Goal: Information Seeking & Learning: Learn about a topic

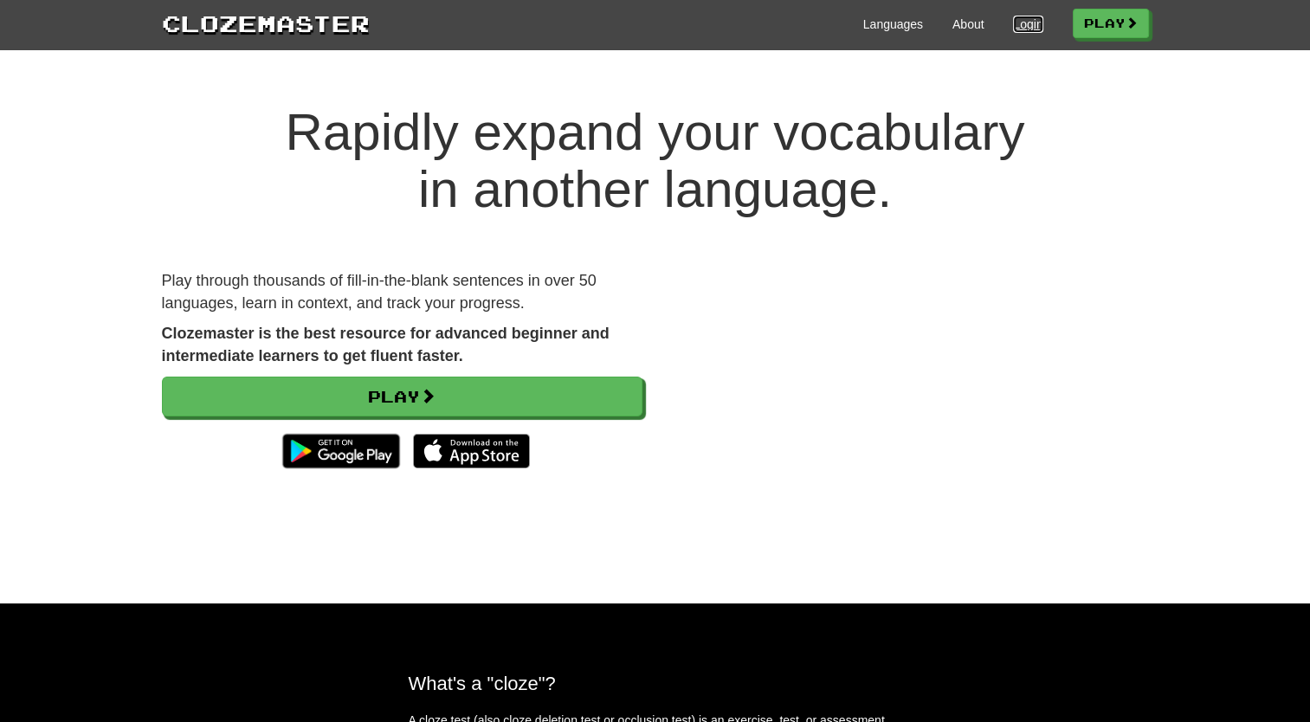
click at [1023, 23] on link "Login" at bounding box center [1027, 24] width 29 height 17
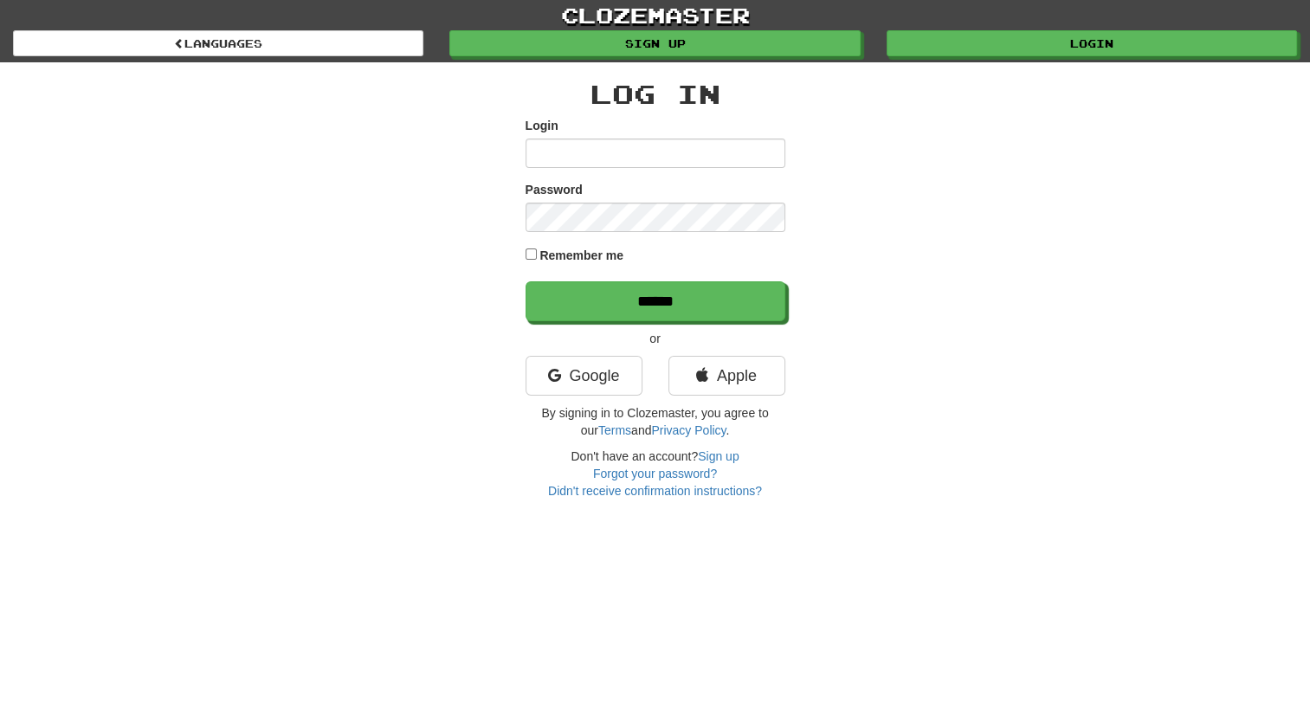
click at [652, 143] on input "Login" at bounding box center [656, 153] width 260 height 29
click at [599, 378] on link "Google" at bounding box center [584, 376] width 117 height 40
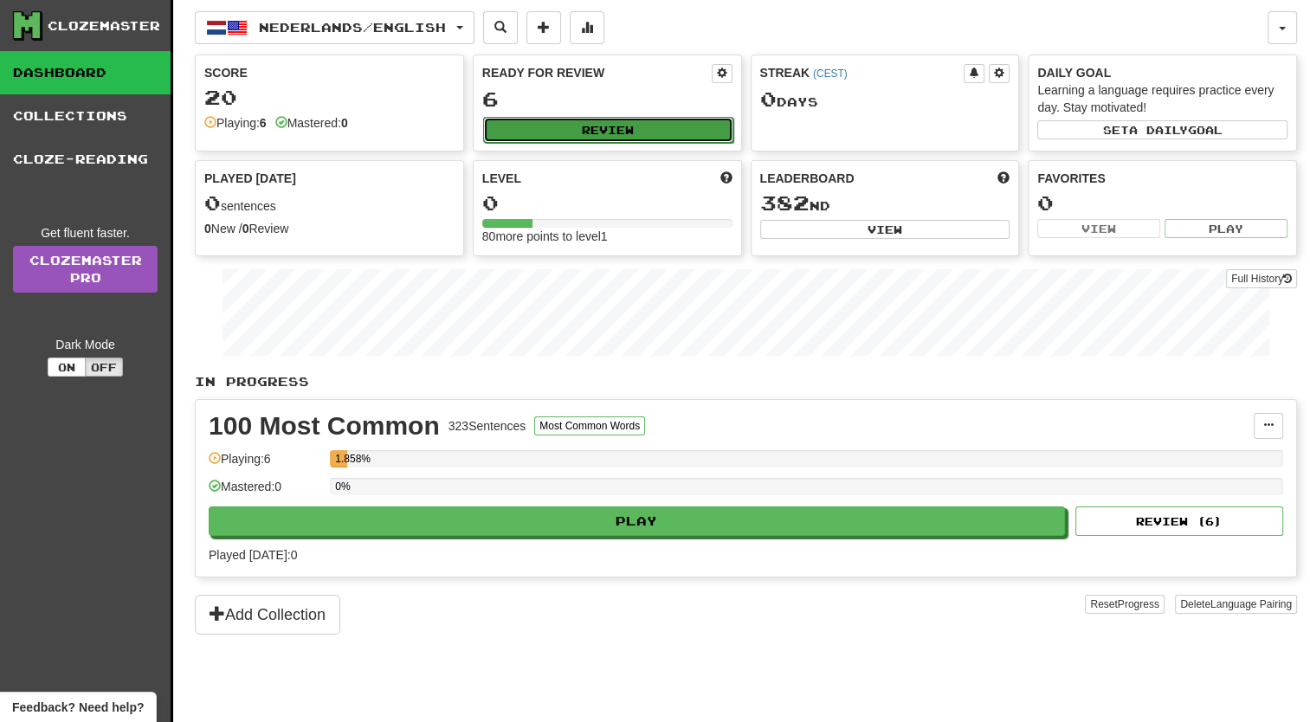
click at [603, 133] on button "Review" at bounding box center [608, 130] width 250 height 26
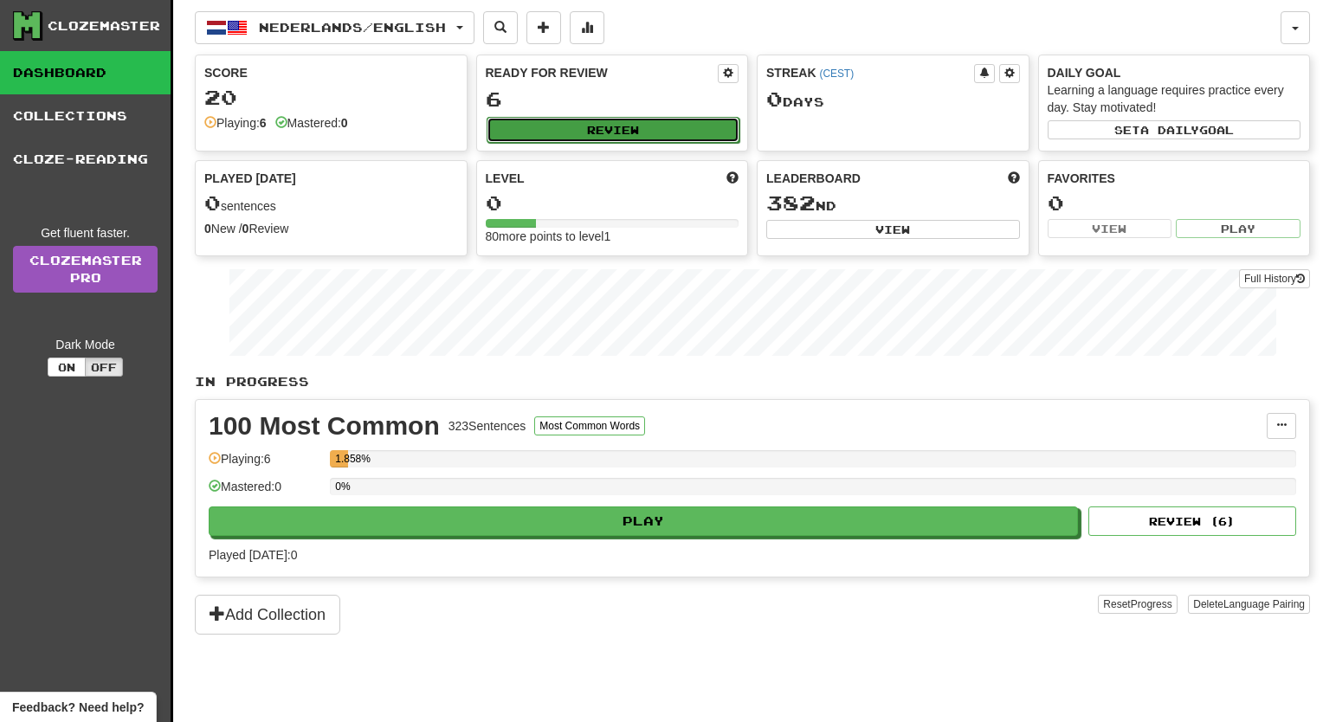
select select "**"
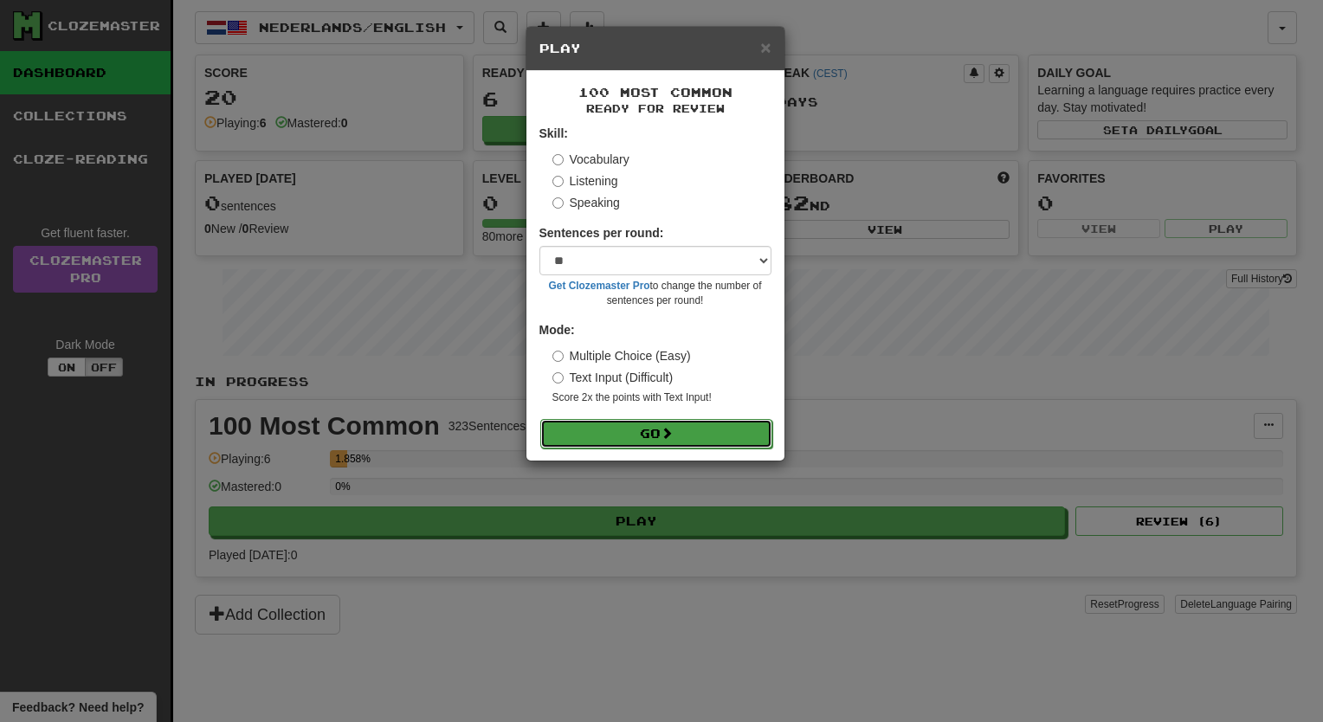
click at [627, 436] on button "Go" at bounding box center [656, 433] width 232 height 29
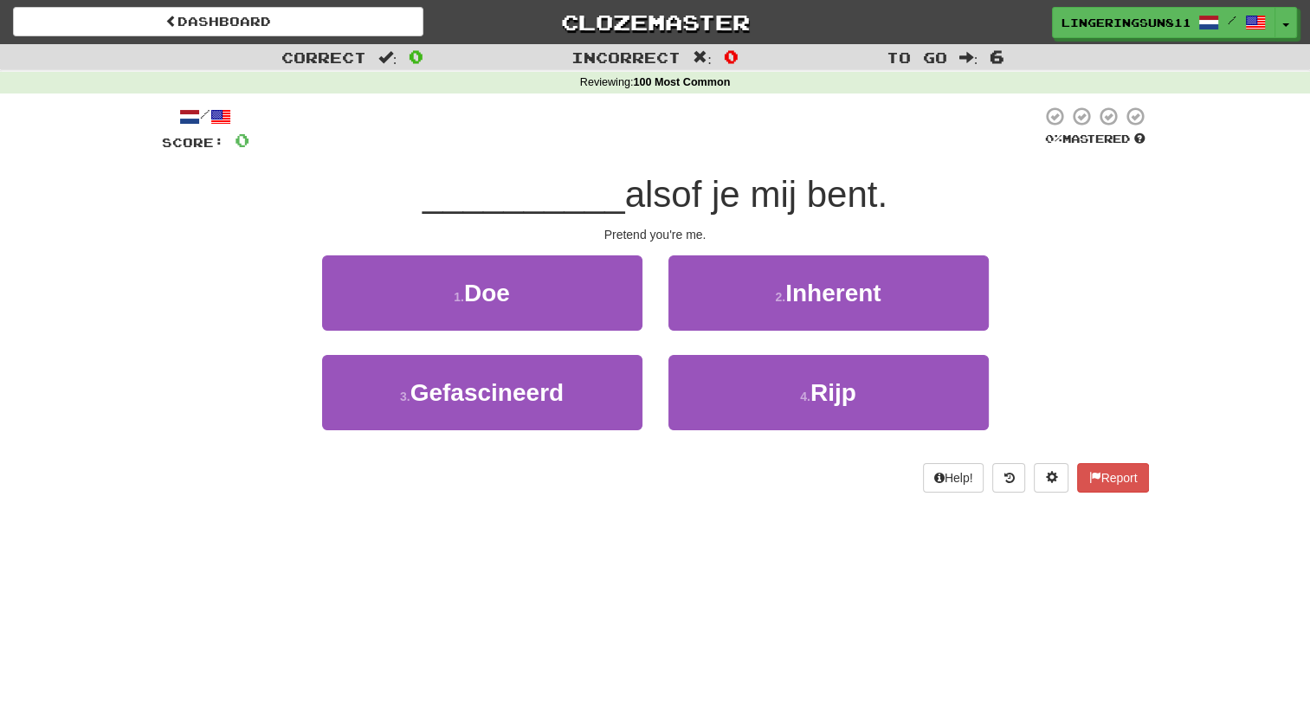
click at [494, 201] on span "__________" at bounding box center [524, 194] width 203 height 41
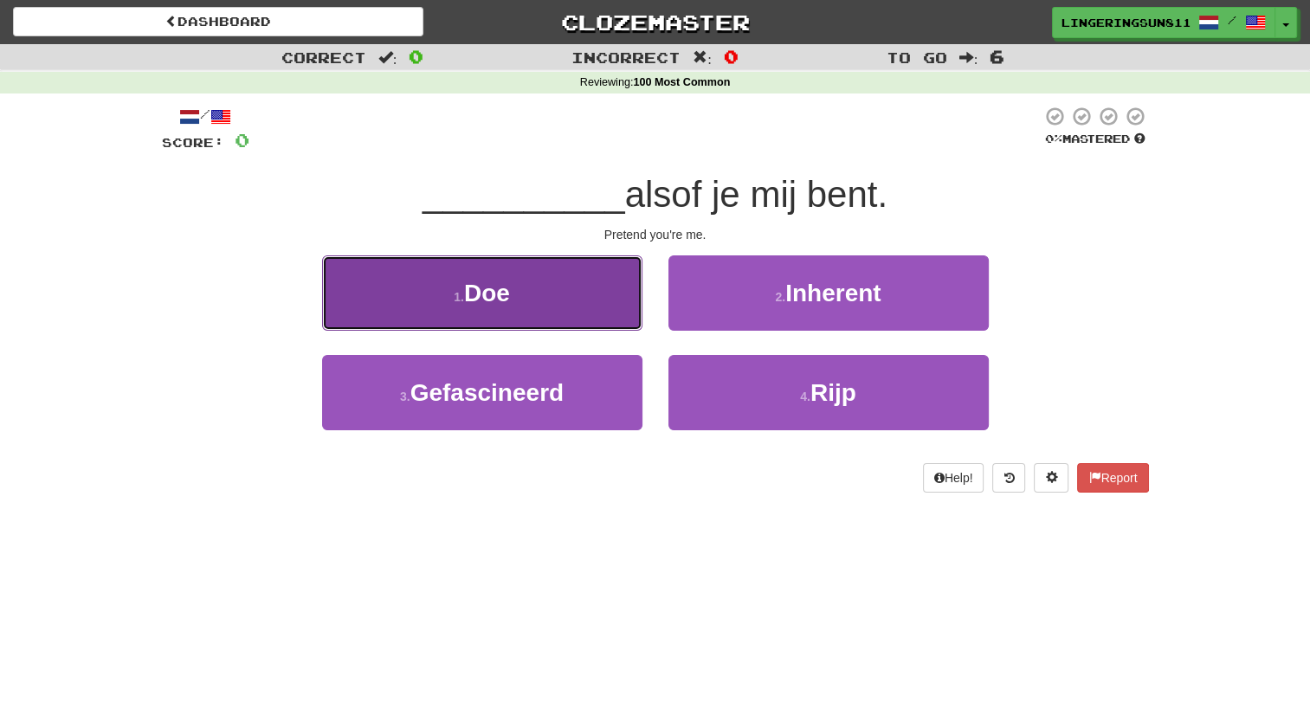
click at [547, 284] on button "1 . Doe" at bounding box center [482, 292] width 320 height 75
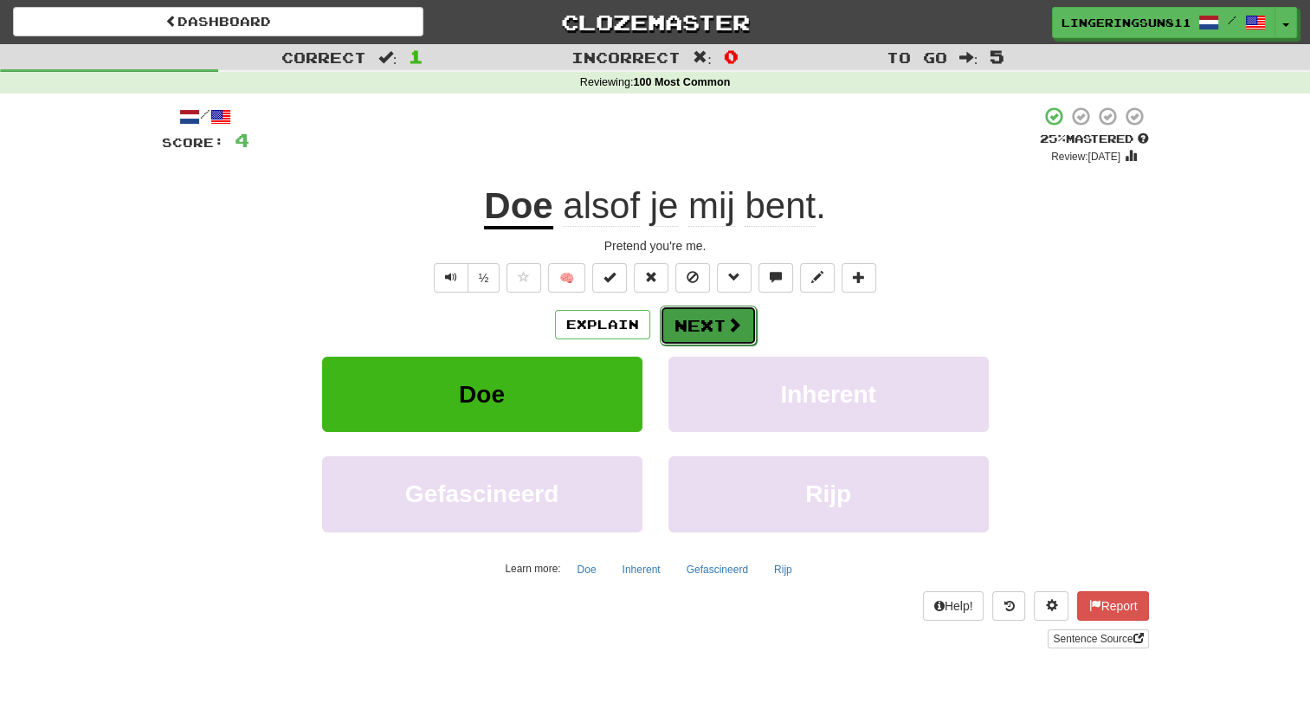
click at [706, 313] on button "Next" at bounding box center [708, 326] width 97 height 40
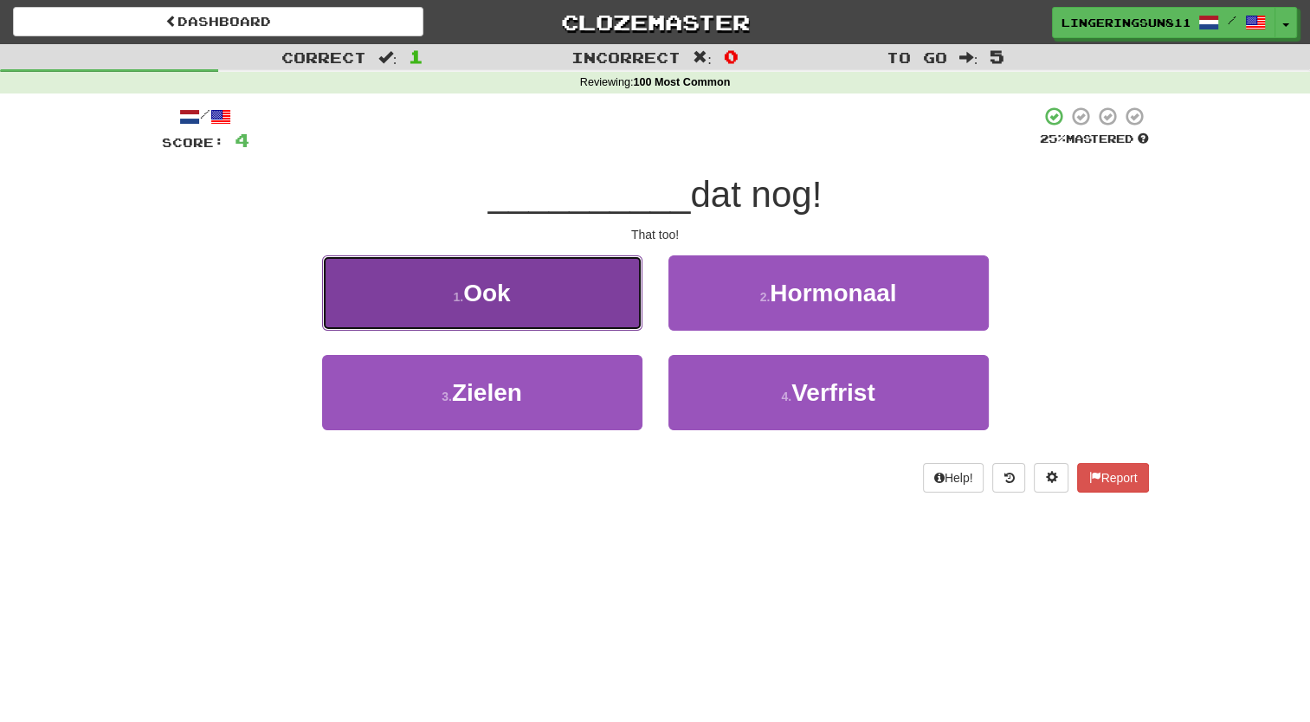
click at [516, 287] on button "1 . Ook" at bounding box center [482, 292] width 320 height 75
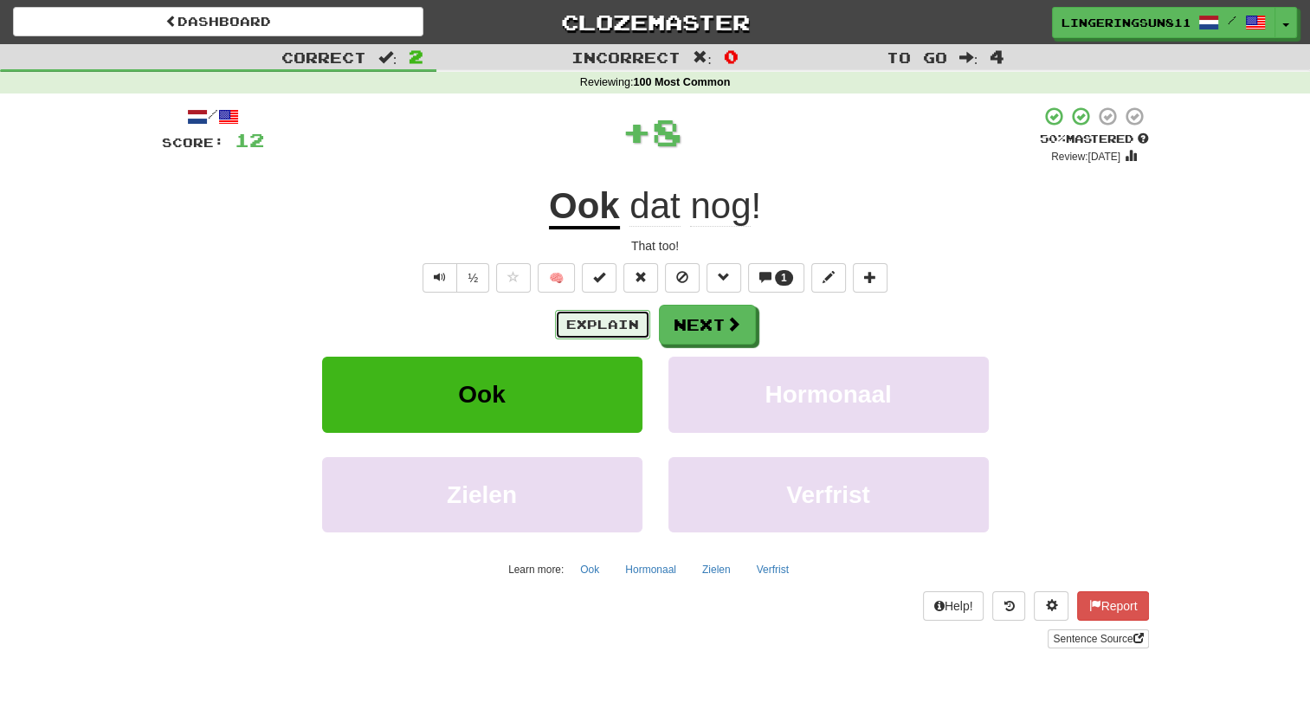
click at [633, 322] on button "Explain" at bounding box center [602, 324] width 95 height 29
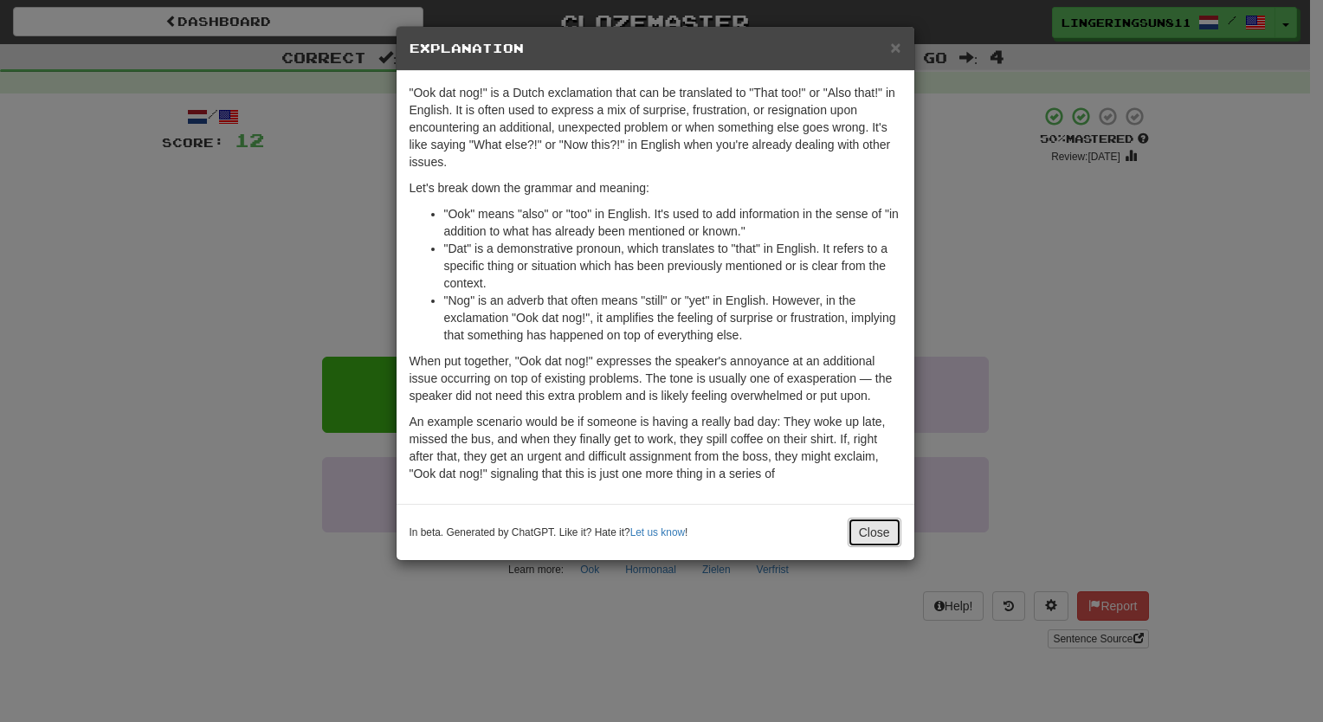
click at [862, 523] on button "Close" at bounding box center [875, 532] width 54 height 29
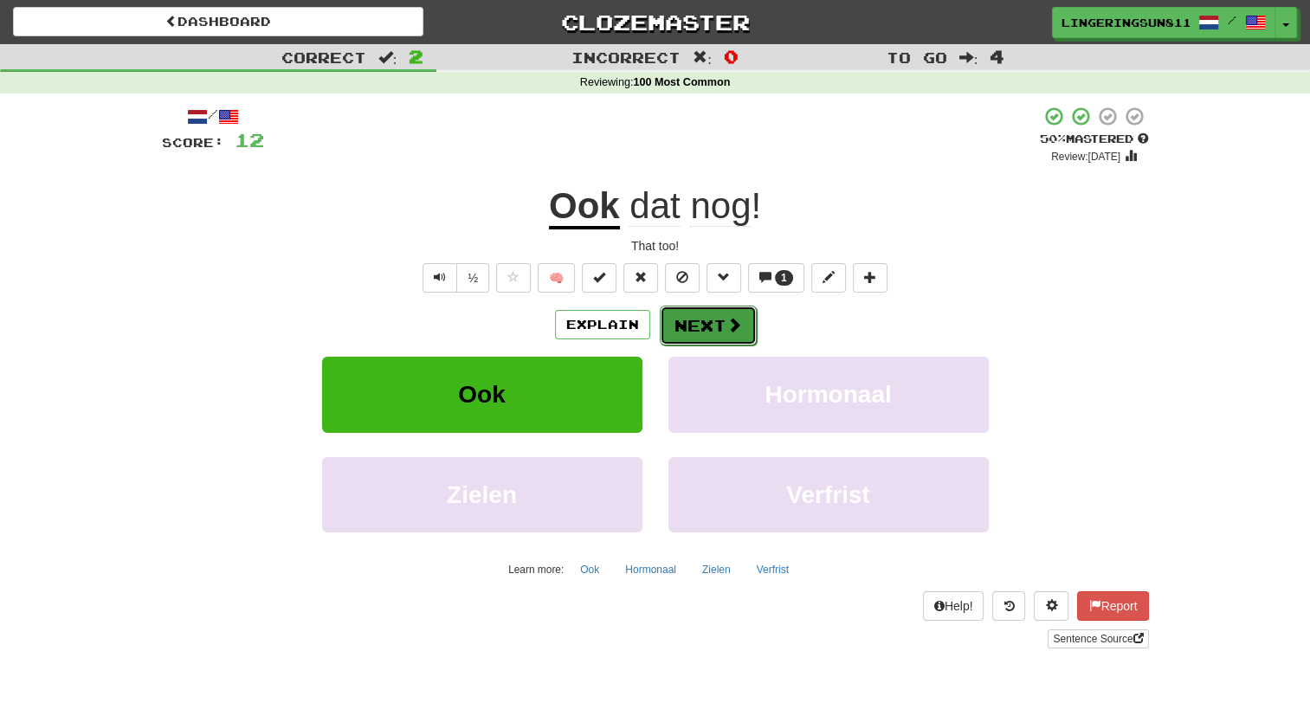
click at [679, 335] on button "Next" at bounding box center [708, 326] width 97 height 40
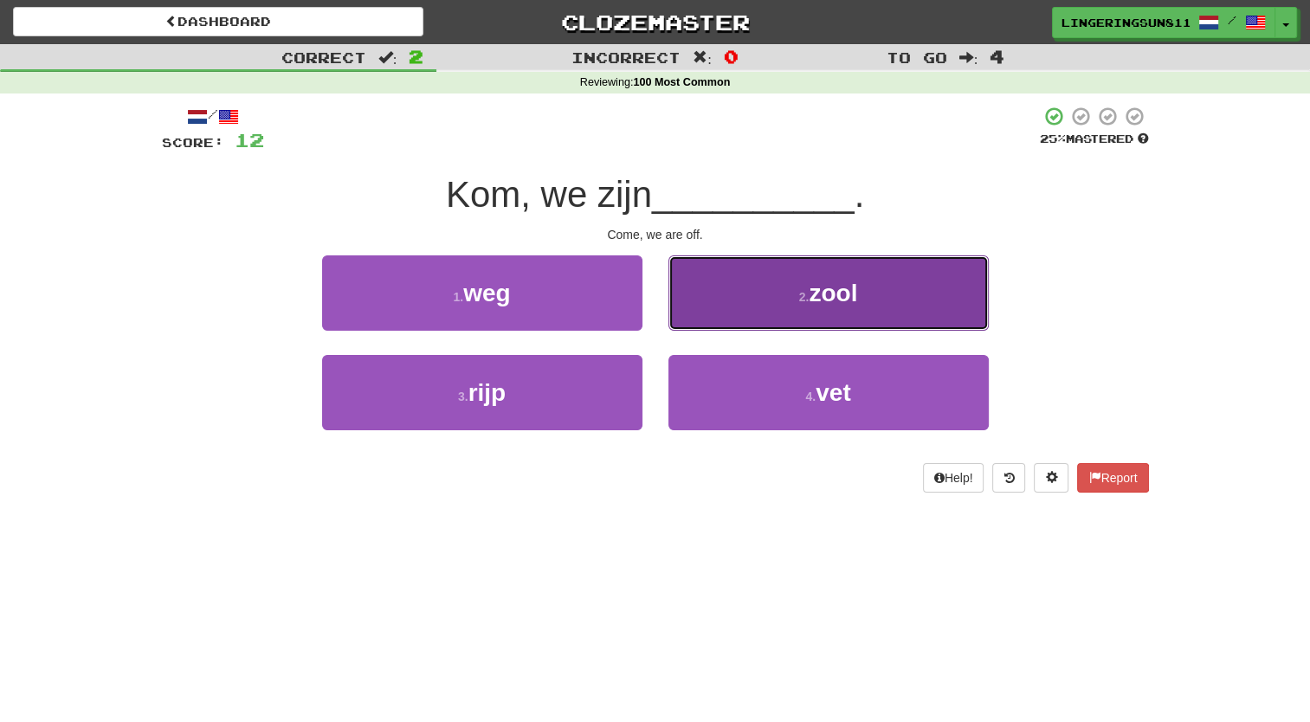
click at [752, 307] on button "2 . zool" at bounding box center [828, 292] width 320 height 75
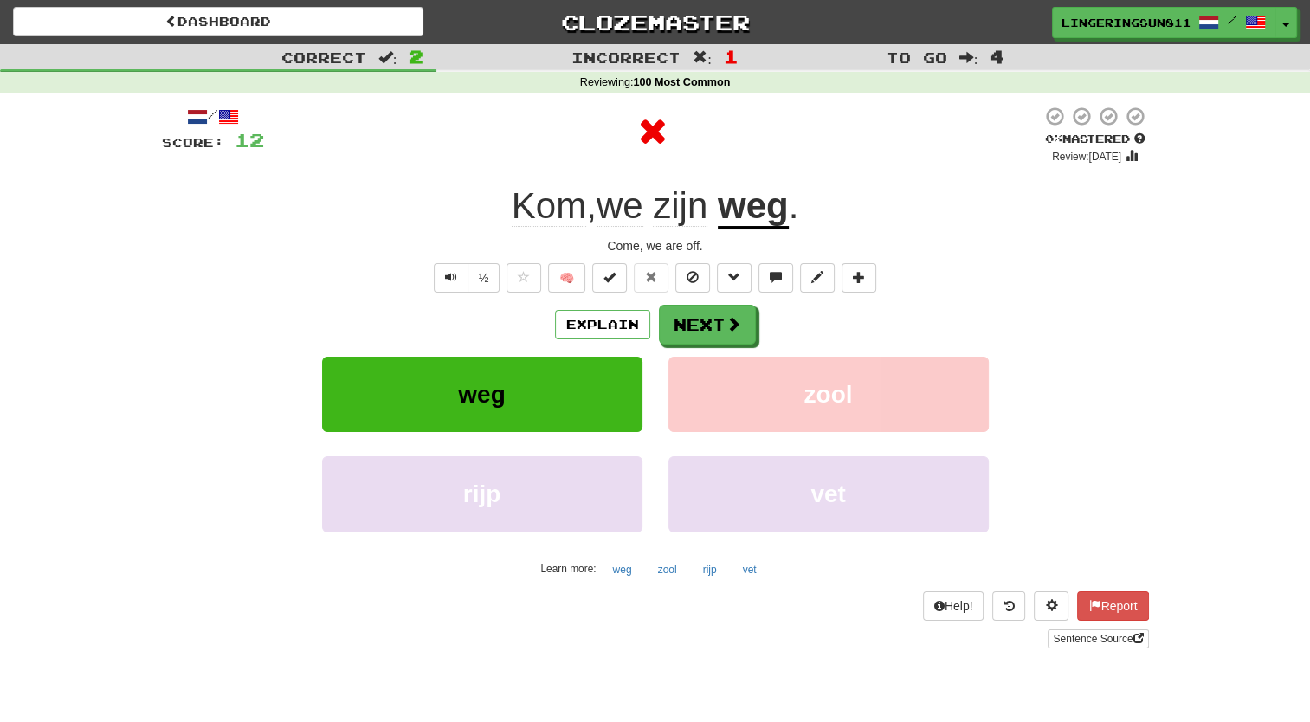
click at [738, 216] on u "weg" at bounding box center [753, 207] width 71 height 44
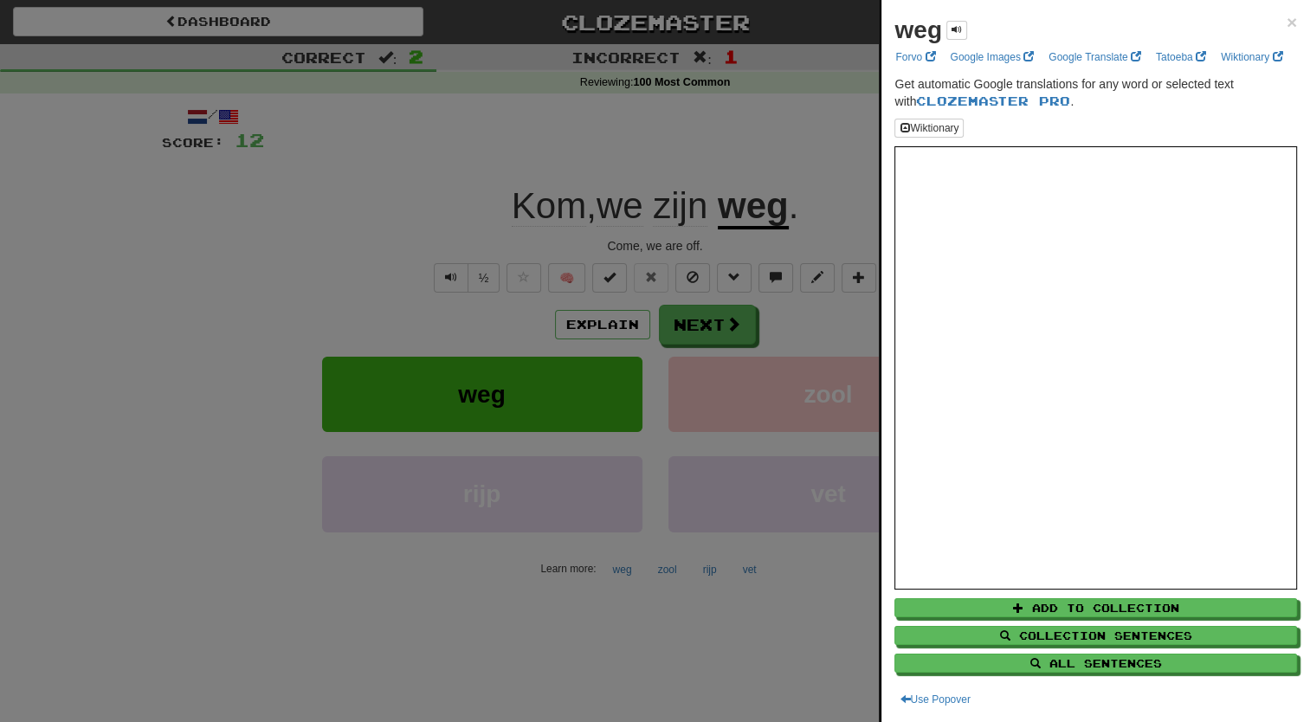
click at [794, 123] on div at bounding box center [655, 361] width 1310 height 722
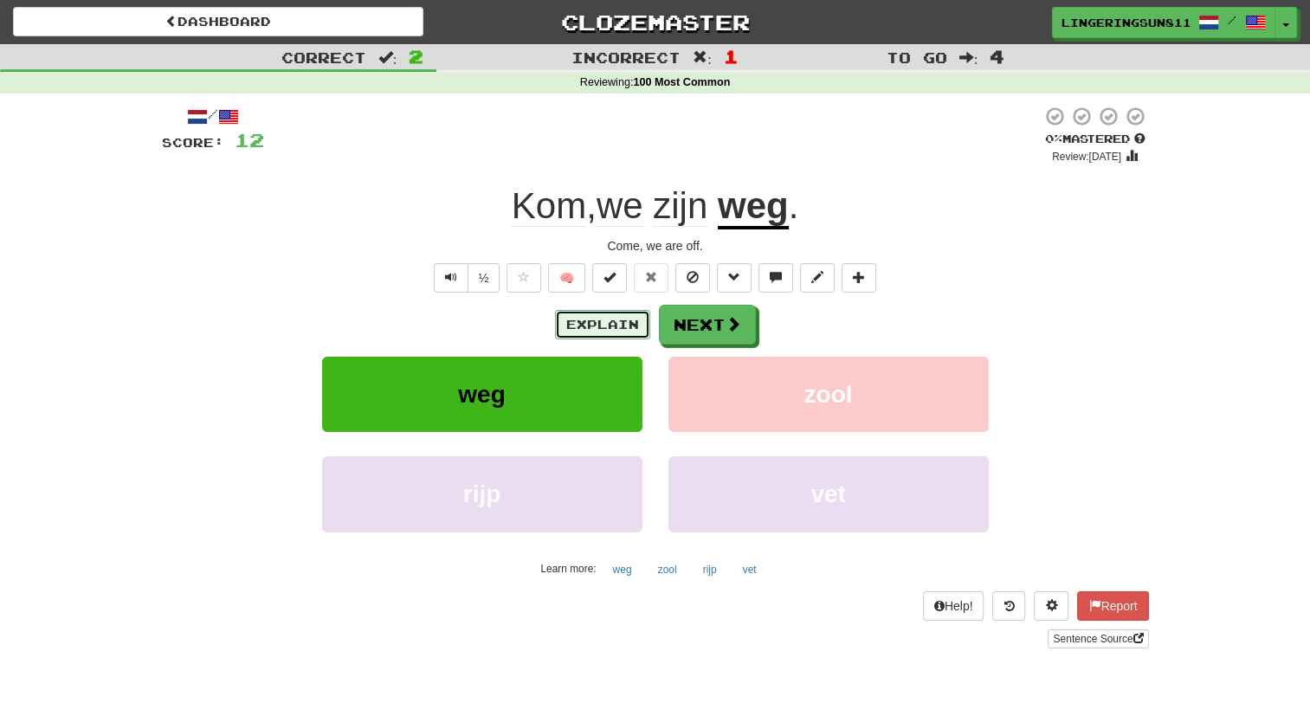
click at [611, 322] on button "Explain" at bounding box center [602, 324] width 95 height 29
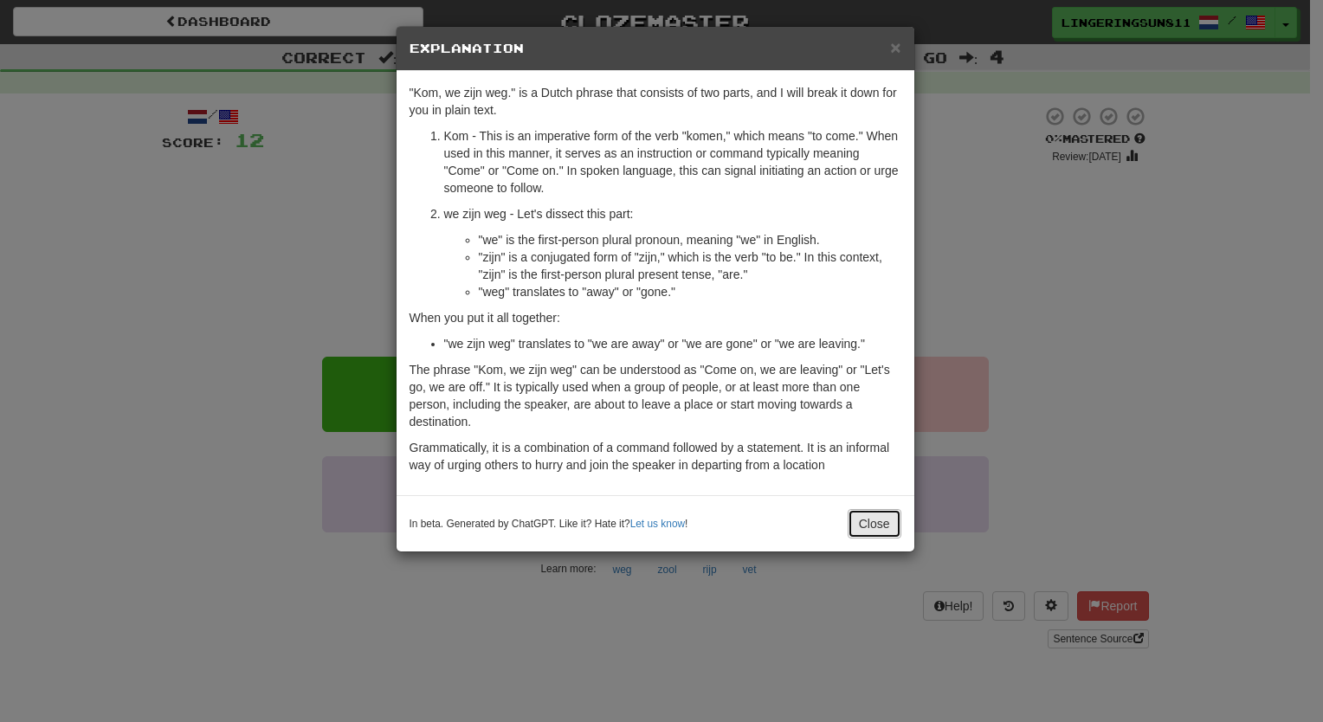
click at [872, 522] on button "Close" at bounding box center [875, 523] width 54 height 29
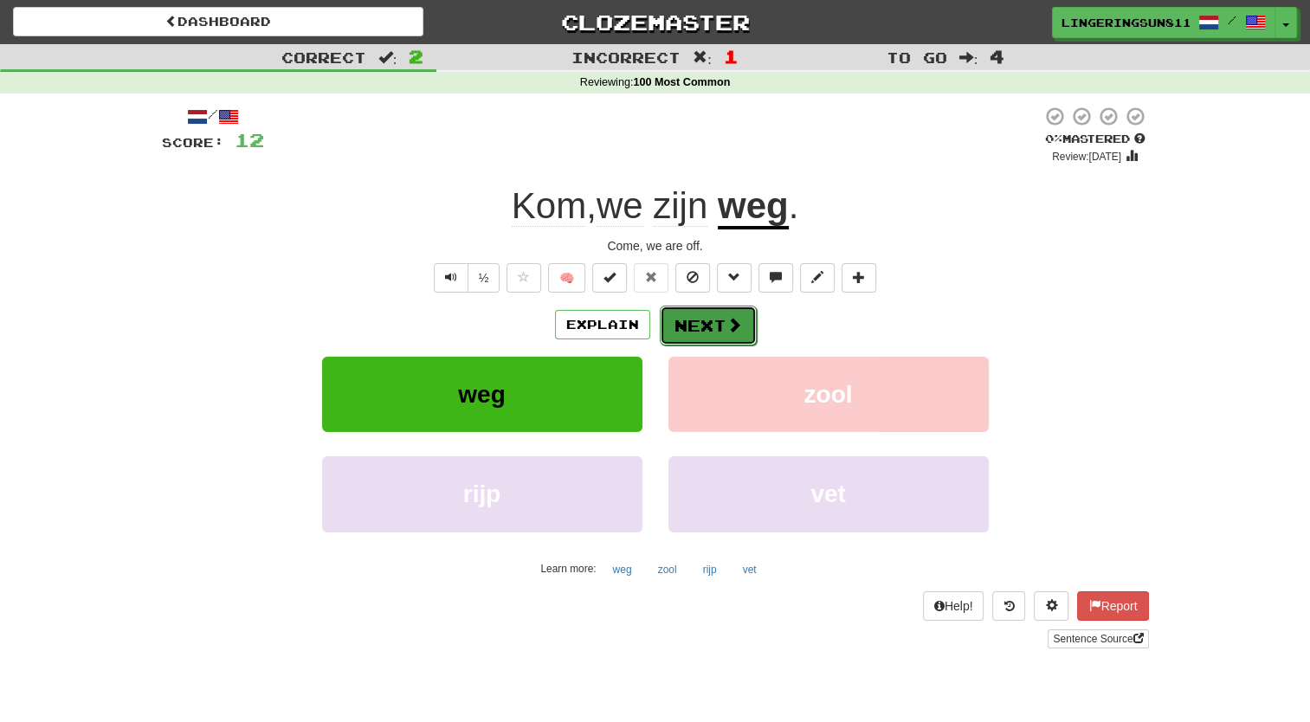
click at [710, 334] on button "Next" at bounding box center [708, 326] width 97 height 40
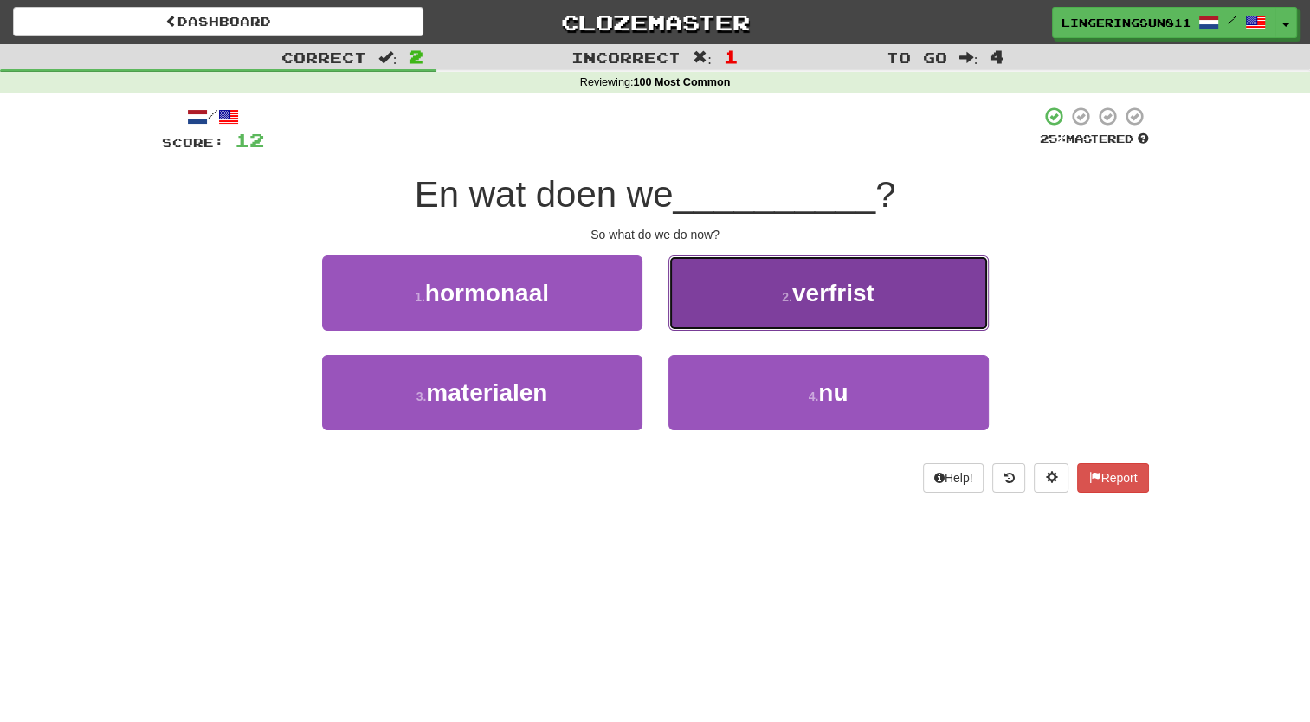
click at [813, 296] on span "verfrist" at bounding box center [833, 293] width 82 height 27
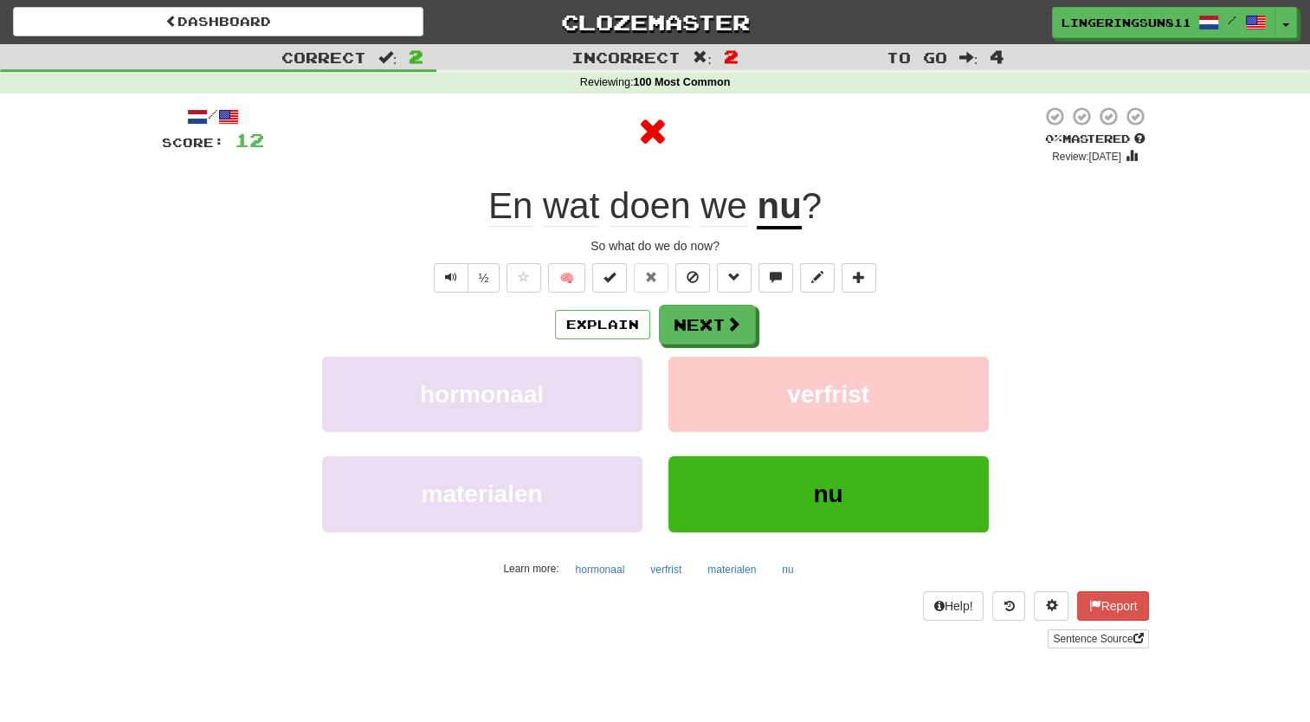
click at [772, 209] on u "nu" at bounding box center [779, 207] width 44 height 44
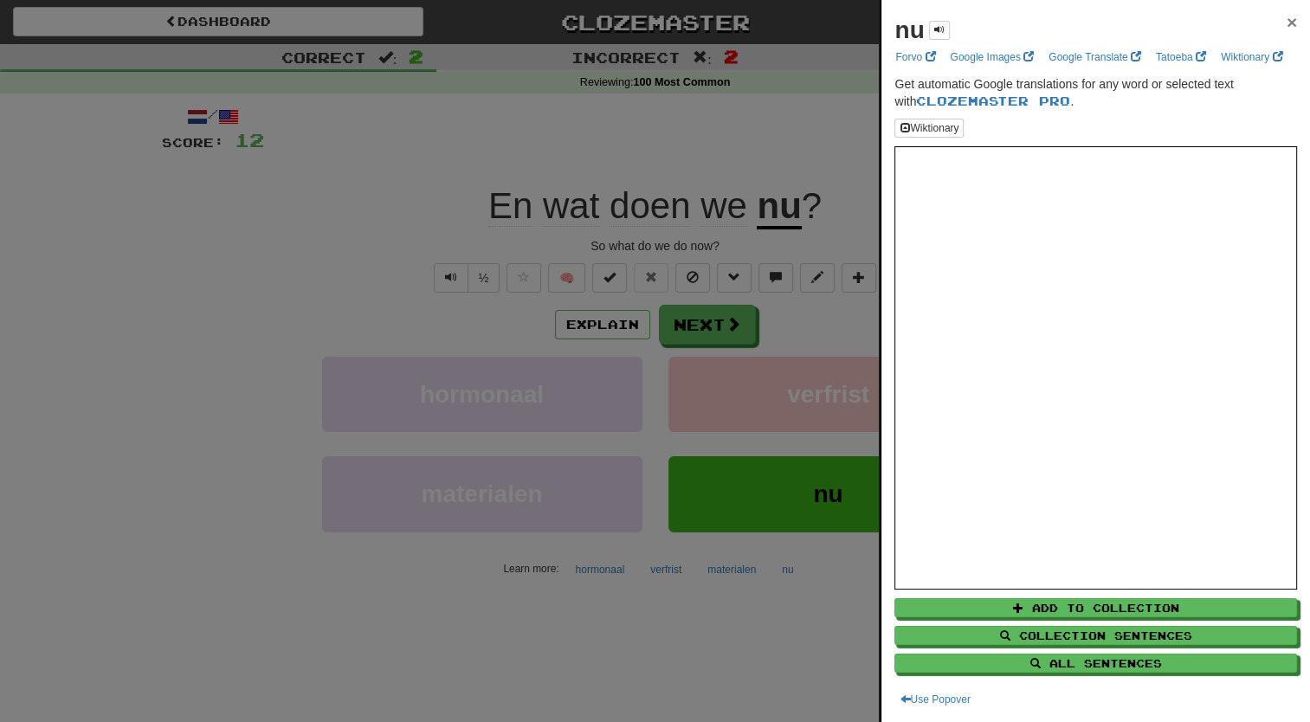
click at [1287, 26] on span "×" at bounding box center [1292, 22] width 10 height 20
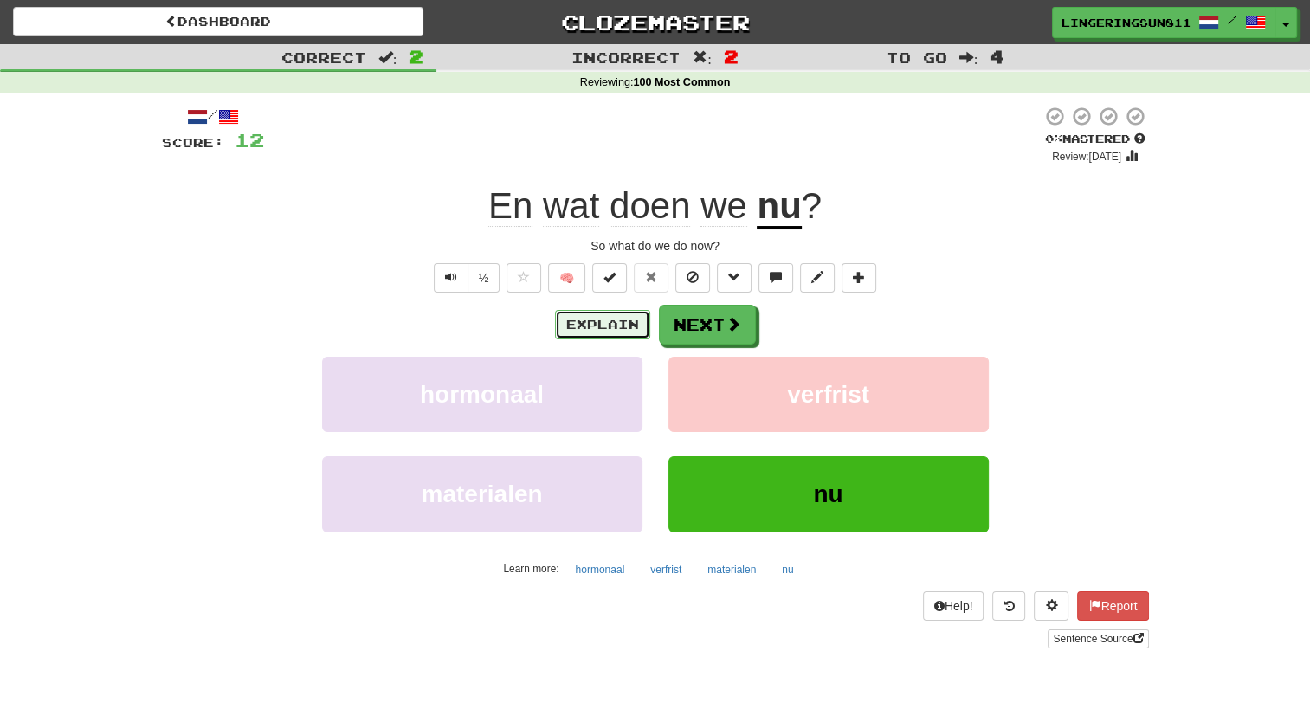
click at [621, 324] on button "Explain" at bounding box center [602, 324] width 95 height 29
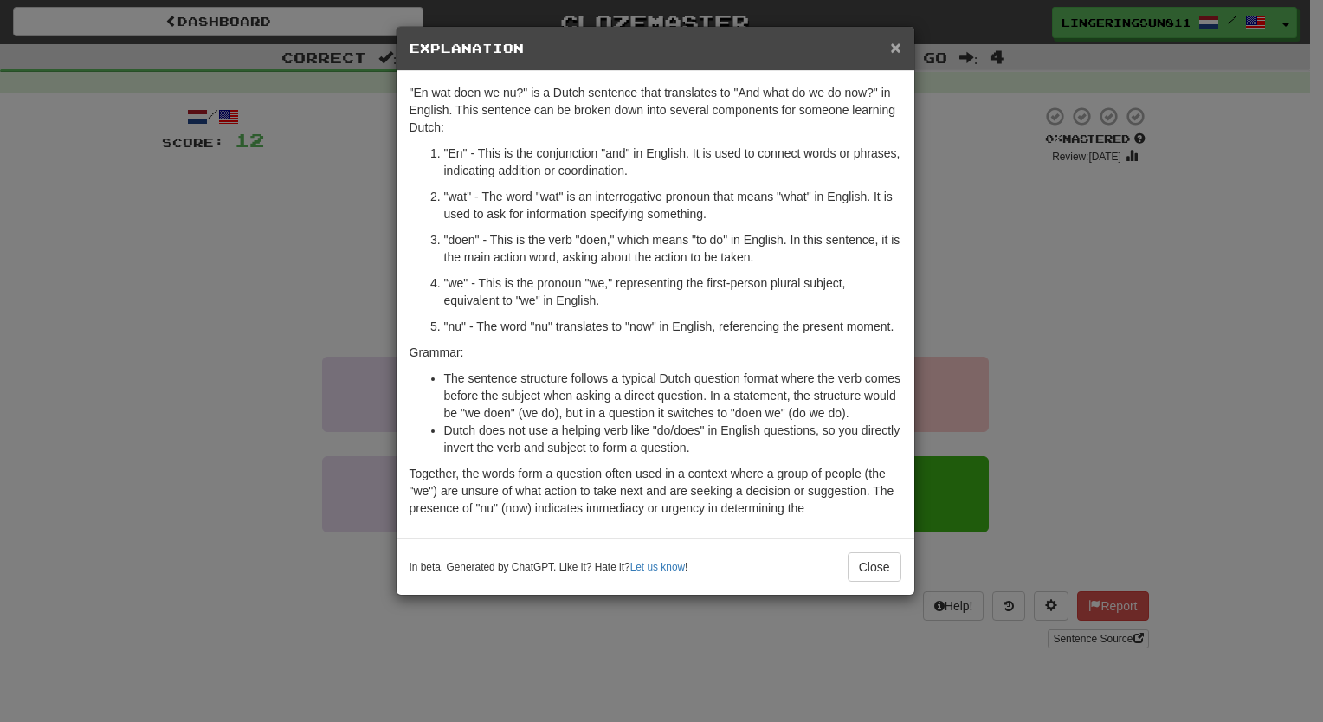
click at [895, 45] on span "×" at bounding box center [895, 47] width 10 height 20
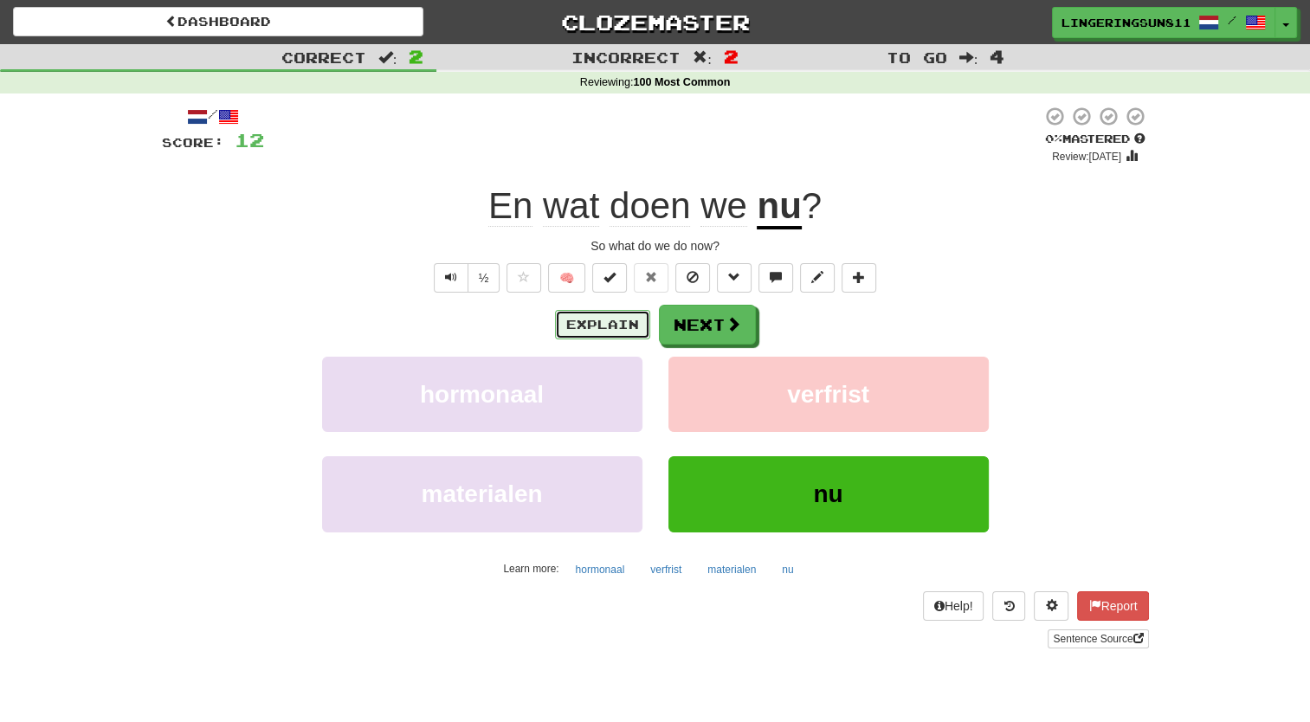
click at [622, 331] on button "Explain" at bounding box center [602, 324] width 95 height 29
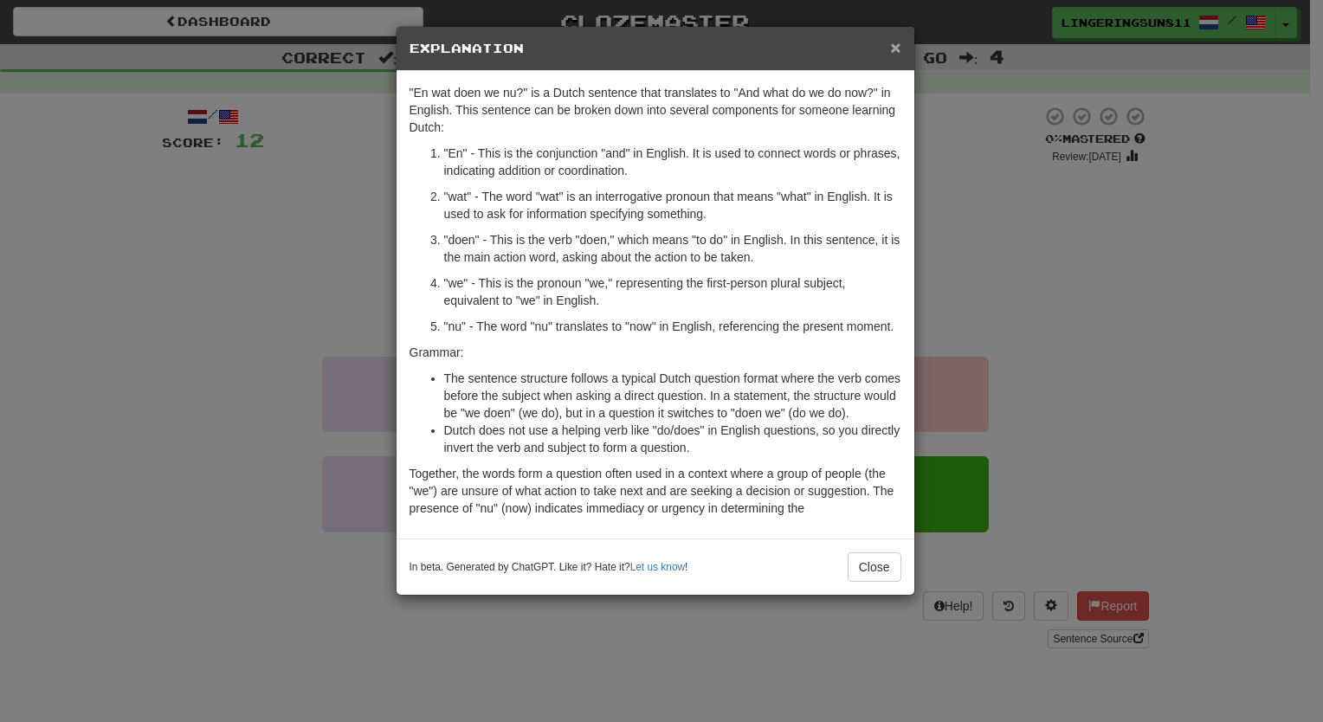
click at [890, 50] on span "×" at bounding box center [895, 47] width 10 height 20
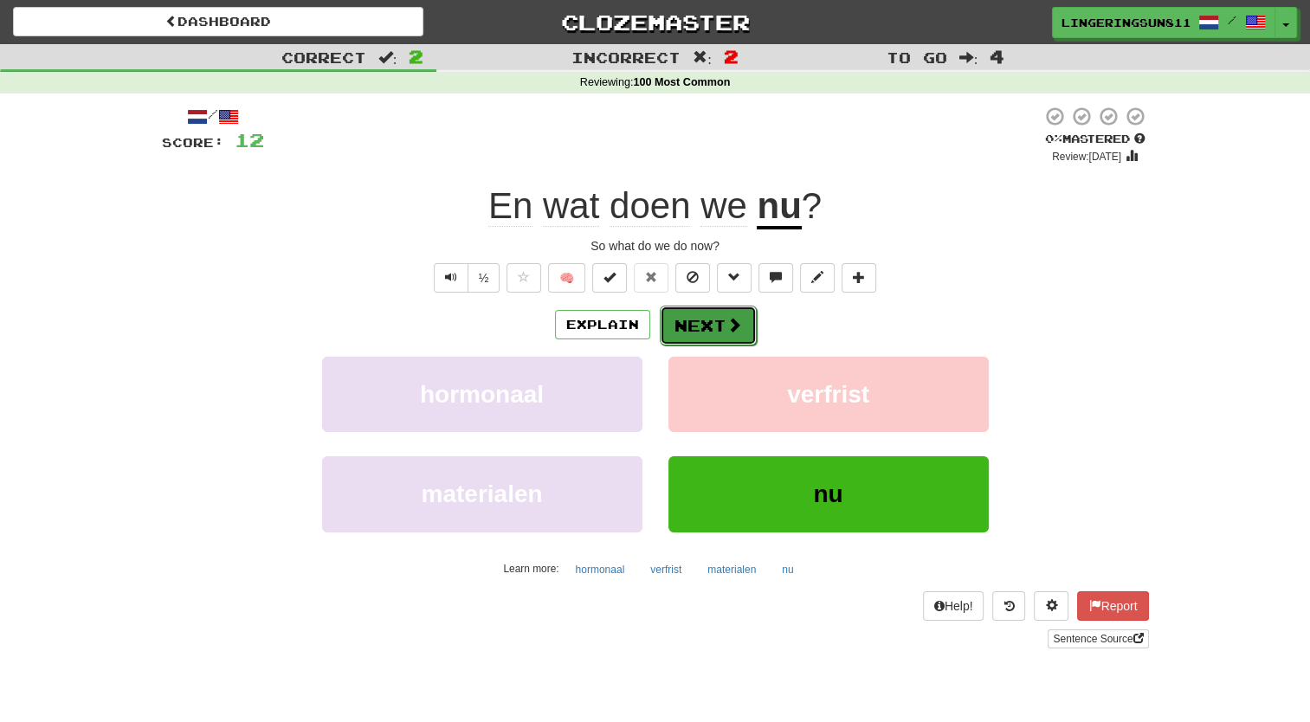
click at [715, 331] on button "Next" at bounding box center [708, 326] width 97 height 40
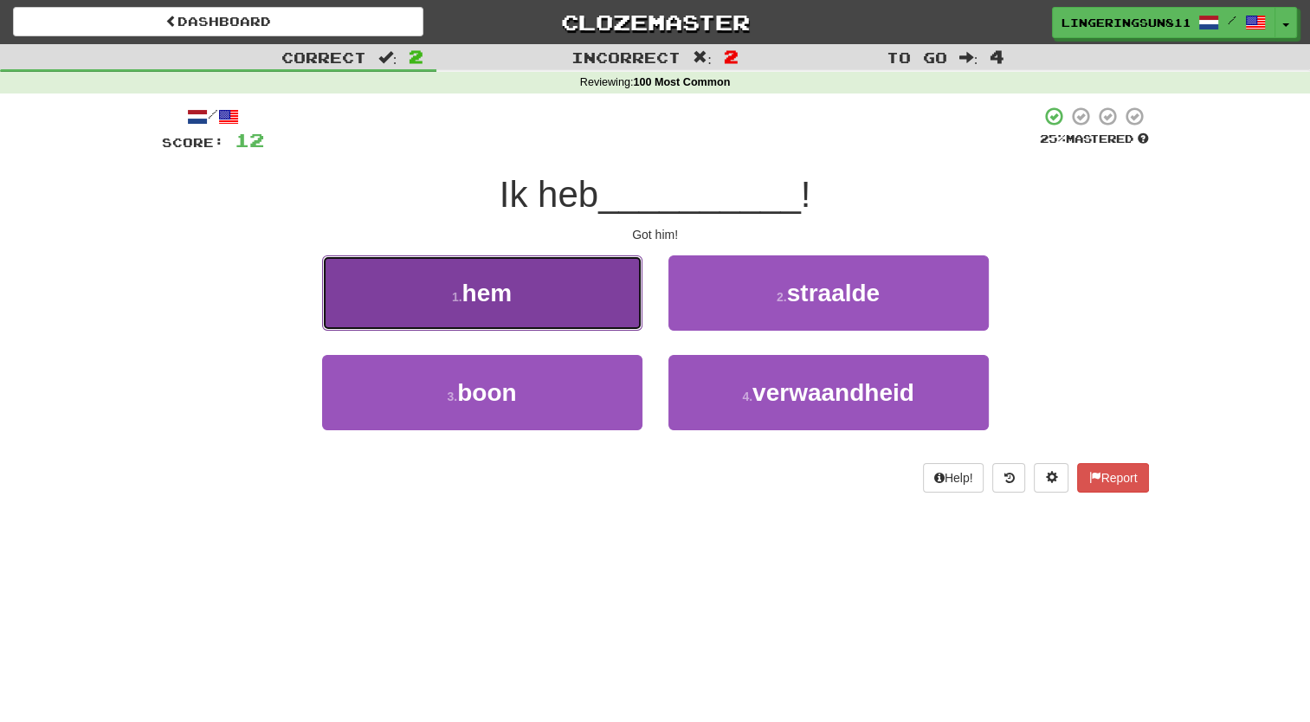
click at [521, 275] on button "1 . hem" at bounding box center [482, 292] width 320 height 75
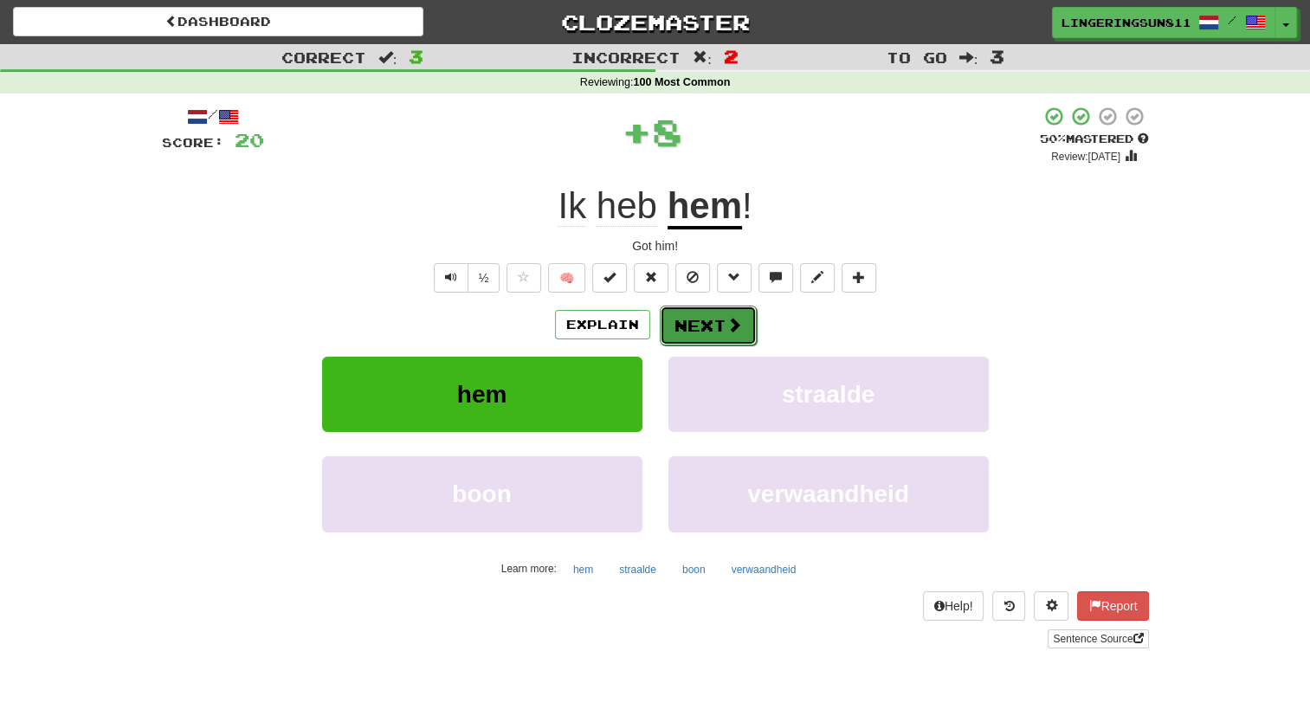
click at [713, 320] on button "Next" at bounding box center [708, 326] width 97 height 40
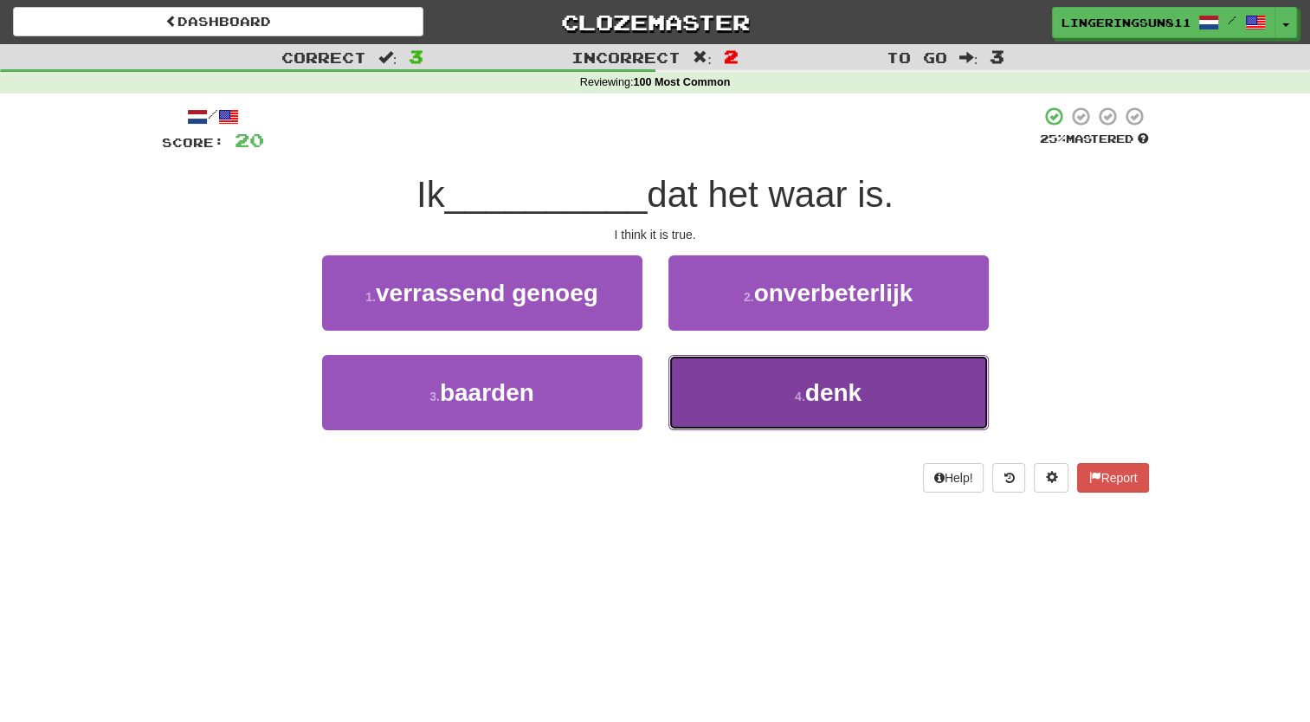
click at [757, 402] on button "4 . denk" at bounding box center [828, 392] width 320 height 75
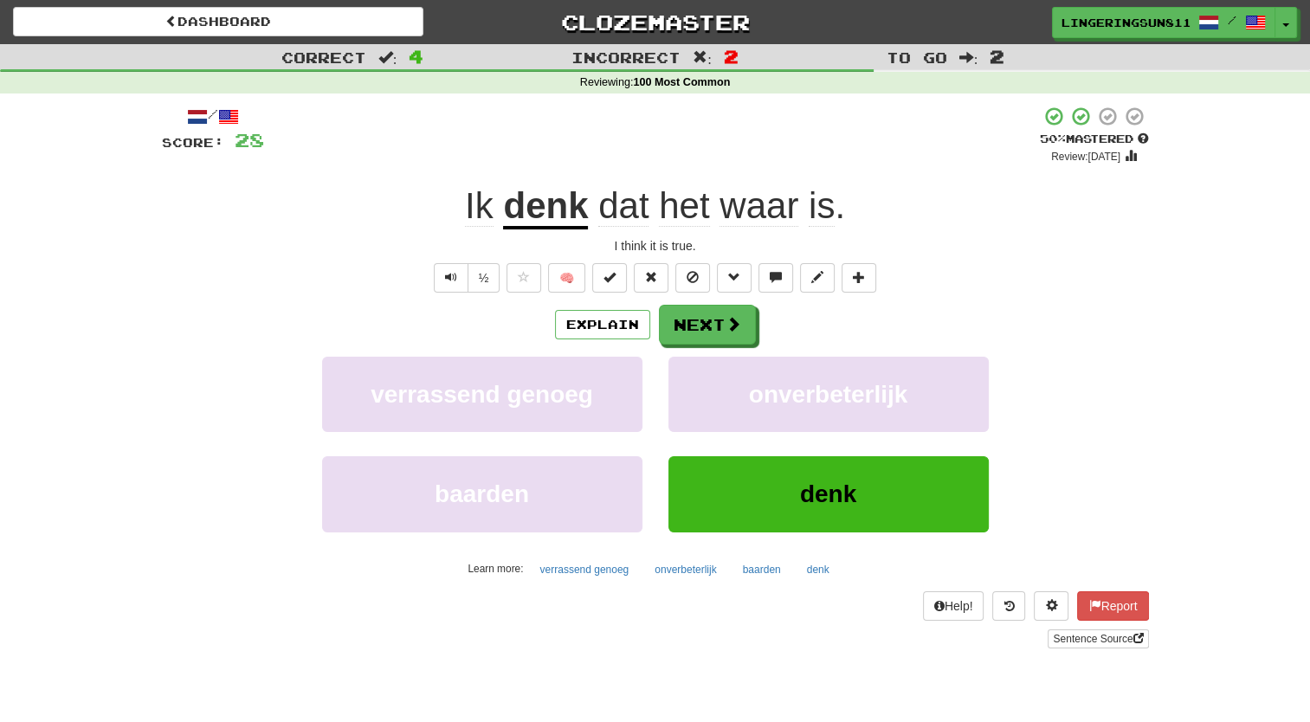
click at [766, 215] on span "waar" at bounding box center [759, 206] width 79 height 42
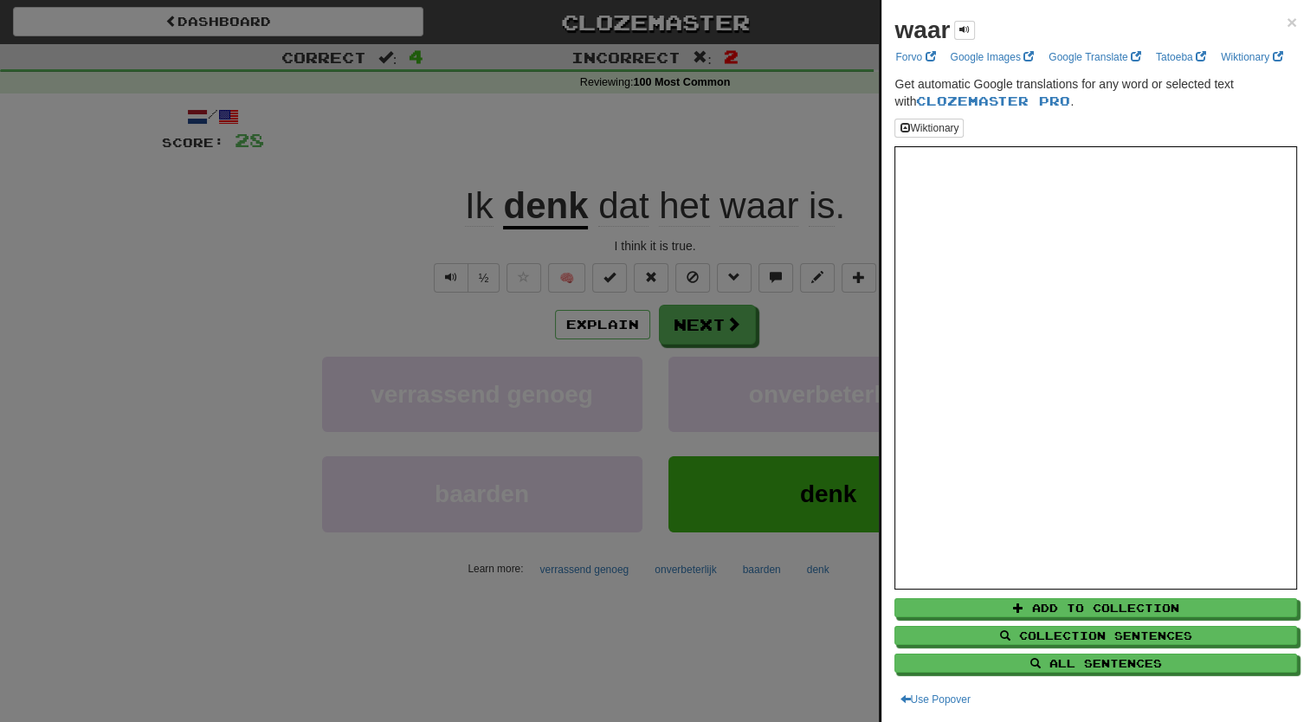
click at [1284, 20] on div "waar × Forvo Google Images Google Translate Tatoeba Wiktionary Get automatic Go…" at bounding box center [1095, 361] width 429 height 722
click at [1287, 23] on span "×" at bounding box center [1292, 22] width 10 height 20
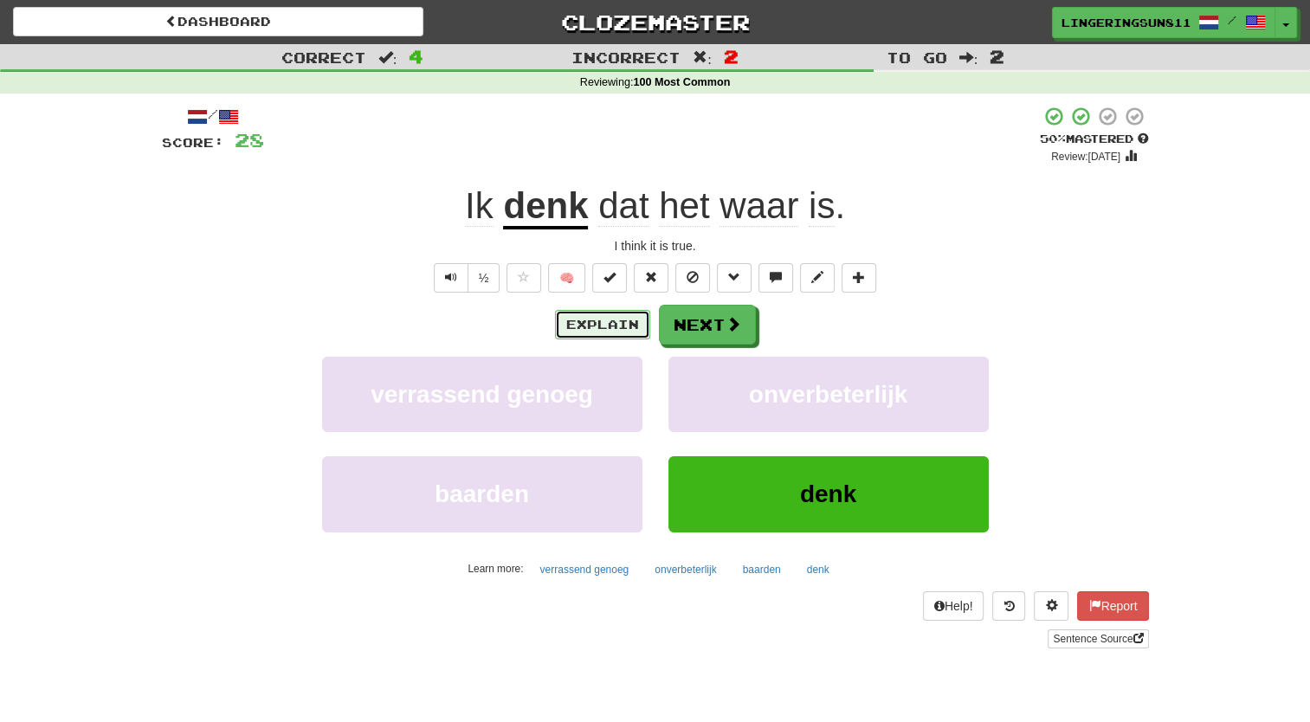
click at [602, 313] on button "Explain" at bounding box center [602, 324] width 95 height 29
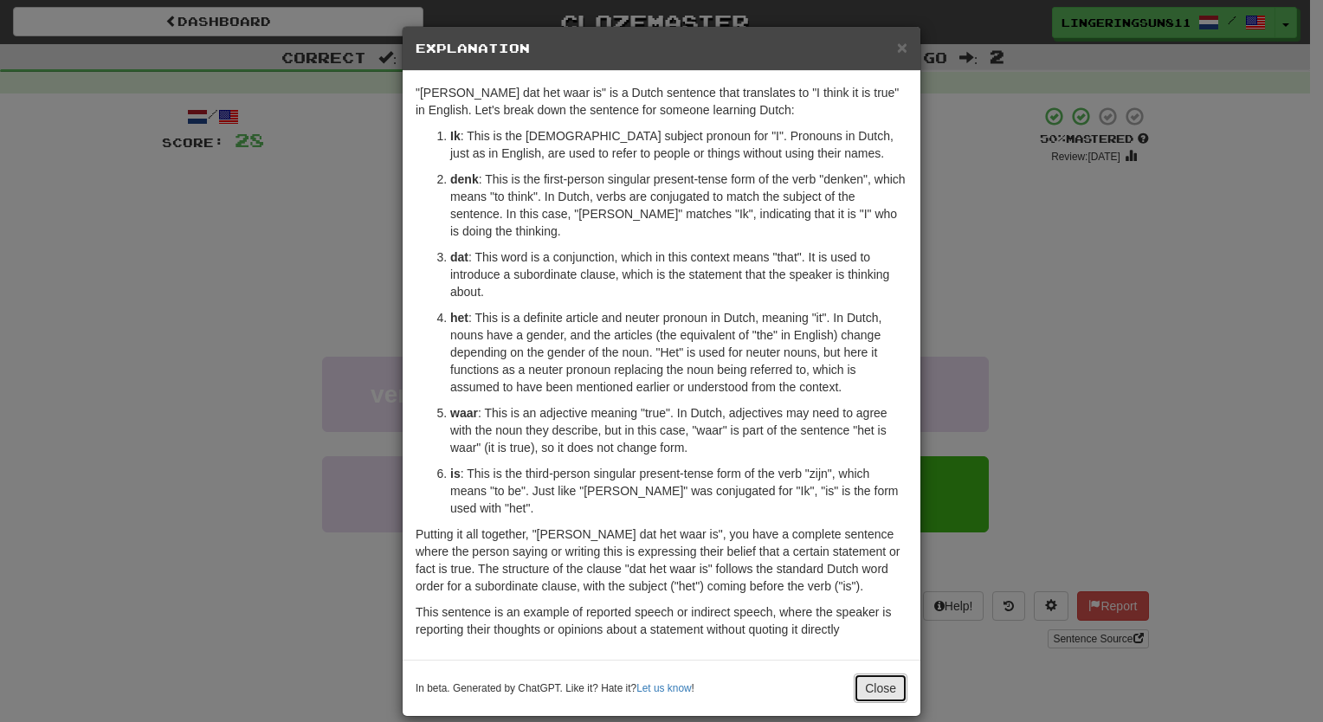
click at [866, 677] on button "Close" at bounding box center [881, 688] width 54 height 29
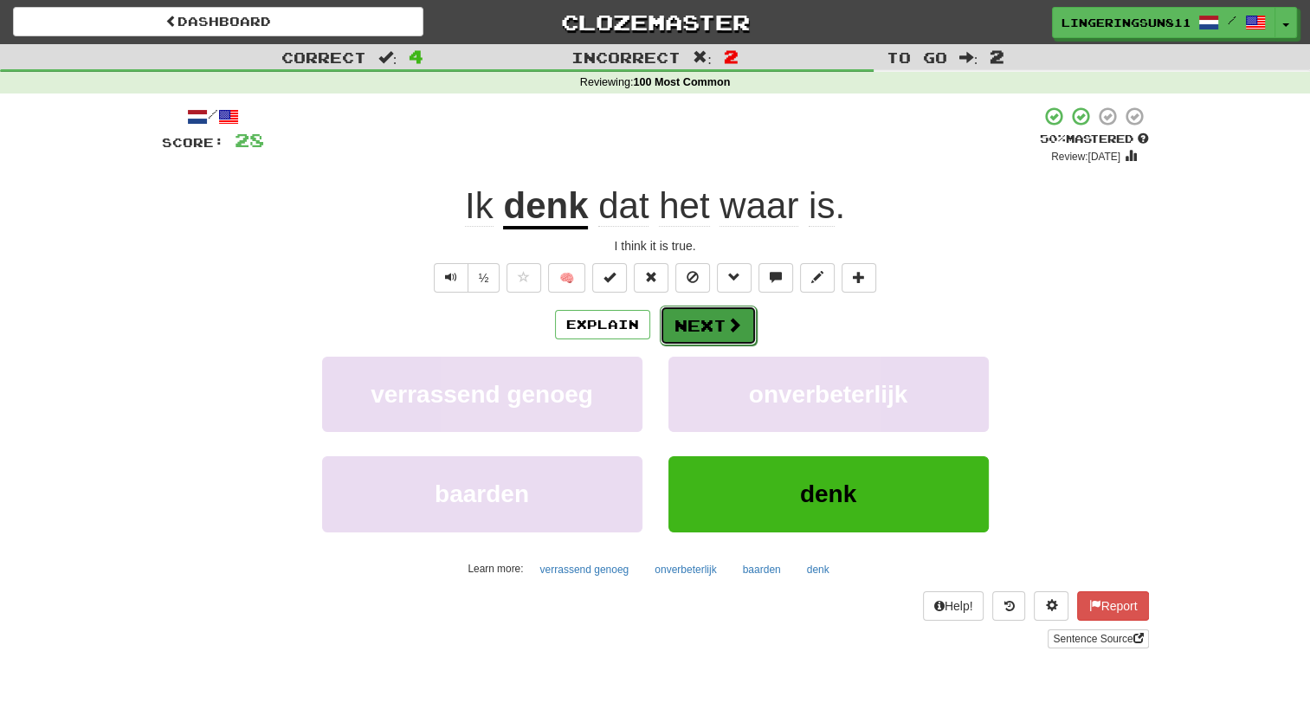
click at [682, 326] on button "Next" at bounding box center [708, 326] width 97 height 40
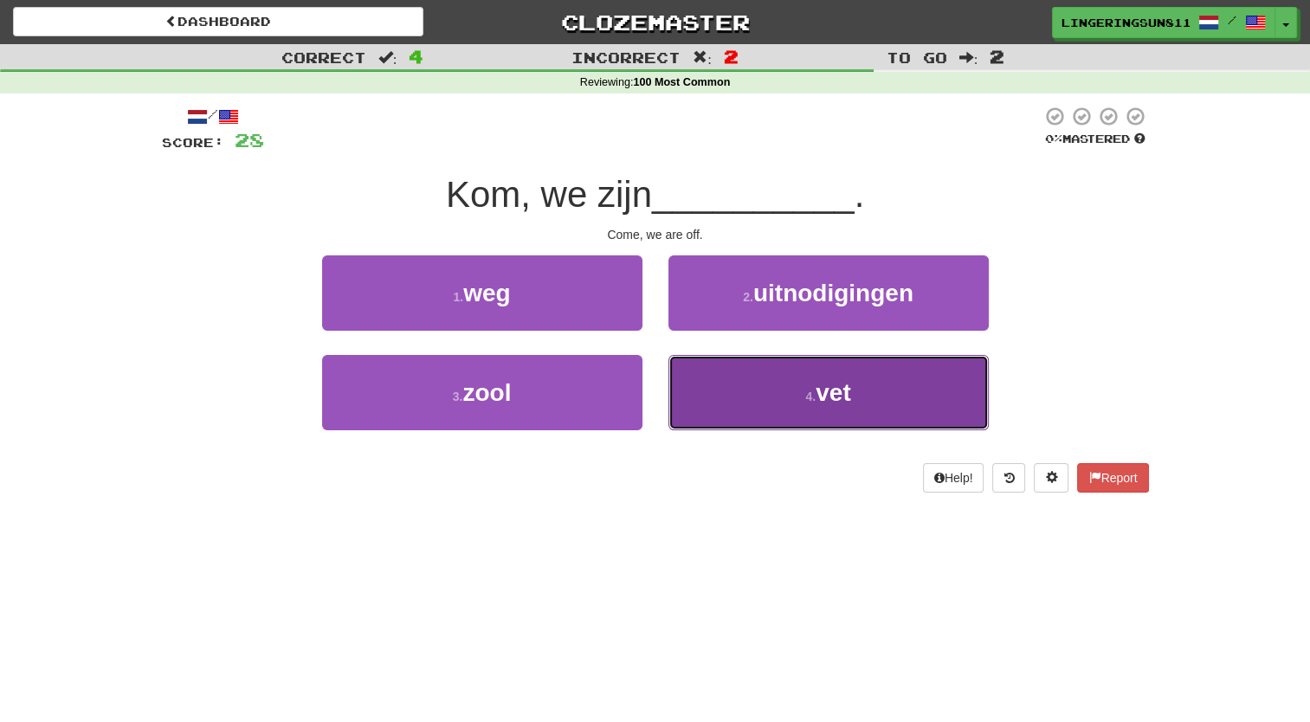
click at [747, 396] on button "4 . vet" at bounding box center [828, 392] width 320 height 75
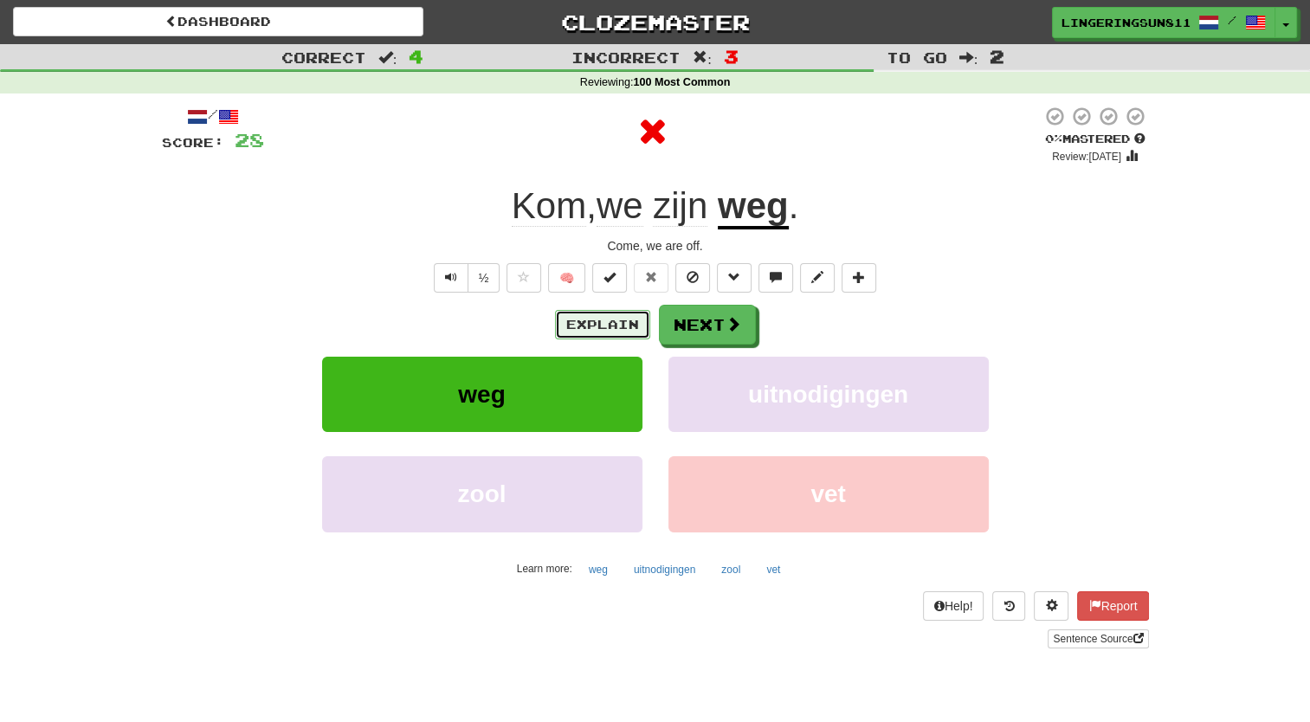
click at [631, 325] on button "Explain" at bounding box center [602, 324] width 95 height 29
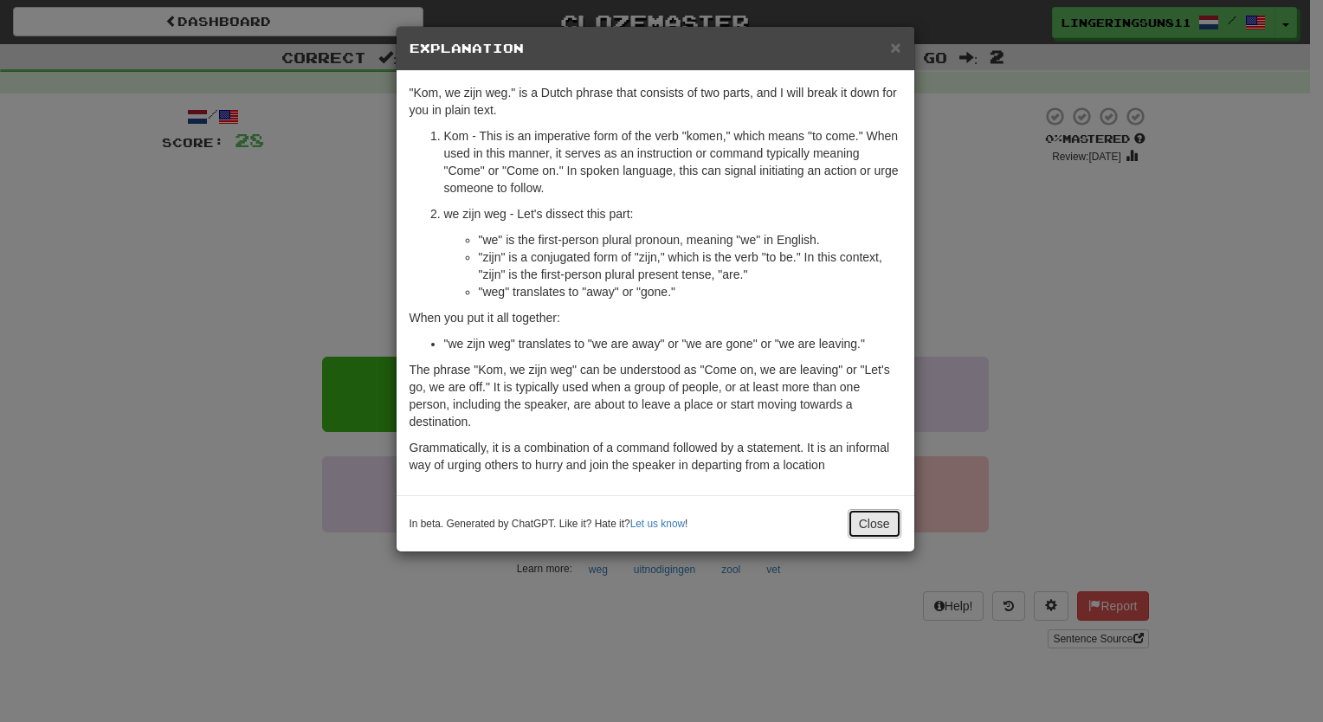
click at [862, 522] on button "Close" at bounding box center [875, 523] width 54 height 29
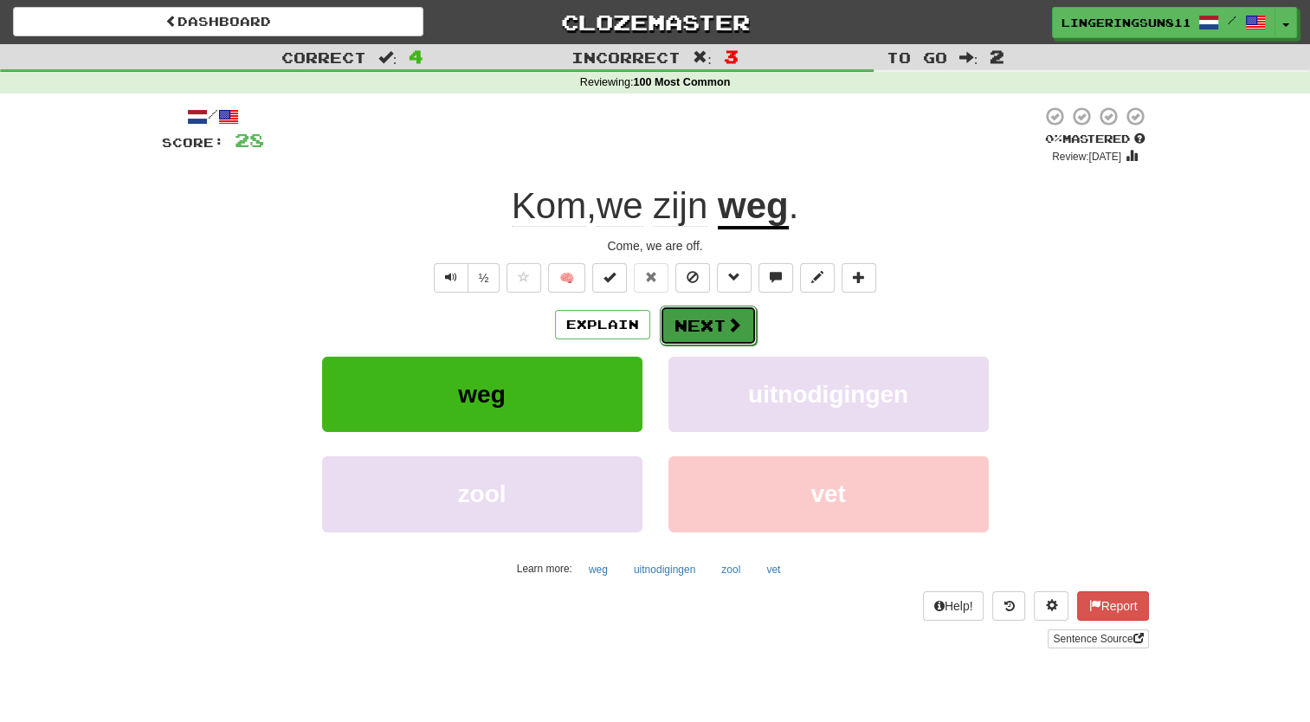
click at [691, 324] on button "Next" at bounding box center [708, 326] width 97 height 40
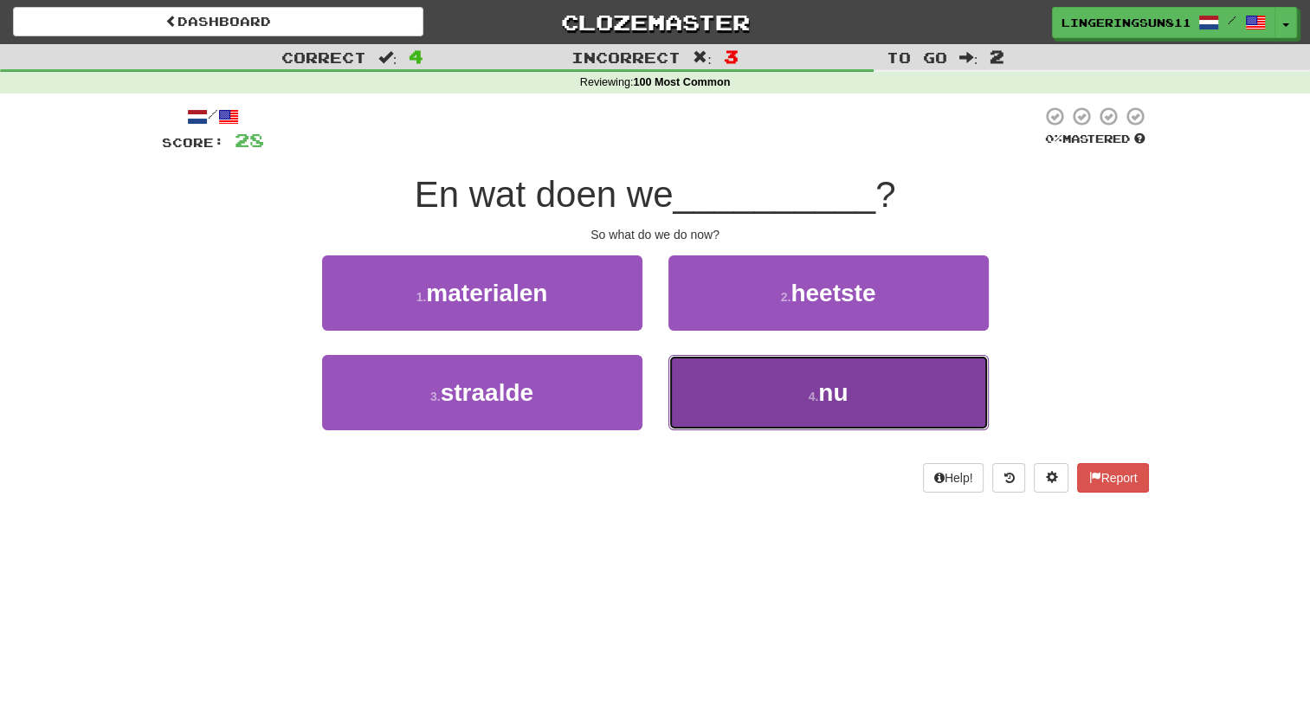
click at [791, 392] on button "4 . nu" at bounding box center [828, 392] width 320 height 75
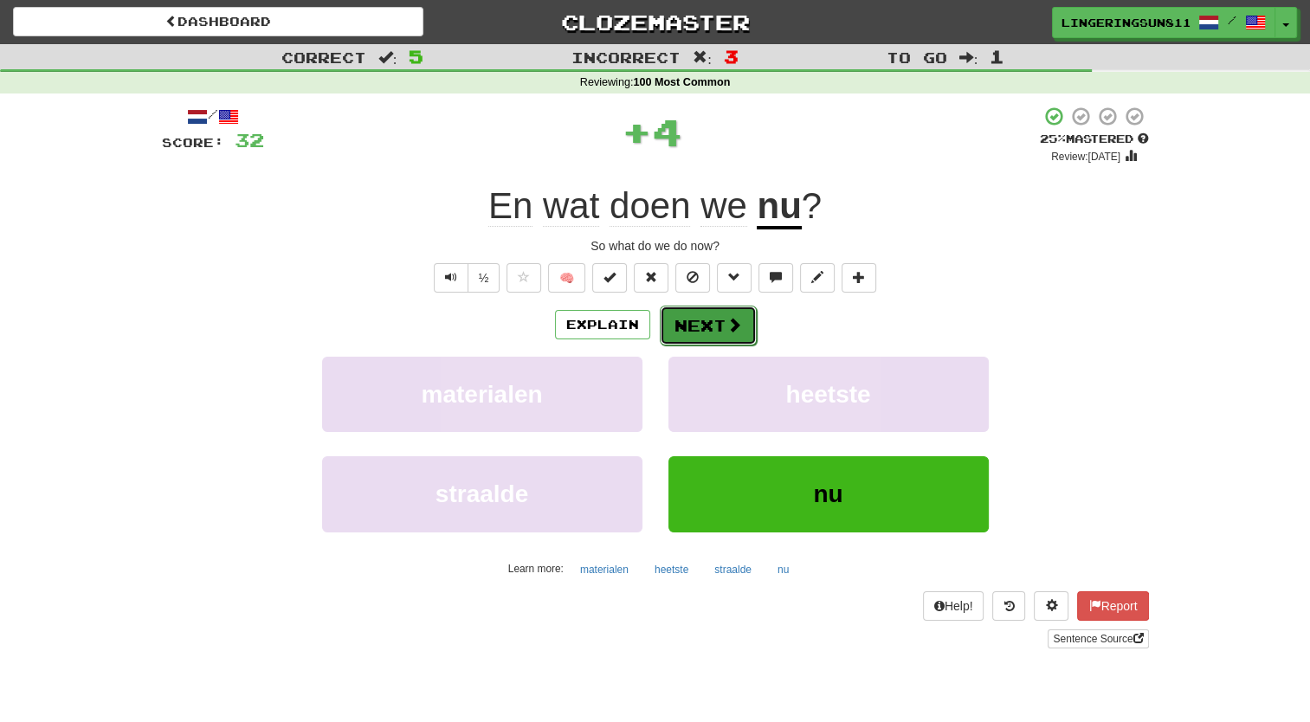
click at [698, 337] on button "Next" at bounding box center [708, 326] width 97 height 40
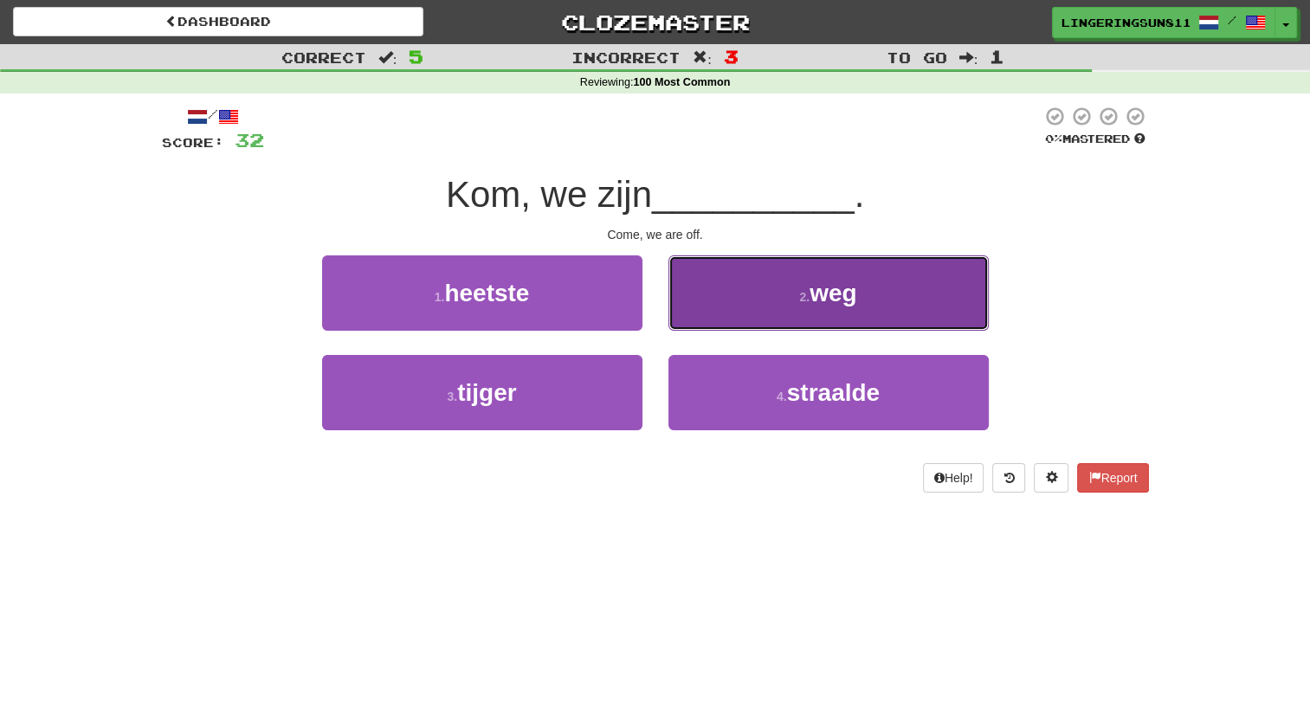
click at [782, 307] on button "2 . weg" at bounding box center [828, 292] width 320 height 75
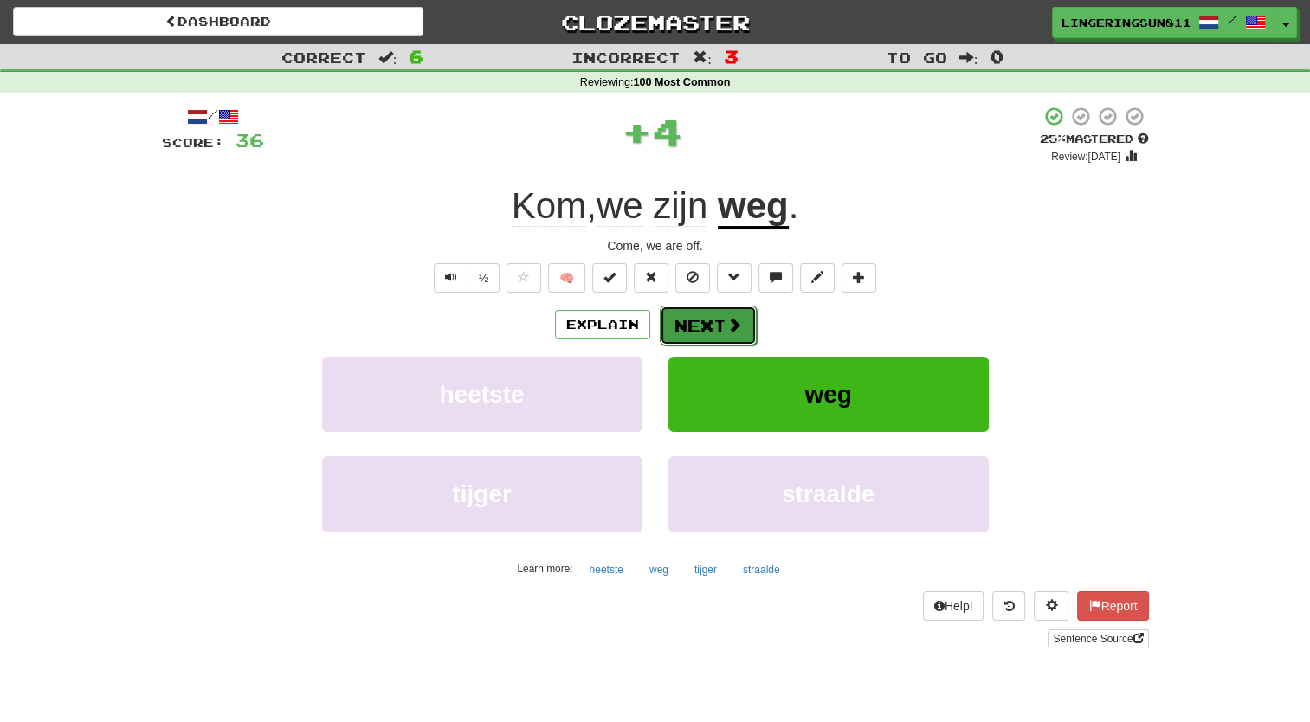
click at [692, 328] on button "Next" at bounding box center [708, 326] width 97 height 40
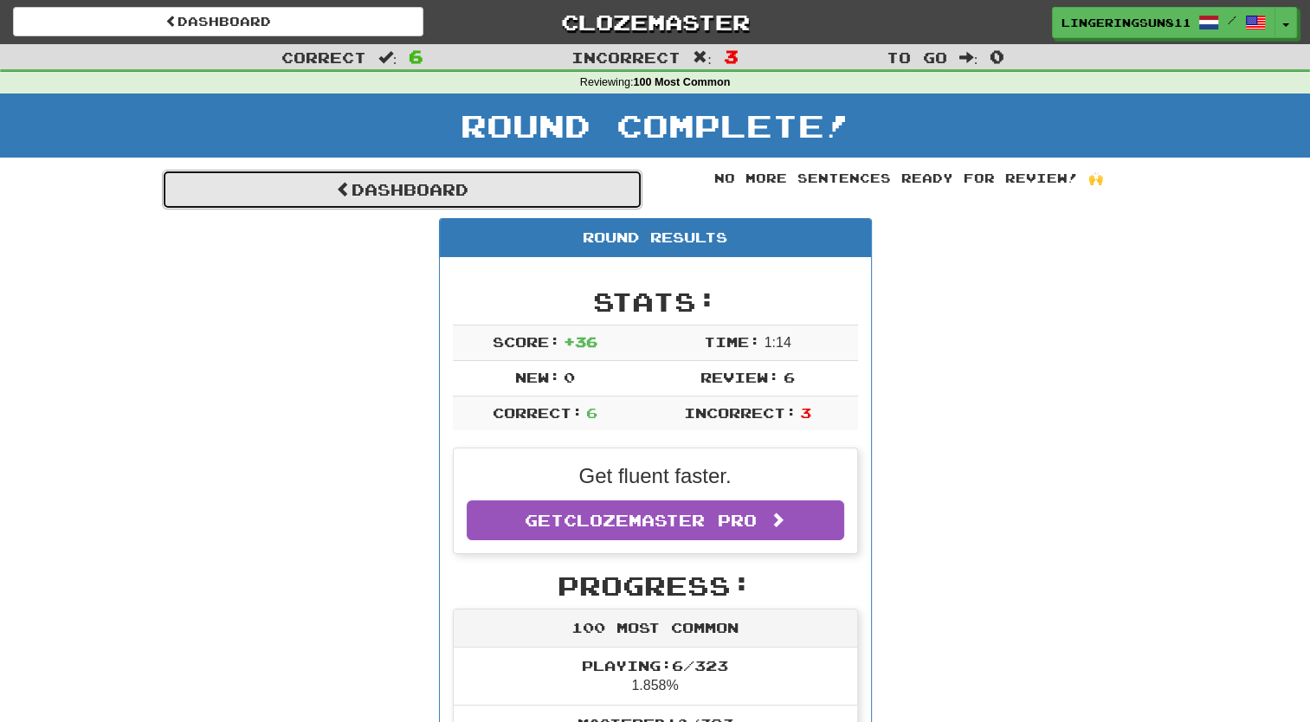
click at [482, 197] on link "Dashboard" at bounding box center [402, 190] width 481 height 40
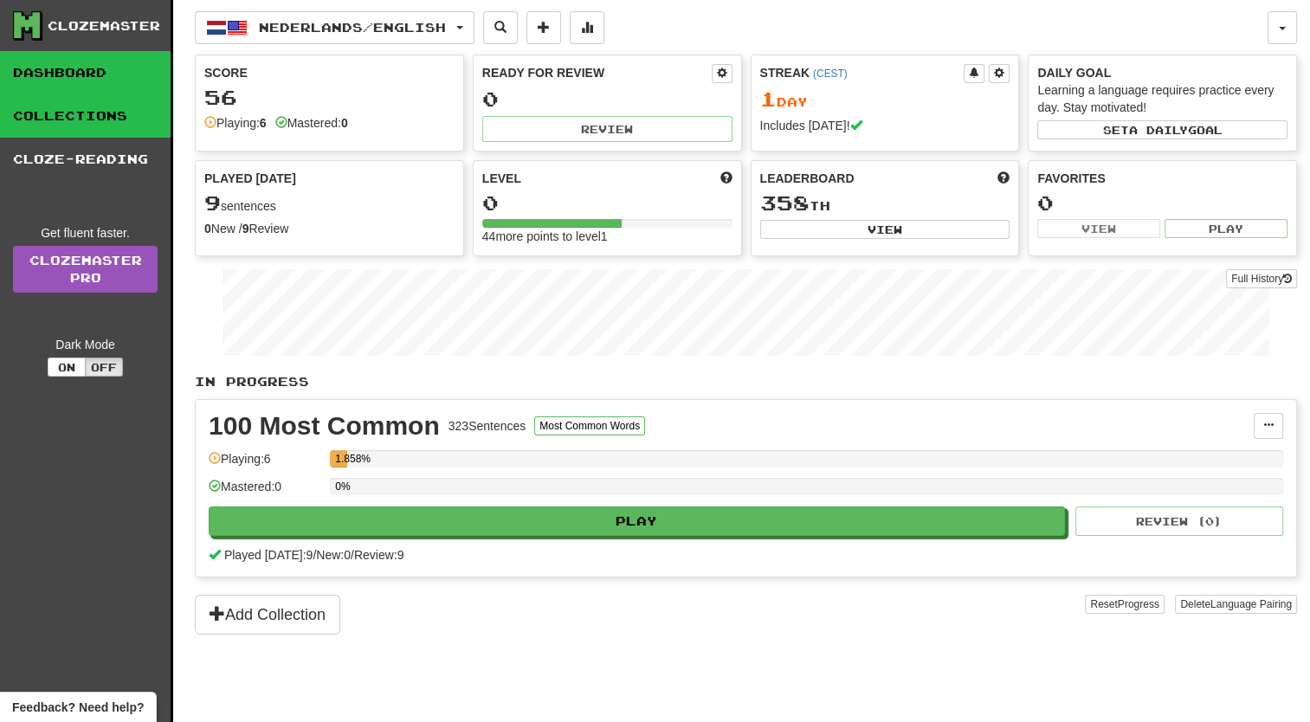
click at [94, 107] on link "Collections" at bounding box center [85, 115] width 171 height 43
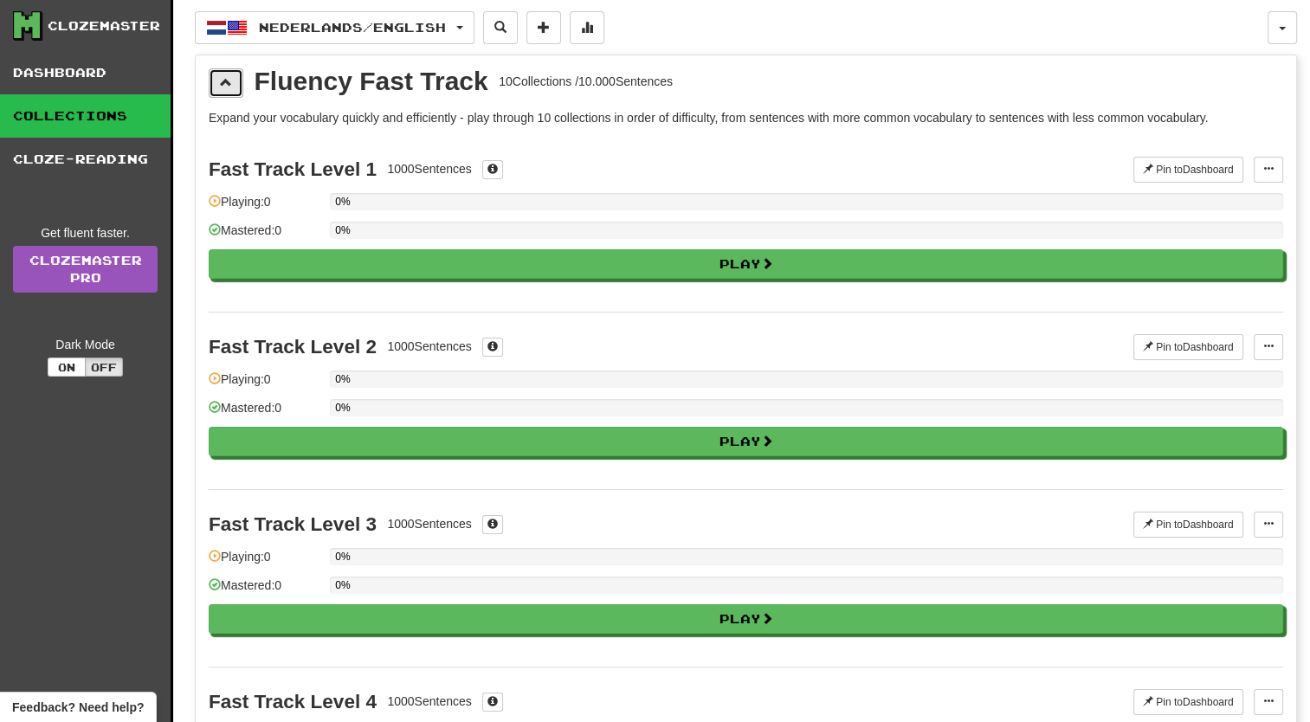
click at [233, 86] on button at bounding box center [226, 82] width 35 height 29
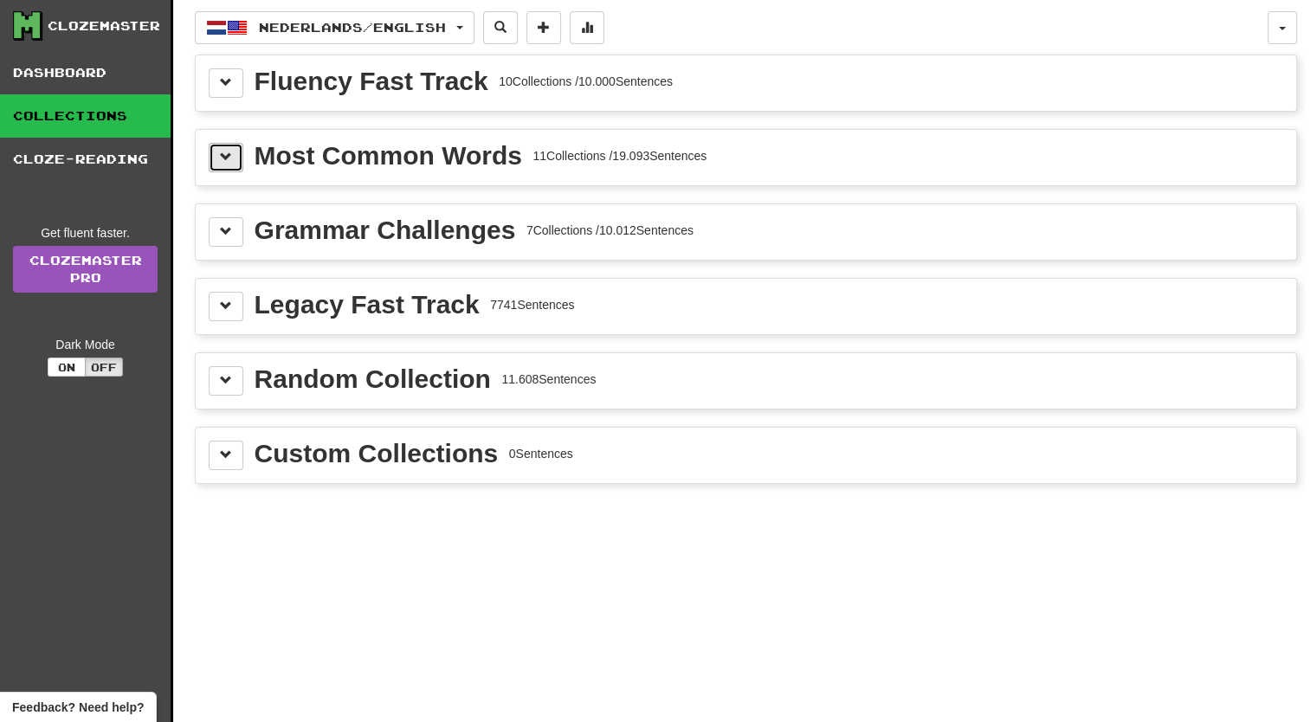
click at [235, 165] on button at bounding box center [226, 157] width 35 height 29
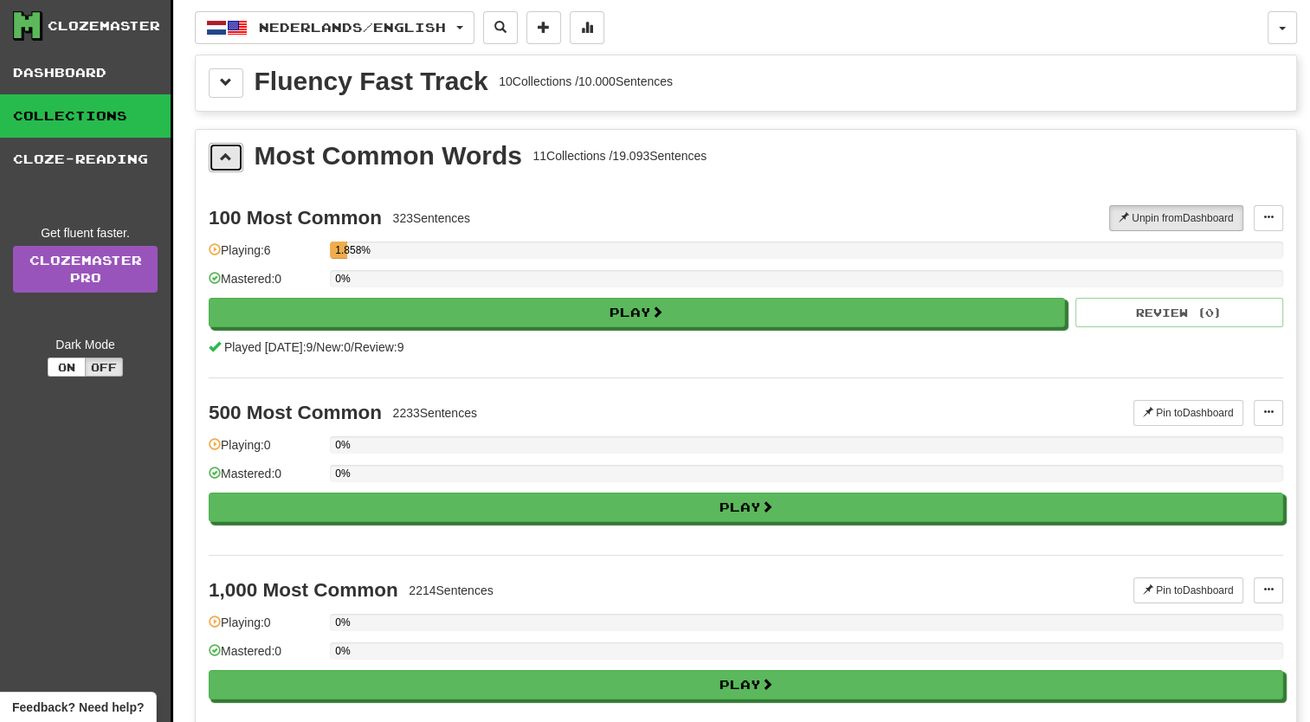
click at [229, 151] on span at bounding box center [226, 157] width 12 height 12
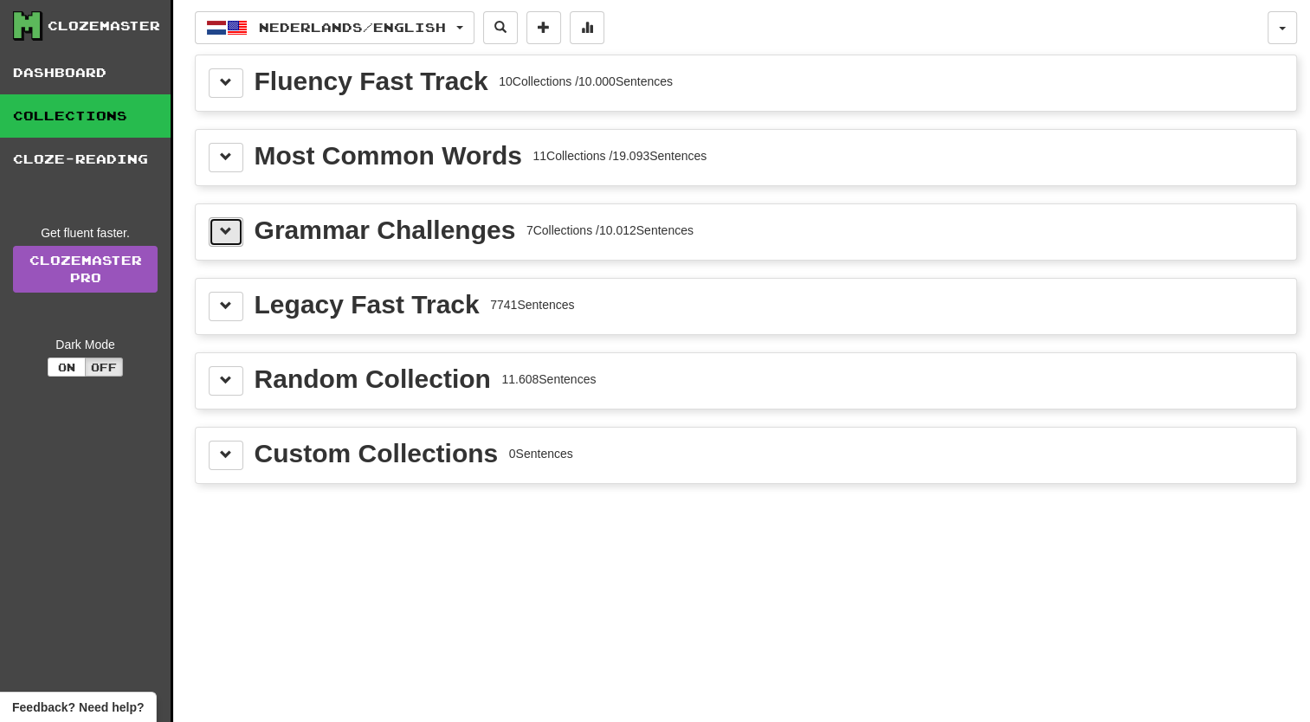
click at [226, 237] on button at bounding box center [226, 231] width 35 height 29
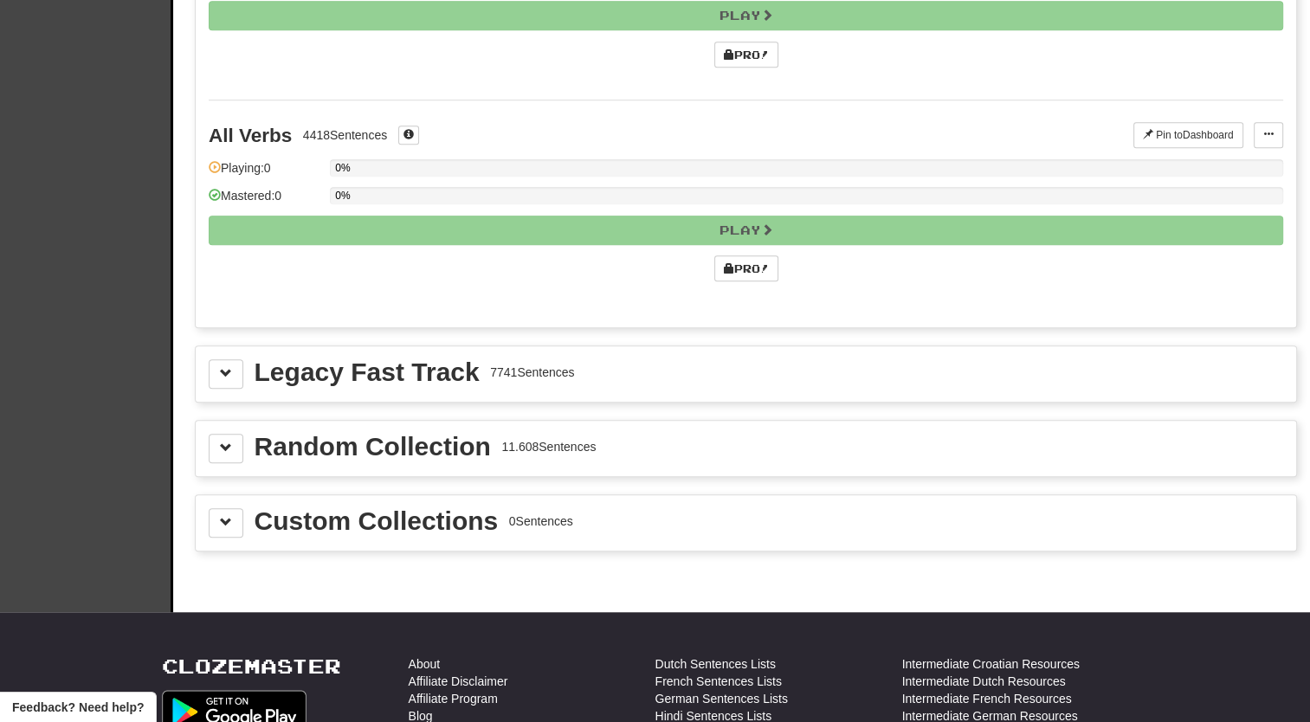
scroll to position [1406, 0]
click at [219, 376] on button at bounding box center [226, 373] width 35 height 29
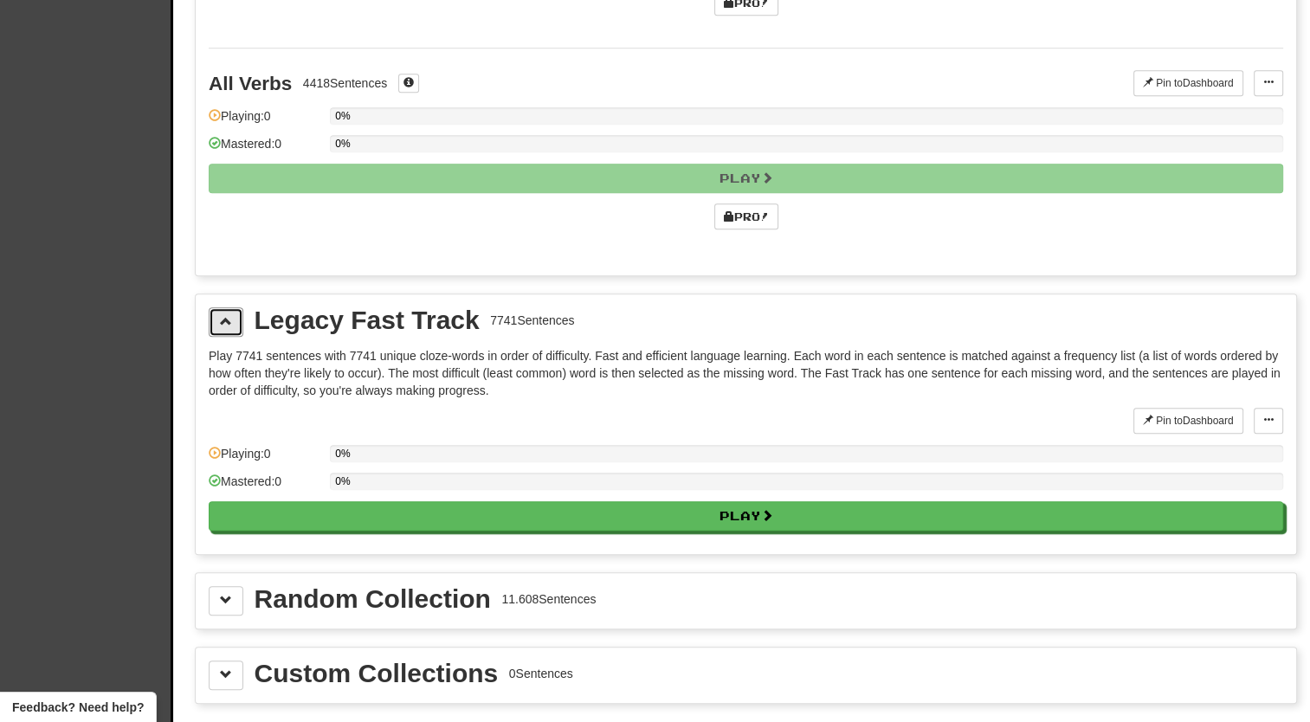
scroll to position [1465, 0]
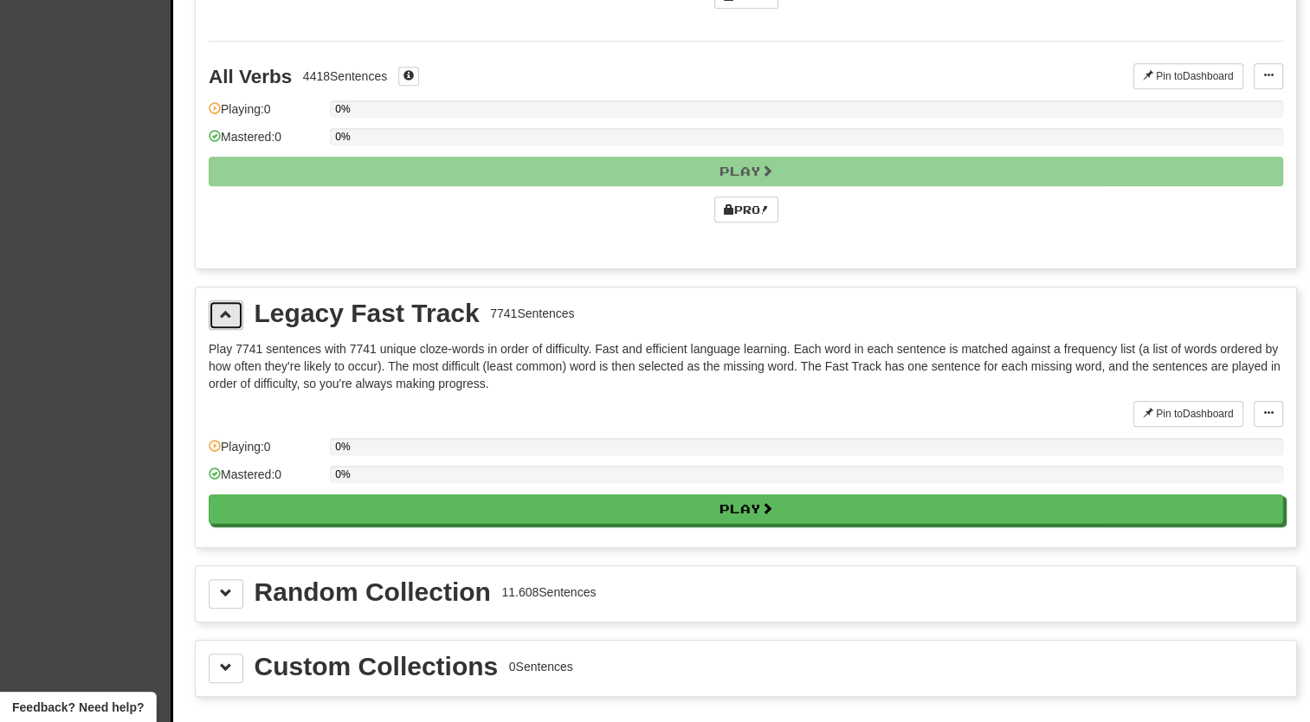
click at [235, 300] on button at bounding box center [226, 314] width 35 height 29
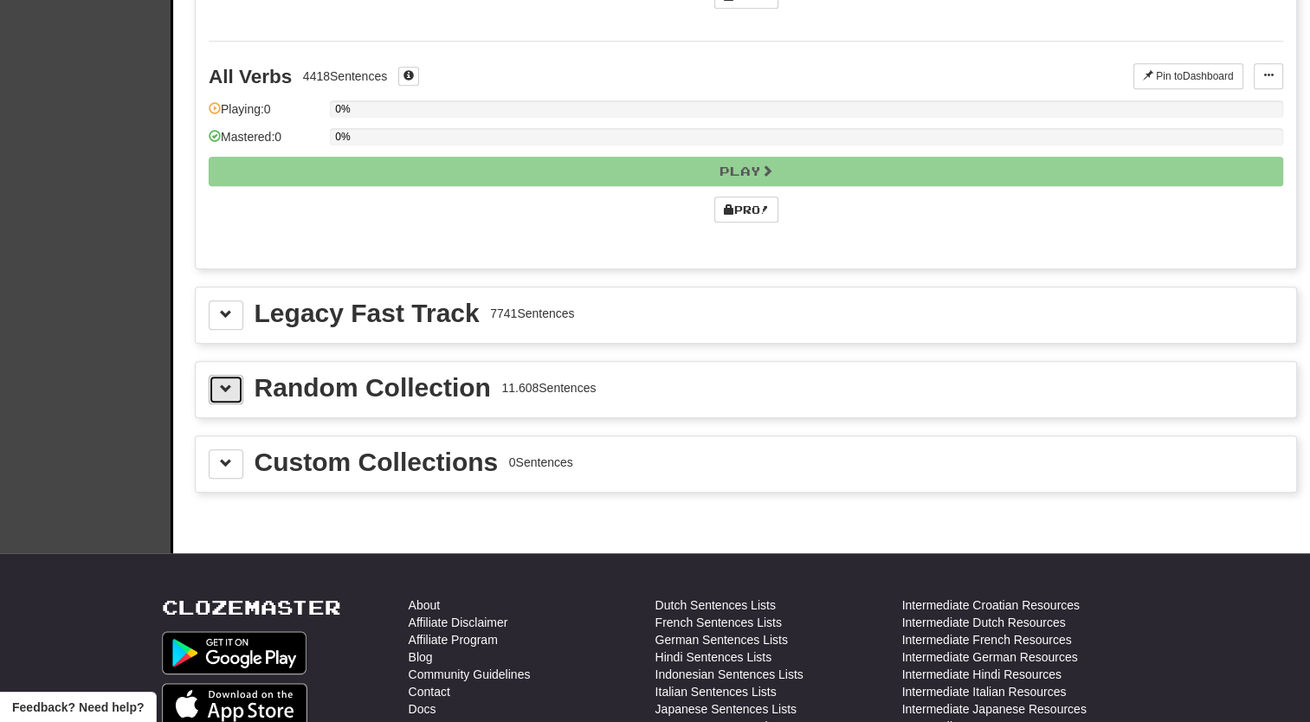
click at [232, 385] on button at bounding box center [226, 389] width 35 height 29
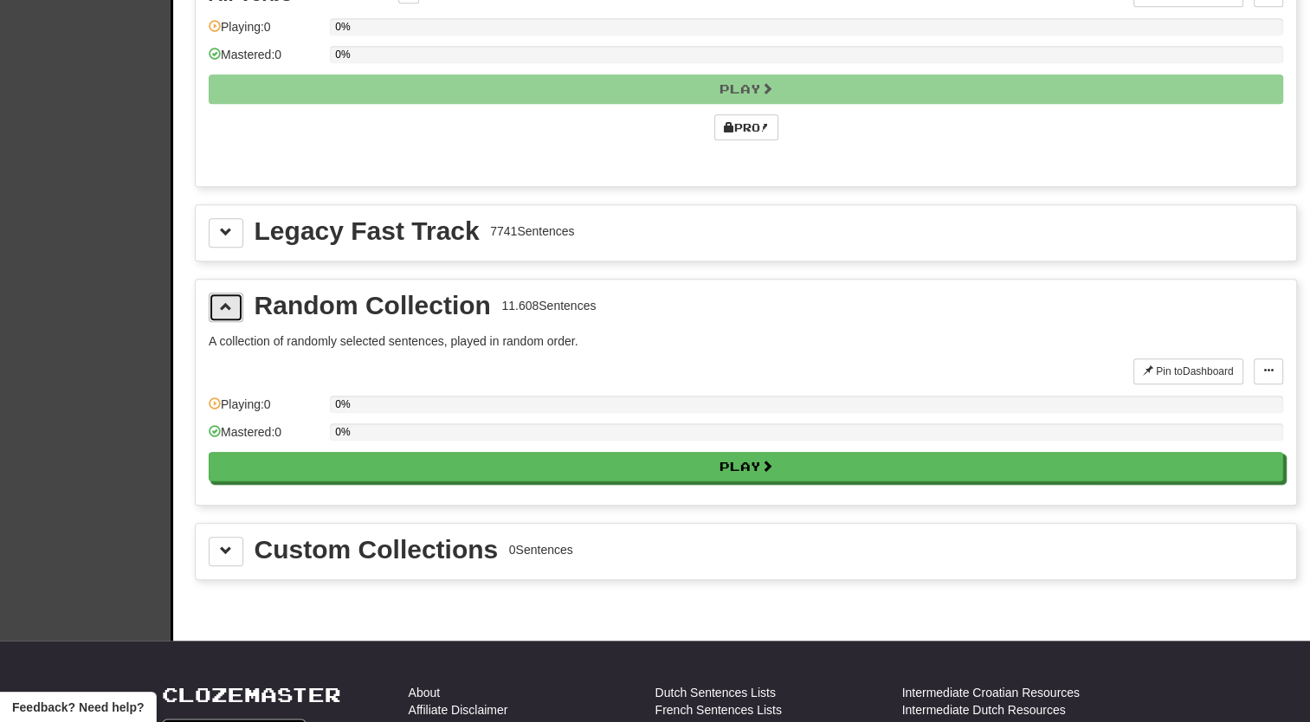
scroll to position [1546, 0]
click at [225, 304] on button at bounding box center [226, 308] width 35 height 29
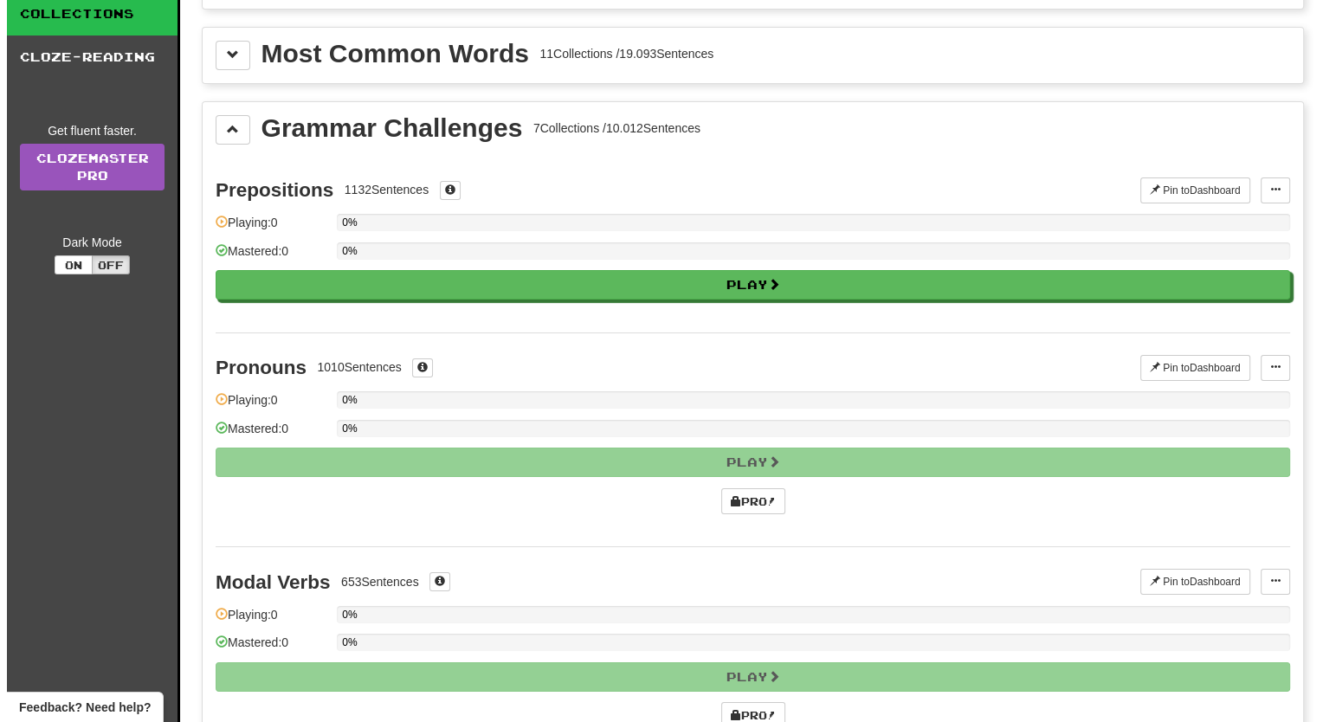
scroll to position [0, 0]
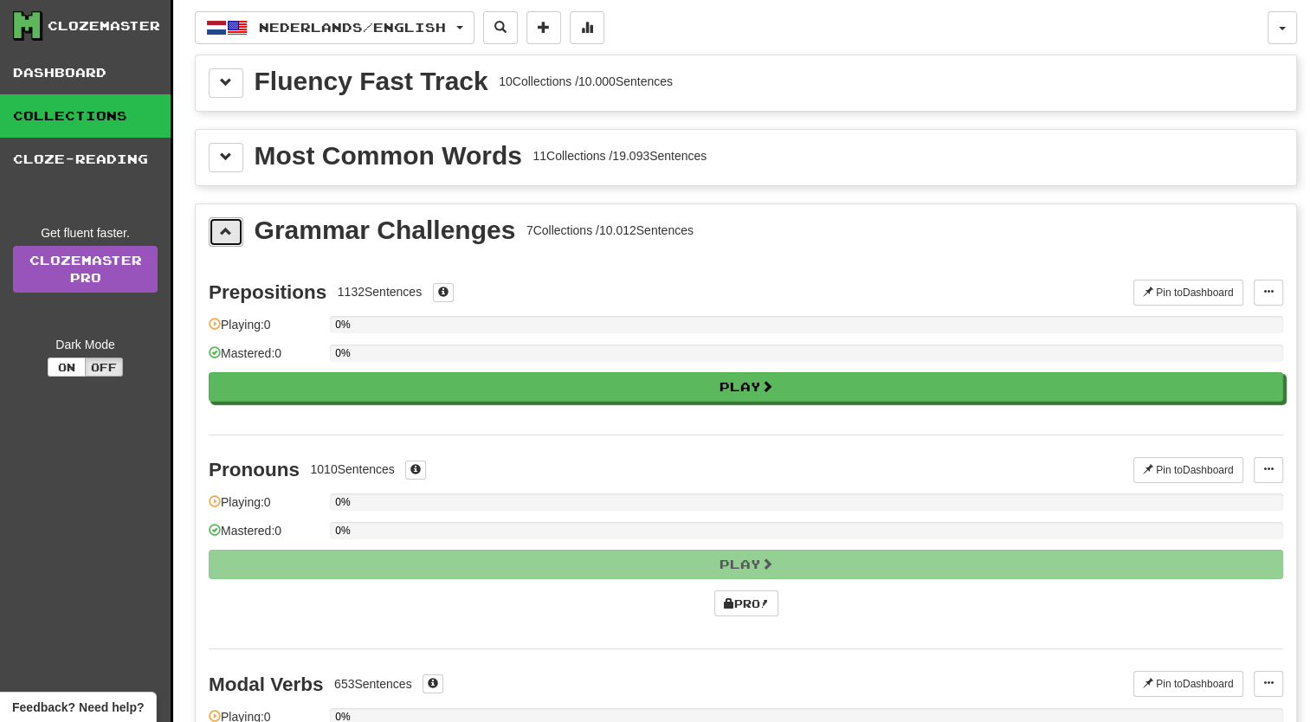
click at [222, 239] on button at bounding box center [226, 231] width 35 height 29
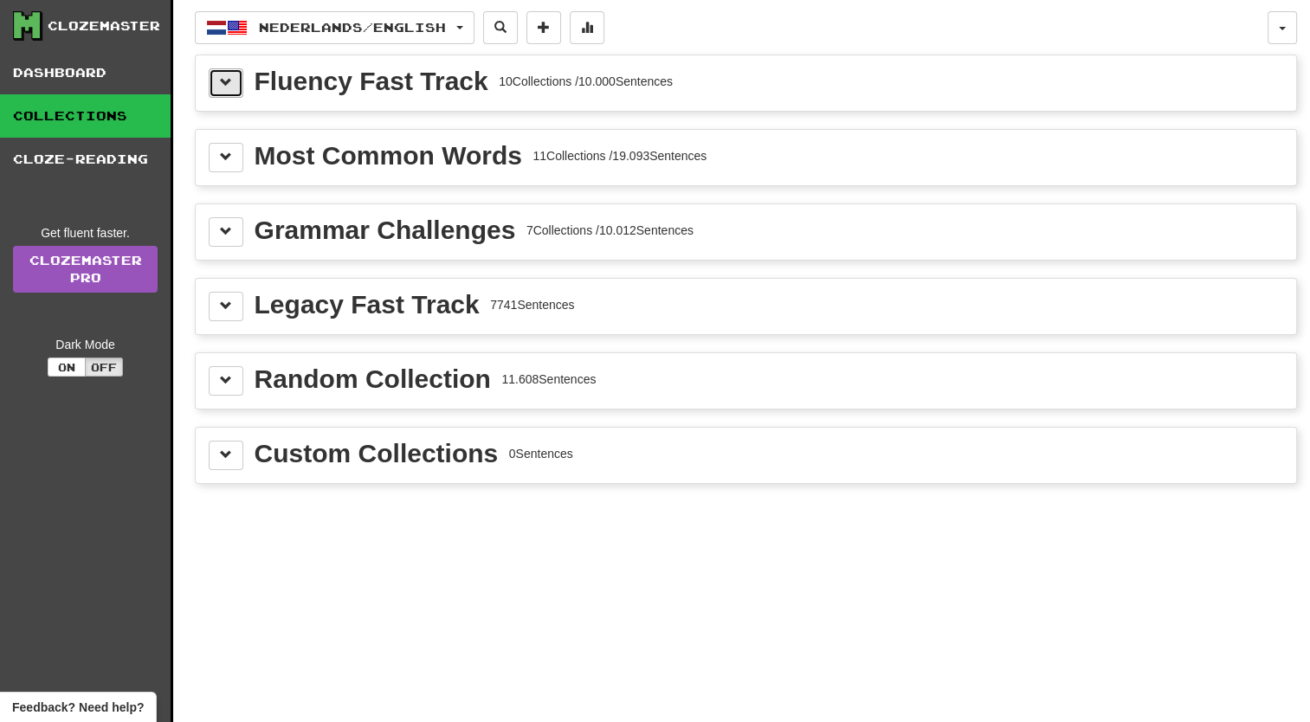
click at [232, 88] on button at bounding box center [226, 82] width 35 height 29
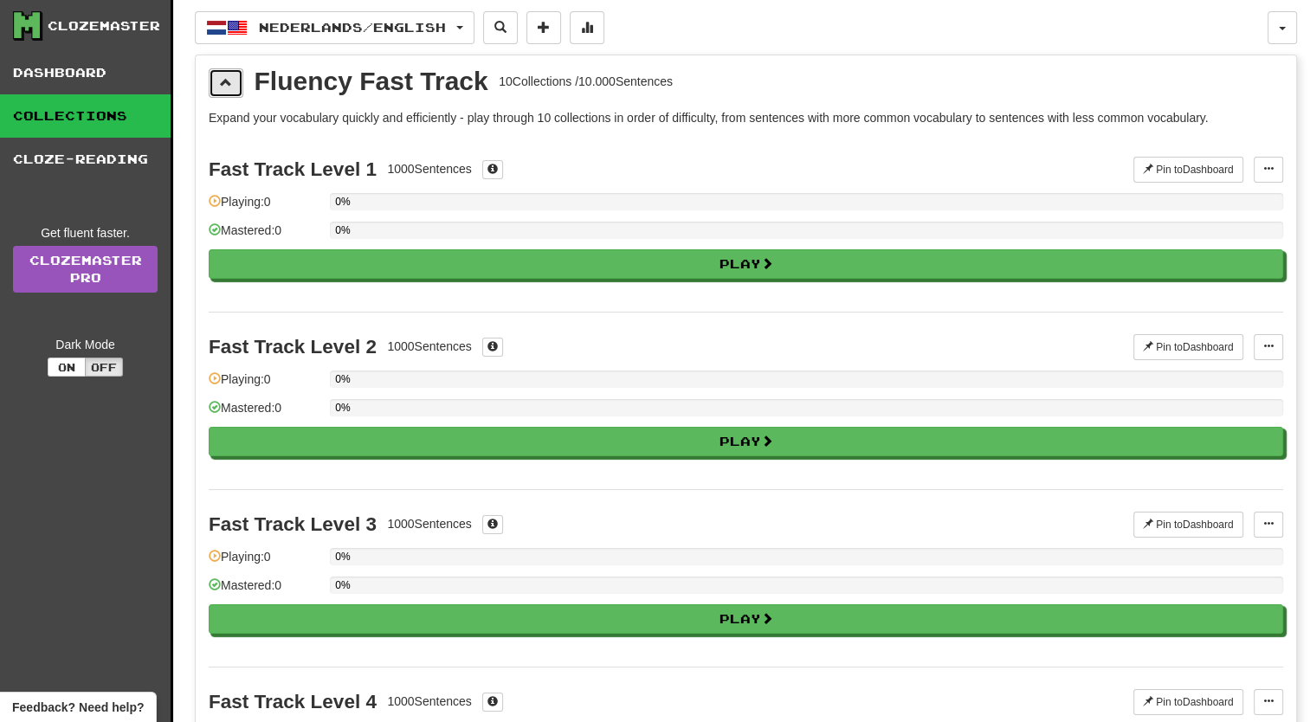
click at [220, 92] on button at bounding box center [226, 82] width 35 height 29
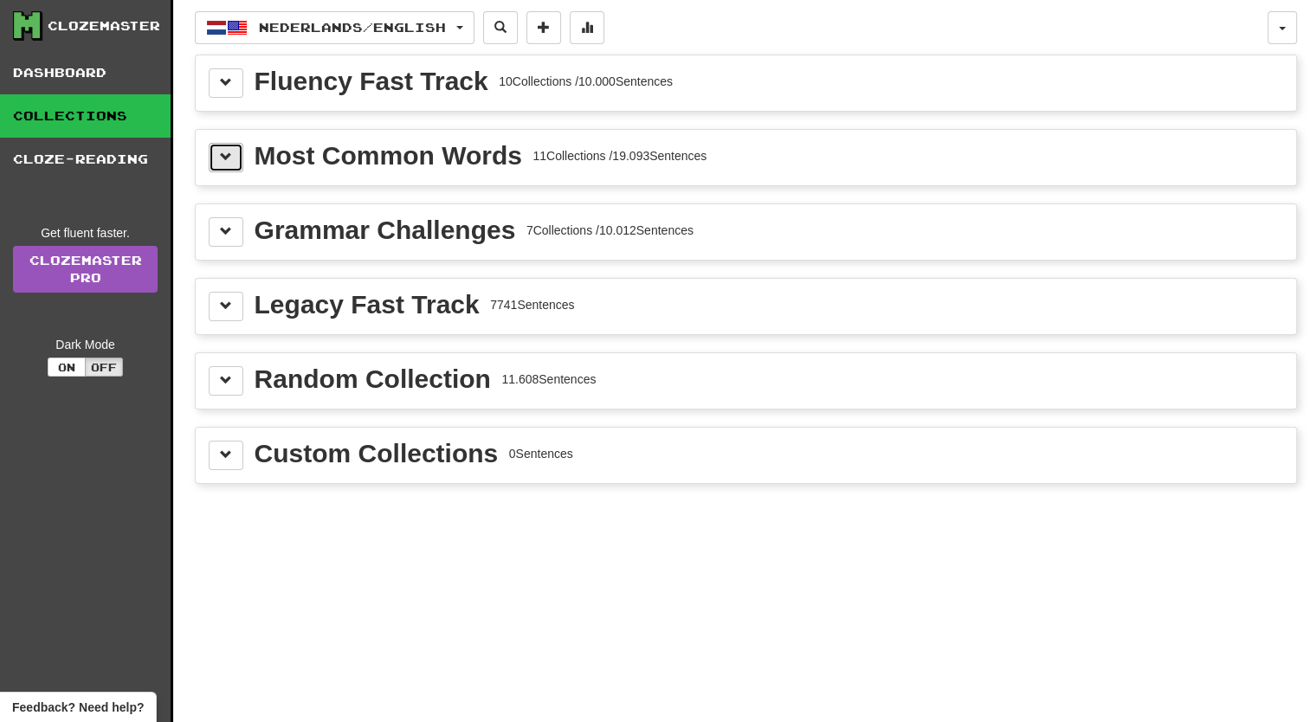
click at [236, 163] on button at bounding box center [226, 157] width 35 height 29
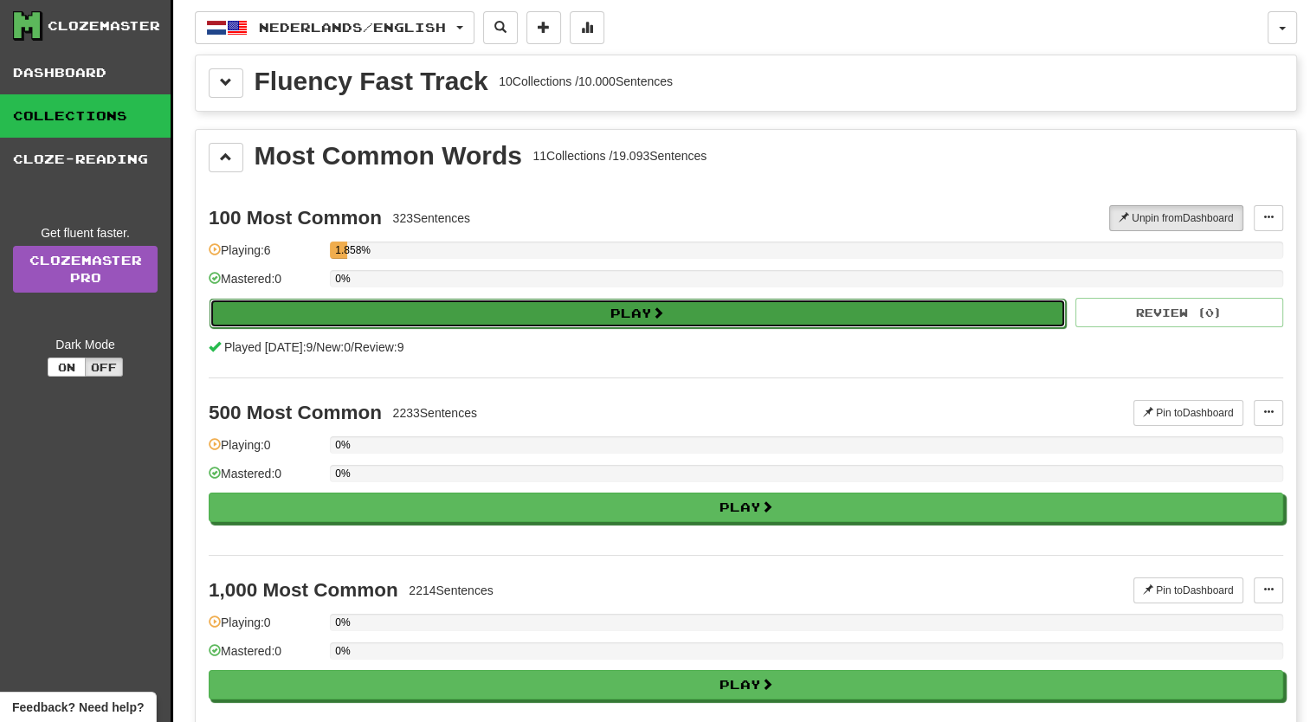
click at [613, 321] on button "Play" at bounding box center [638, 313] width 856 height 29
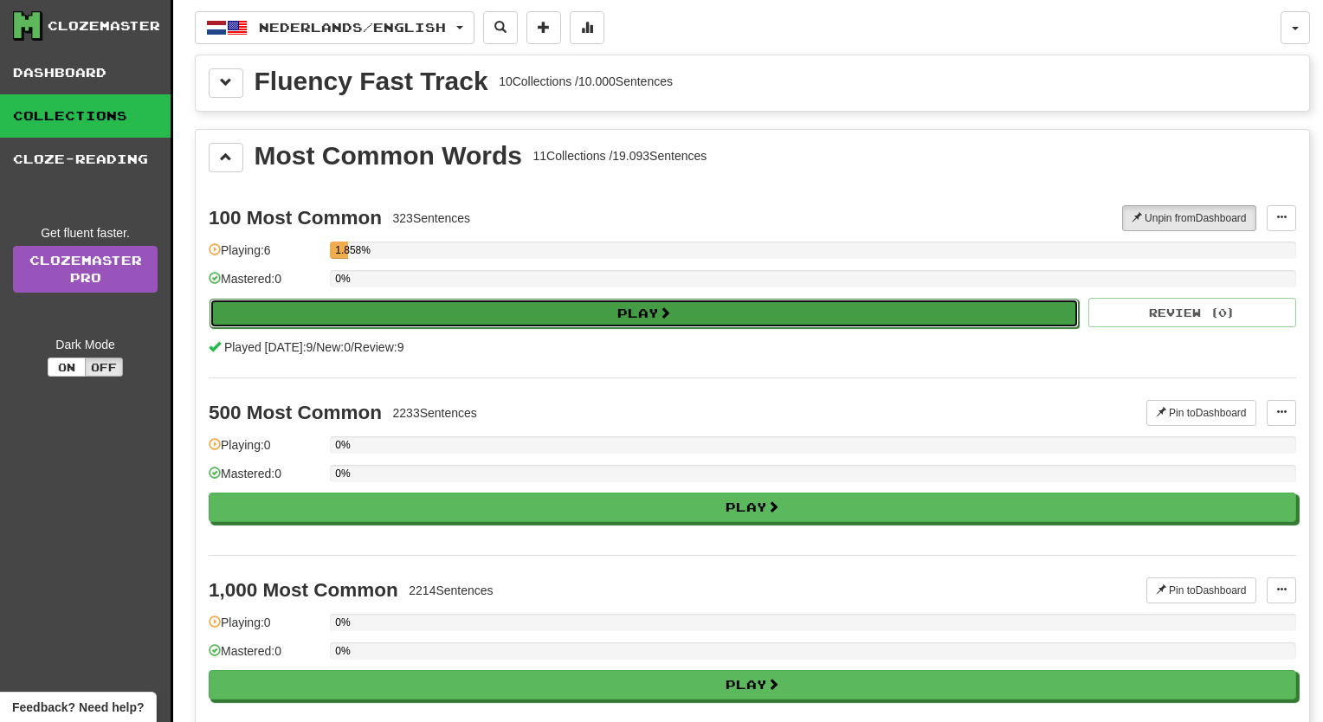
select select "**"
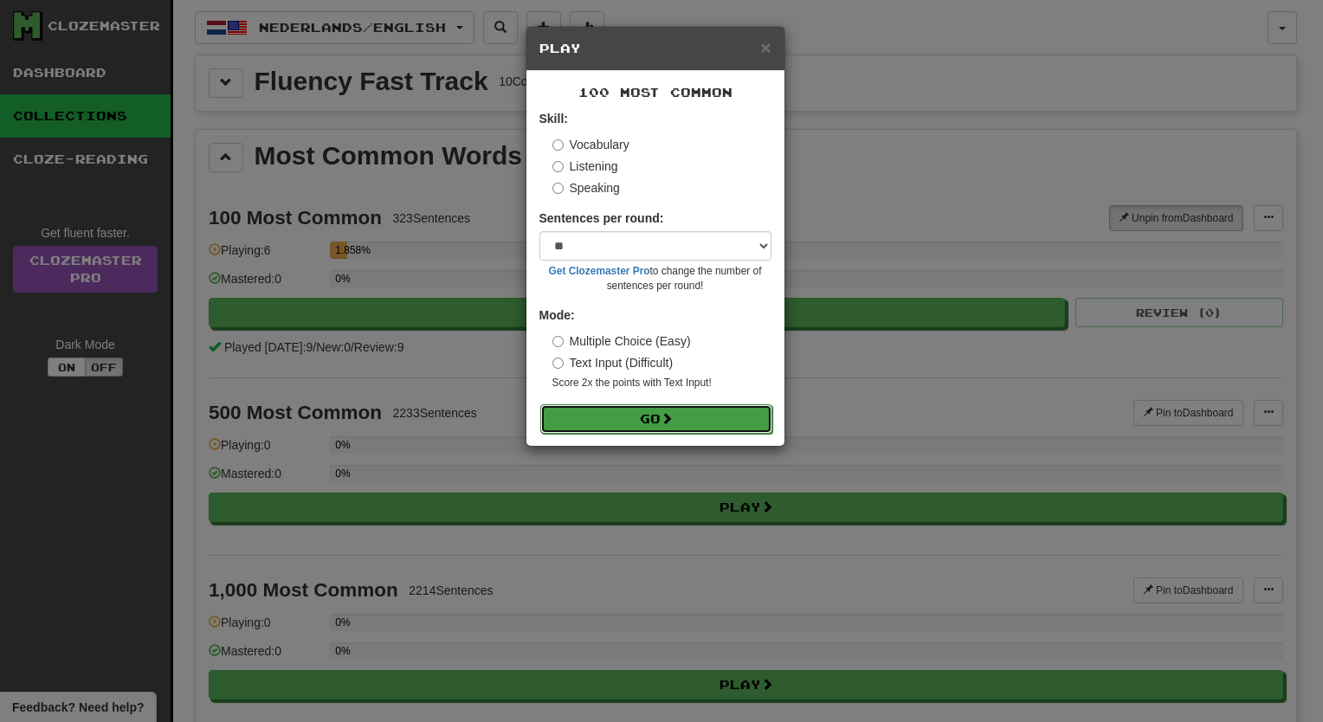
click at [649, 414] on button "Go" at bounding box center [656, 418] width 232 height 29
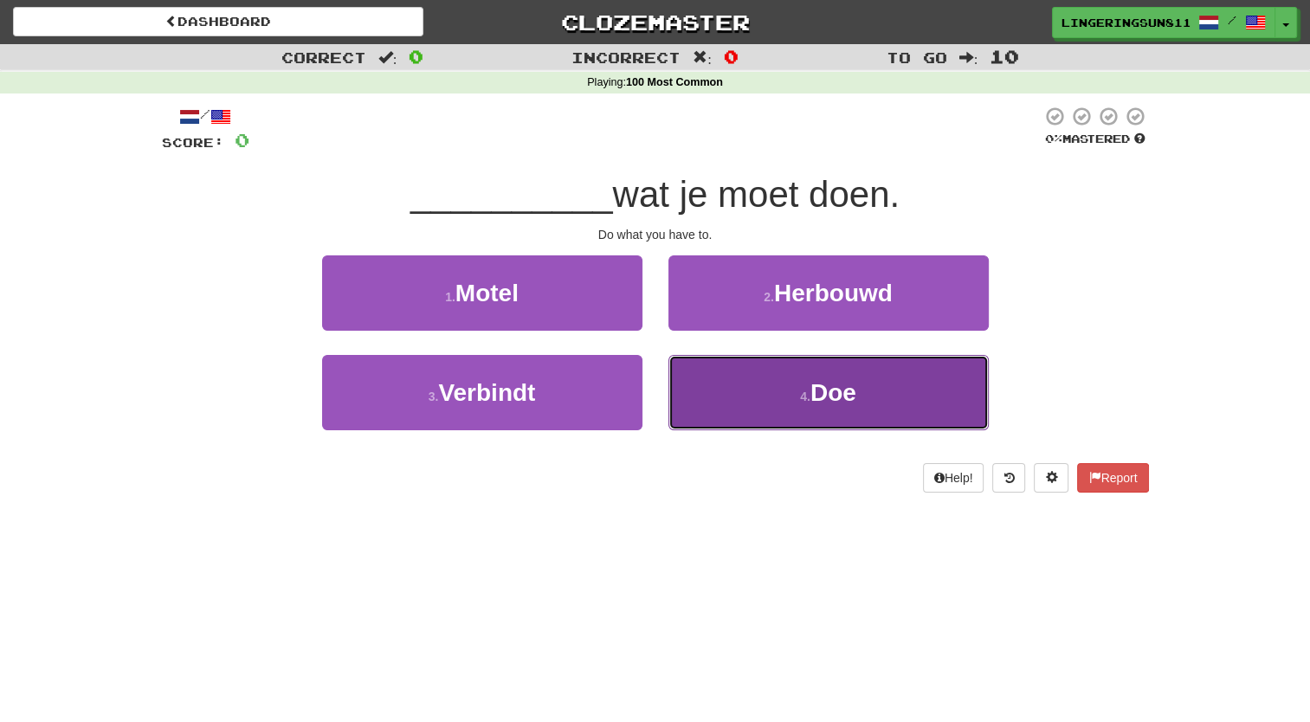
click at [844, 424] on button "4 . Doe" at bounding box center [828, 392] width 320 height 75
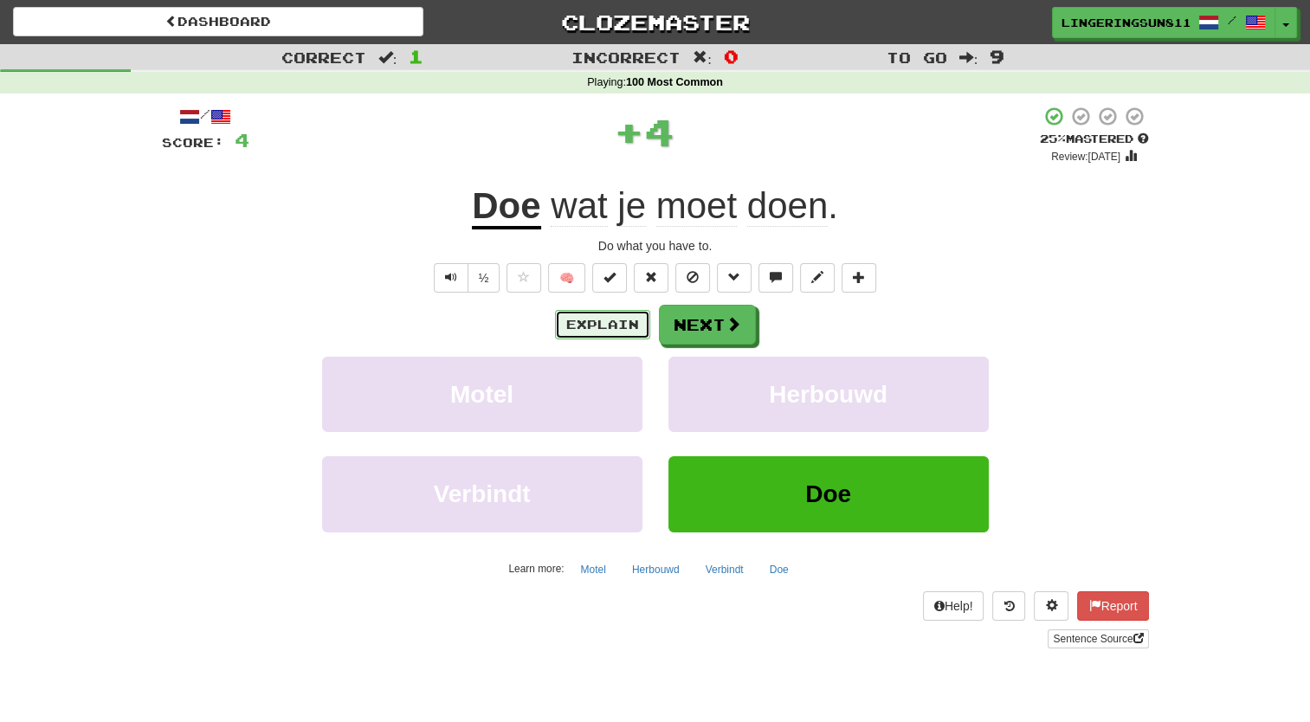
click at [591, 330] on button "Explain" at bounding box center [602, 324] width 95 height 29
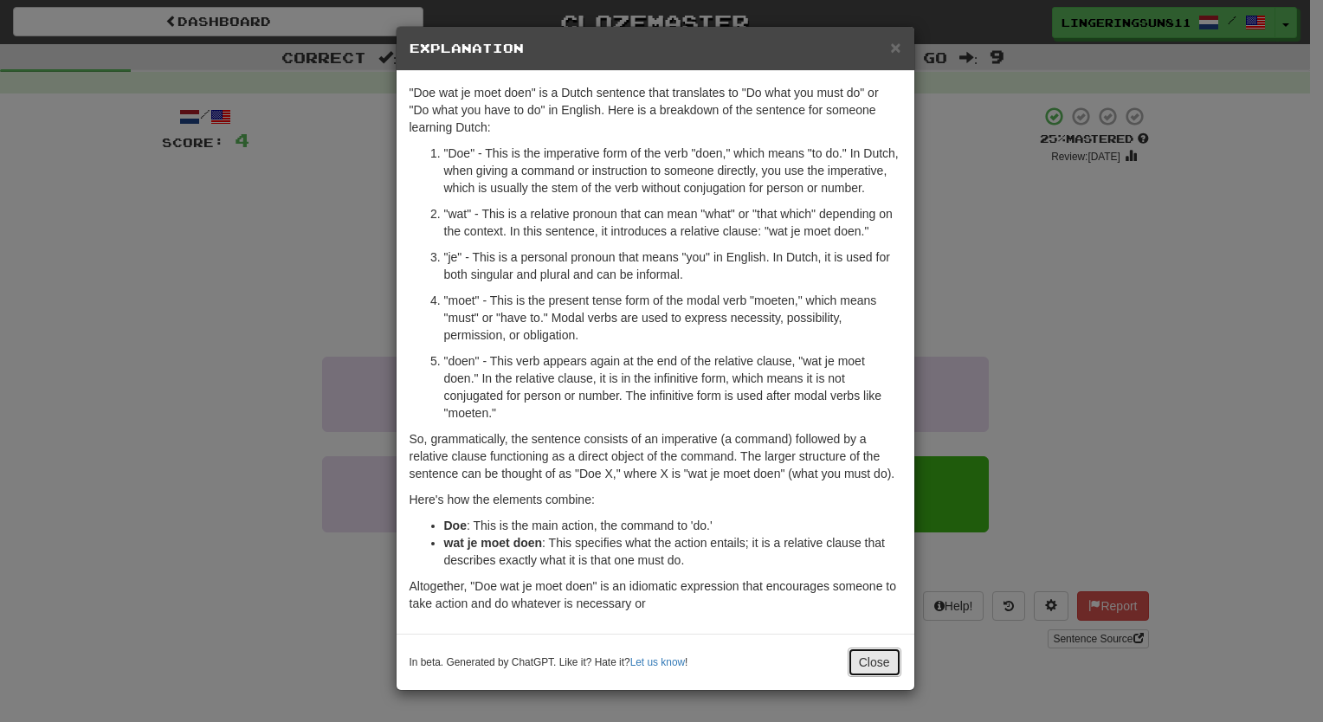
click at [883, 661] on button "Close" at bounding box center [875, 662] width 54 height 29
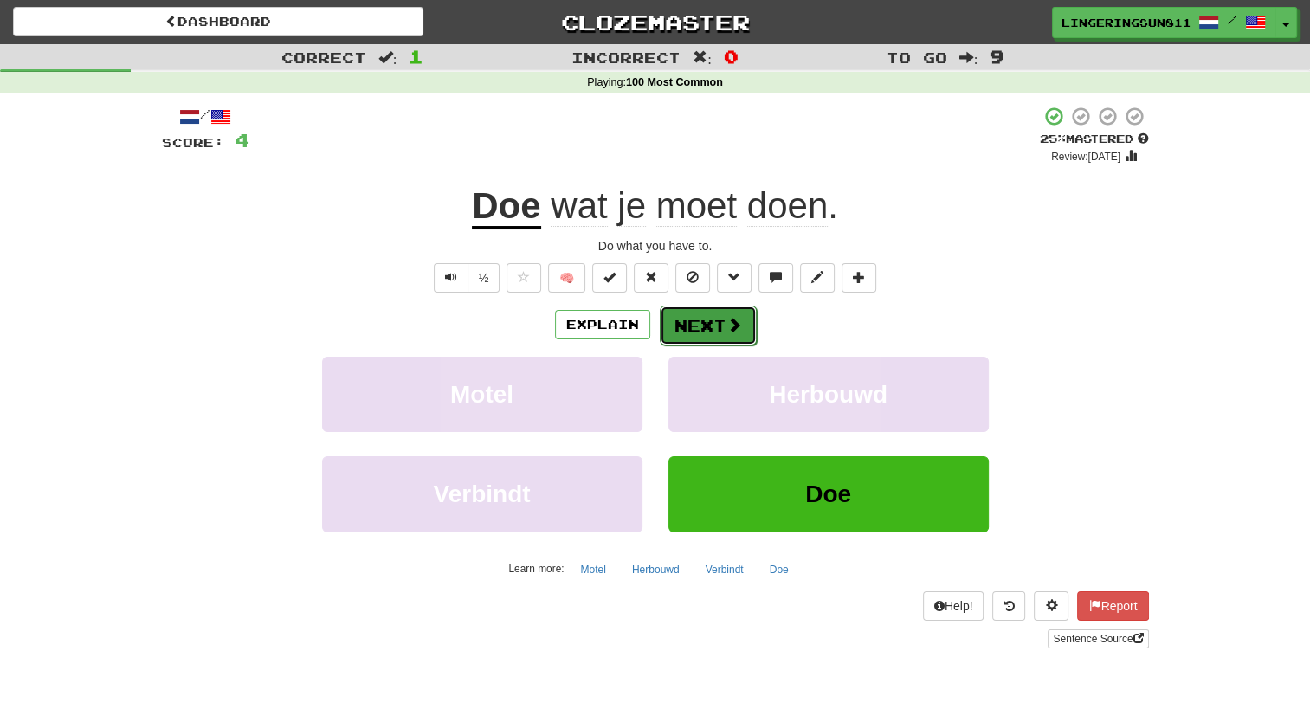
click at [710, 331] on button "Next" at bounding box center [708, 326] width 97 height 40
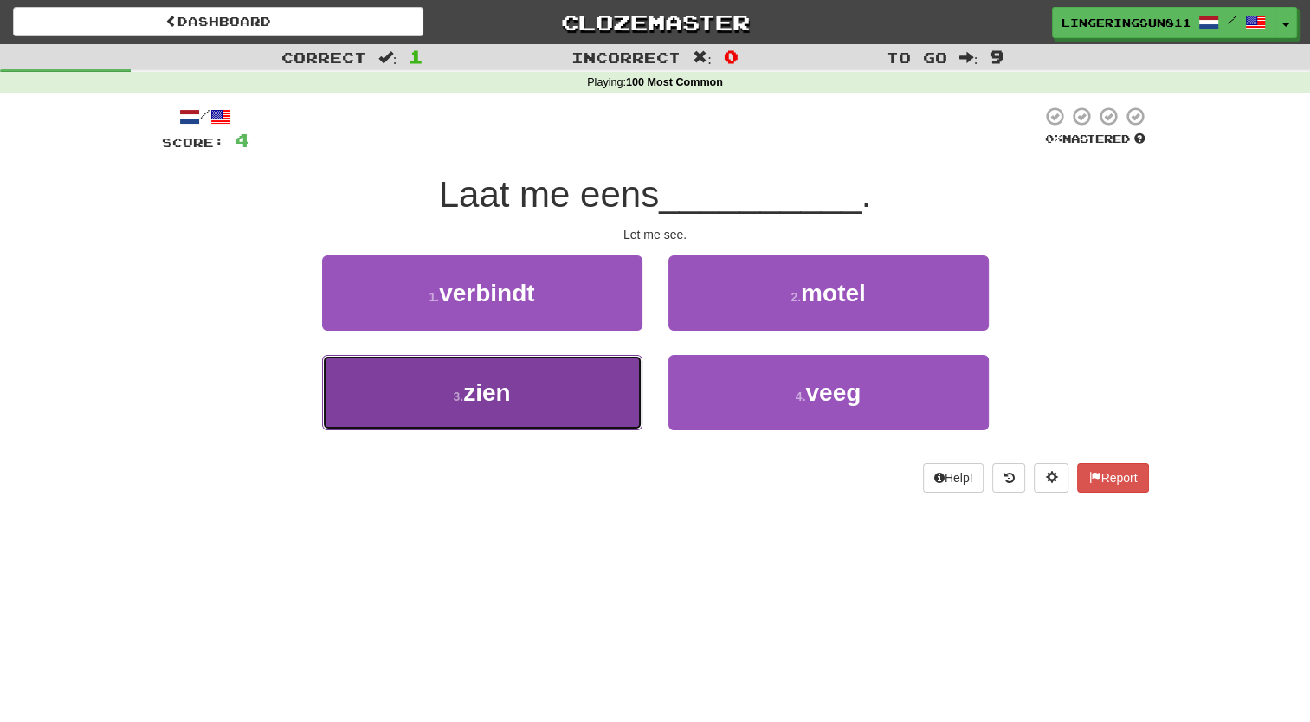
click at [575, 397] on button "3 . zien" at bounding box center [482, 392] width 320 height 75
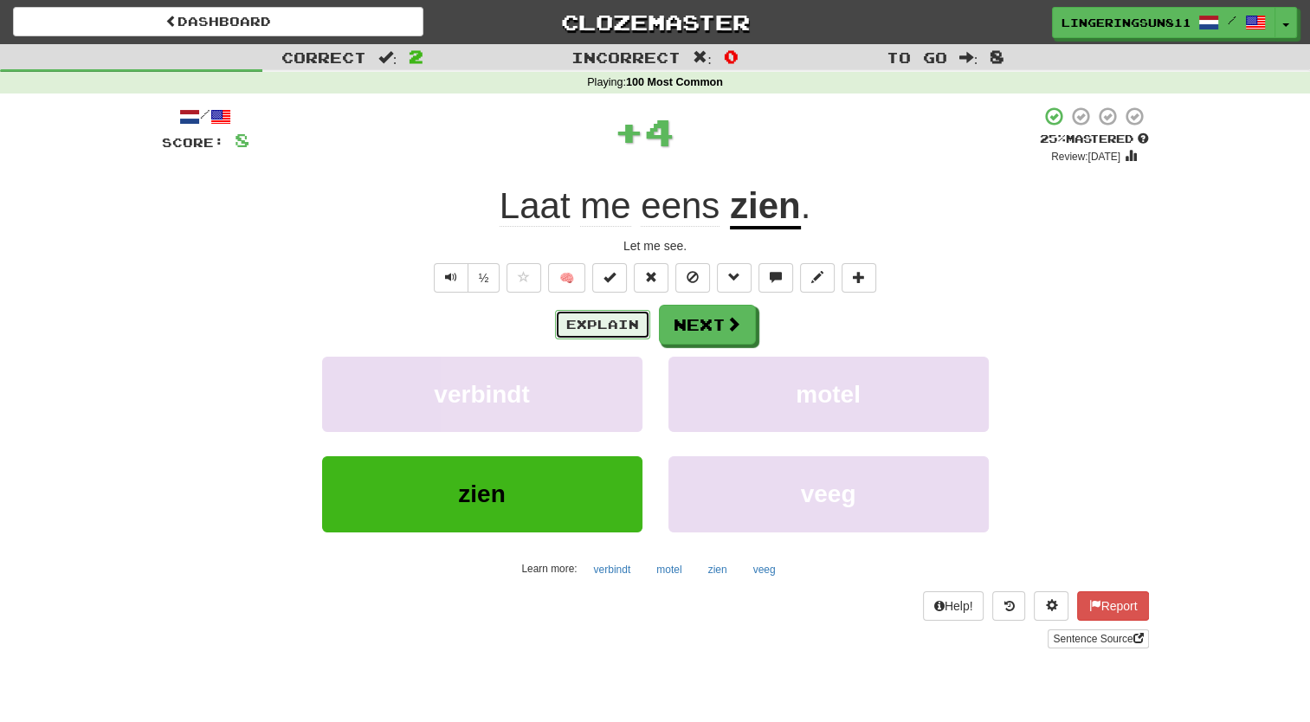
click at [588, 328] on button "Explain" at bounding box center [602, 324] width 95 height 29
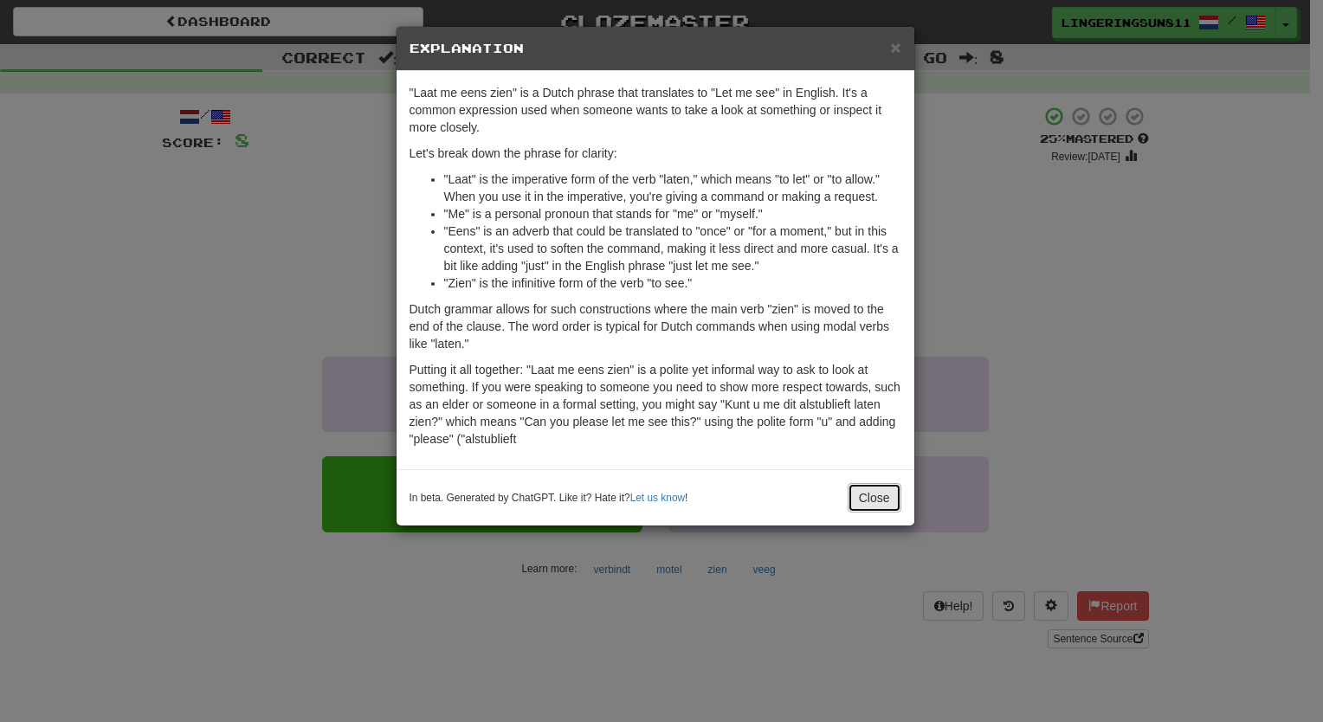
click at [871, 502] on button "Close" at bounding box center [875, 497] width 54 height 29
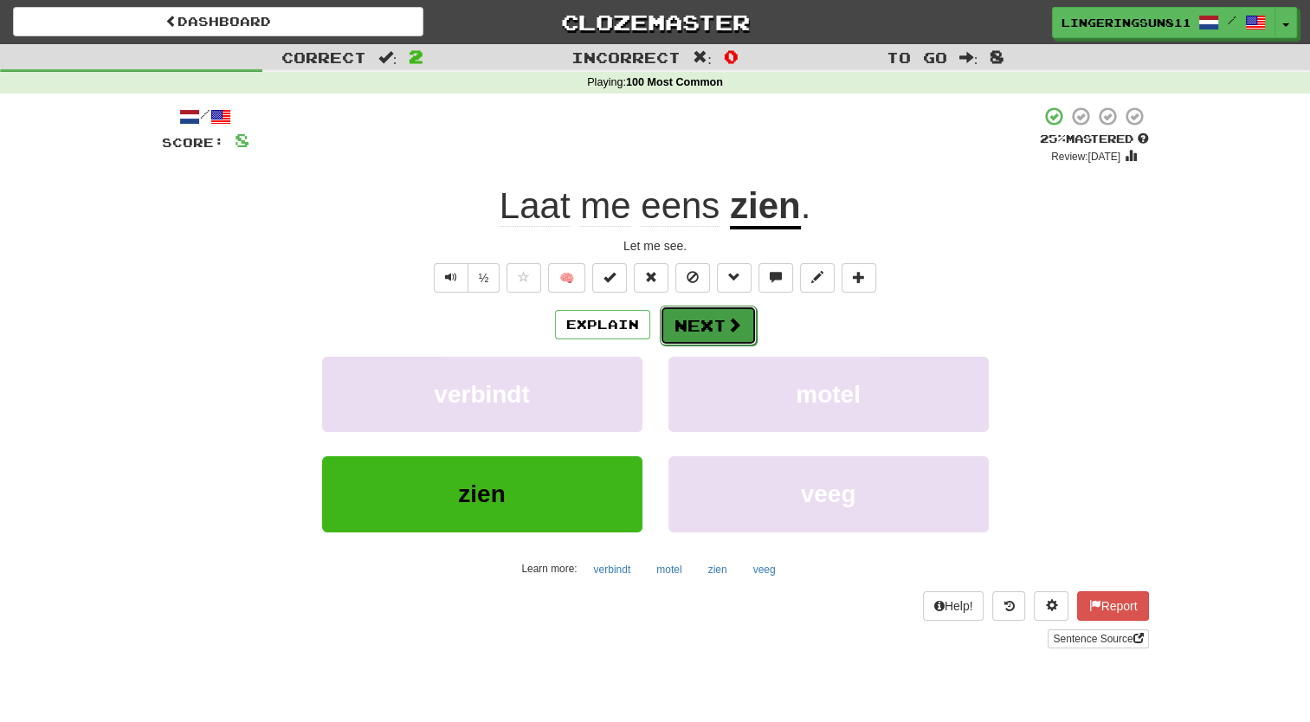
click at [724, 336] on button "Next" at bounding box center [708, 326] width 97 height 40
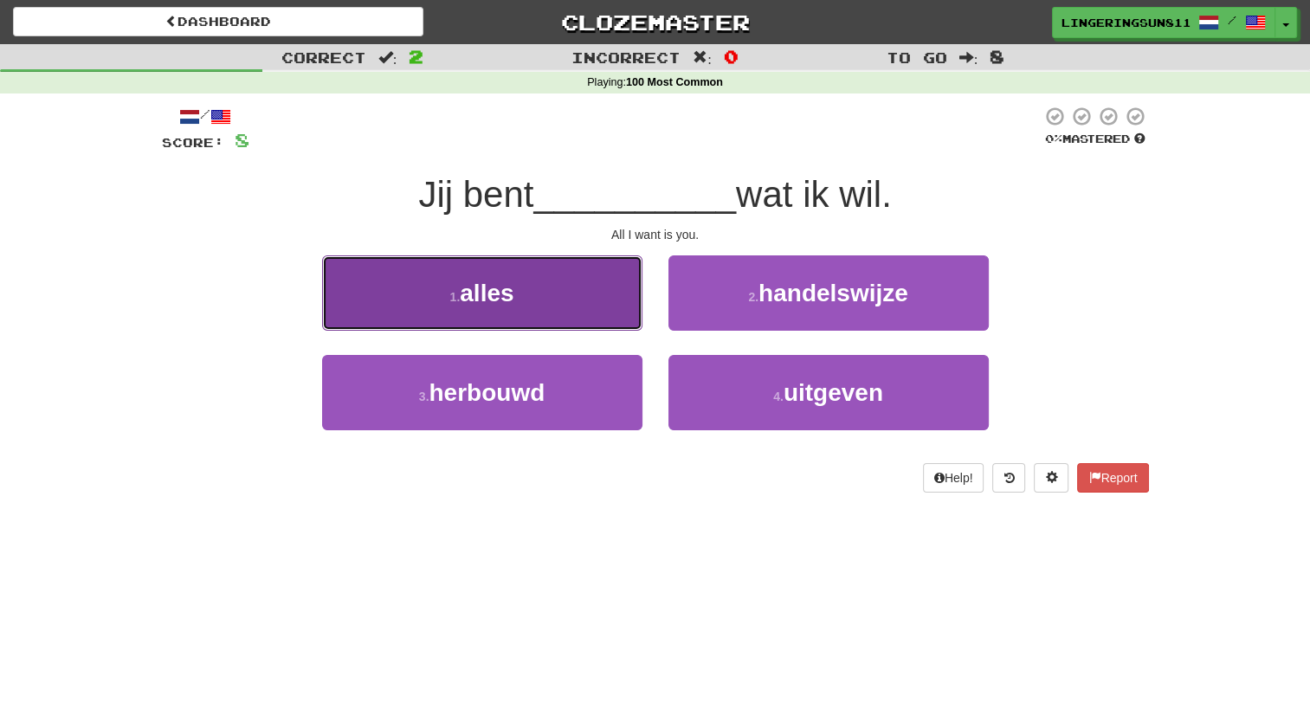
click at [552, 295] on button "1 . alles" at bounding box center [482, 292] width 320 height 75
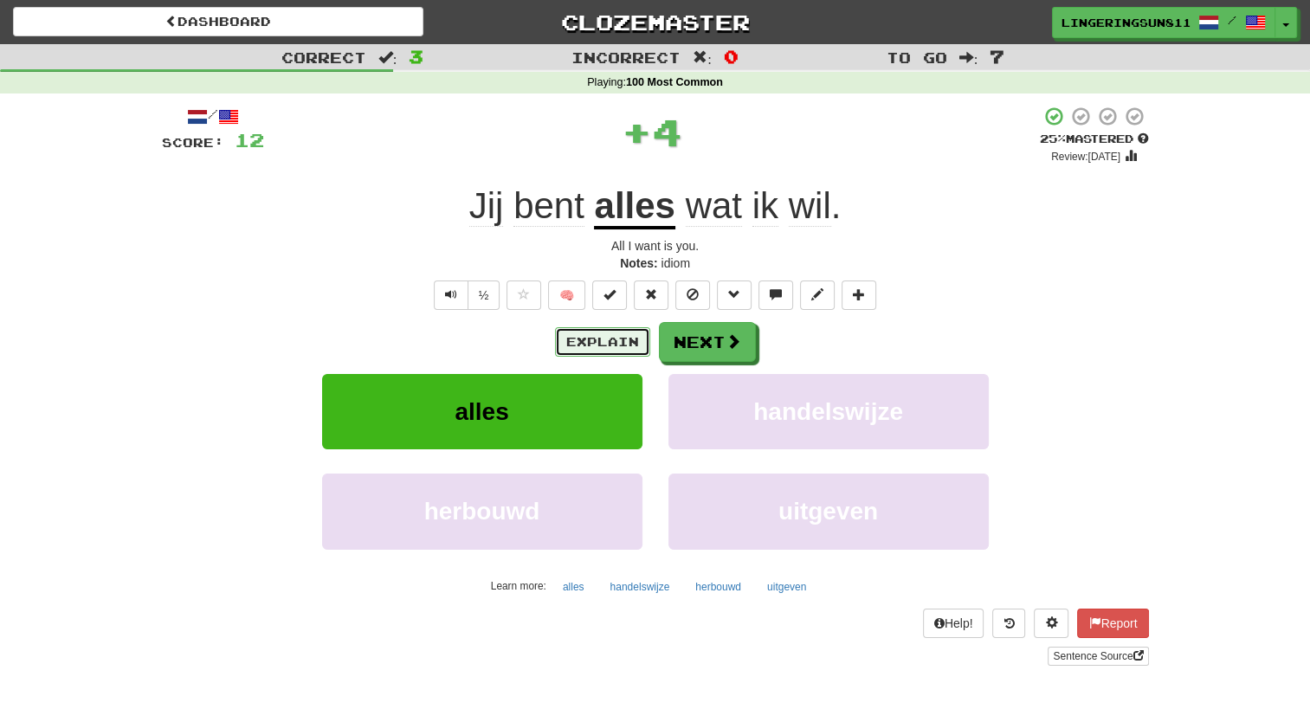
click at [603, 339] on button "Explain" at bounding box center [602, 341] width 95 height 29
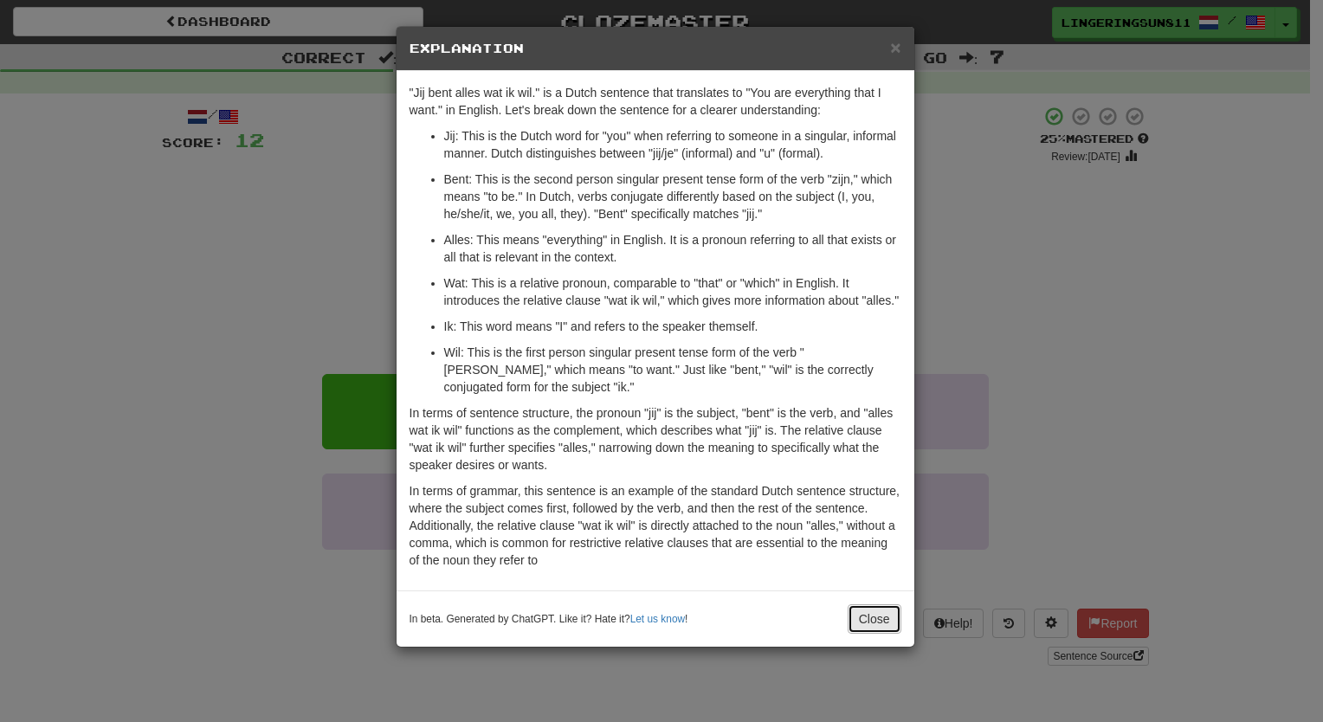
click at [867, 613] on button "Close" at bounding box center [875, 618] width 54 height 29
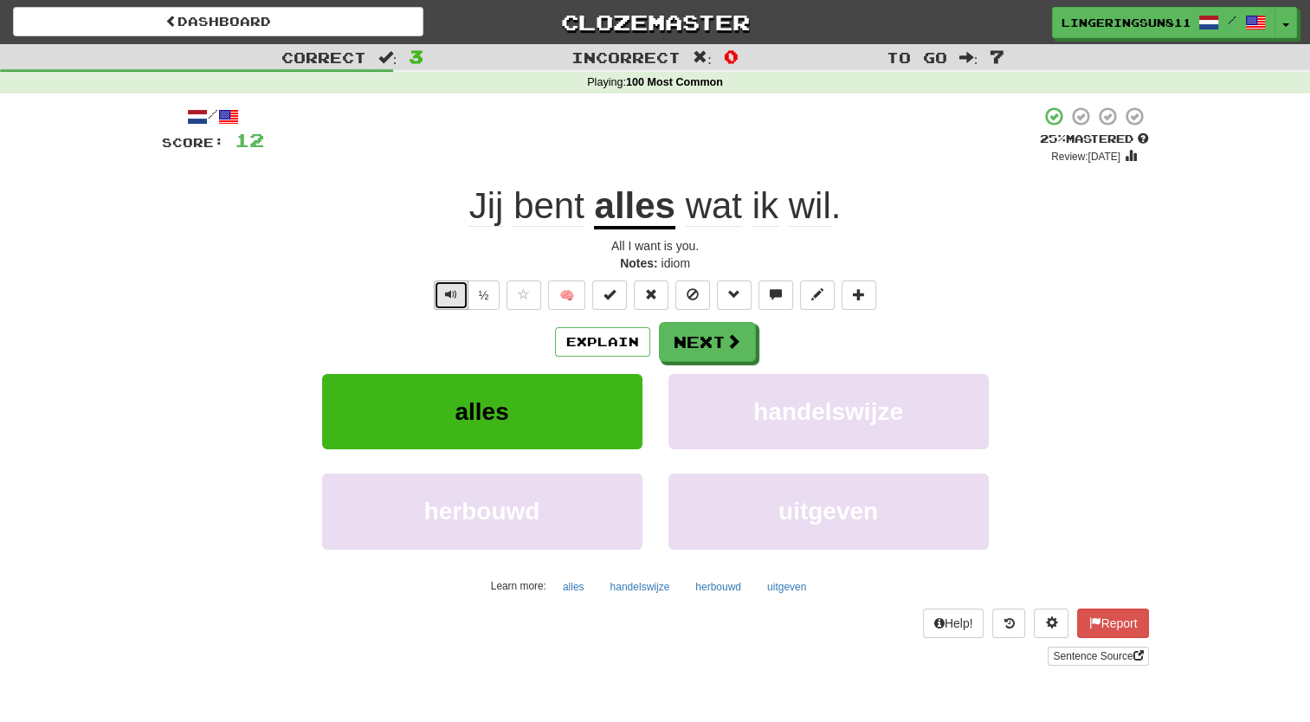
click at [444, 297] on button "Text-to-speech controls" at bounding box center [451, 295] width 35 height 29
click at [447, 297] on span "Text-to-speech controls" at bounding box center [451, 294] width 12 height 12
click at [705, 338] on button "Next" at bounding box center [708, 343] width 97 height 40
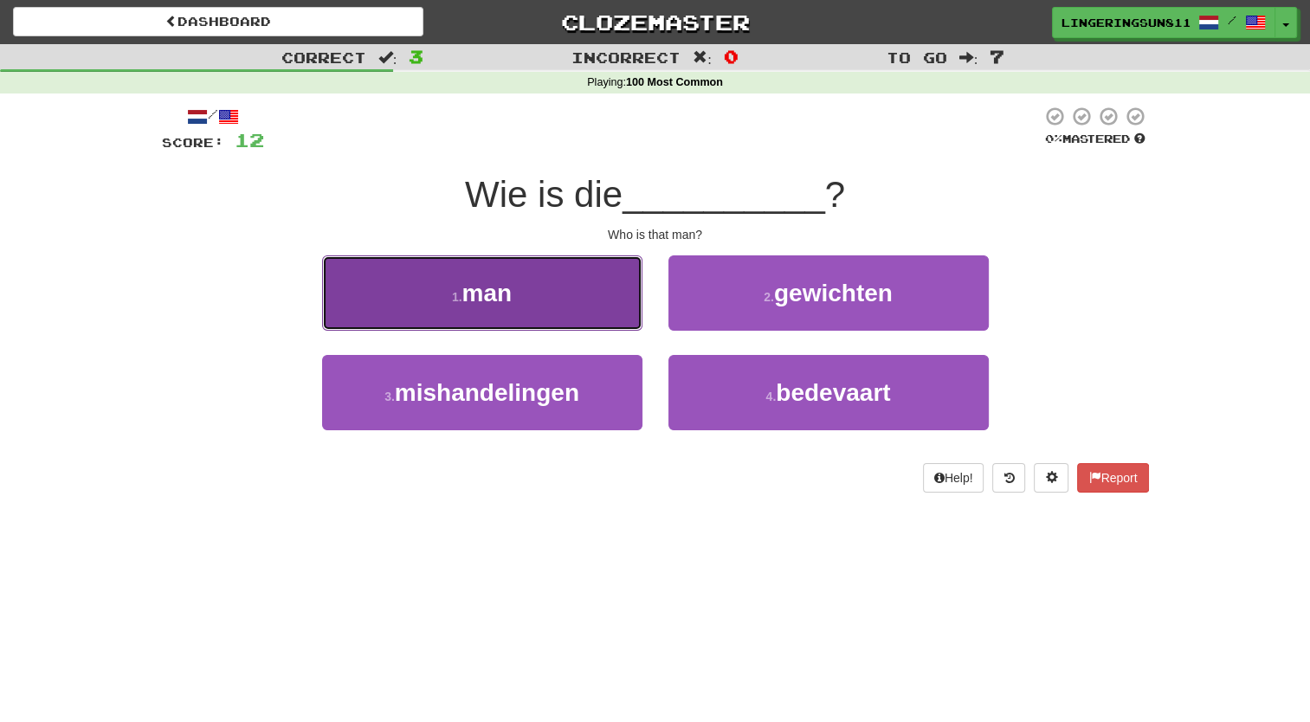
click at [571, 315] on button "1 . man" at bounding box center [482, 292] width 320 height 75
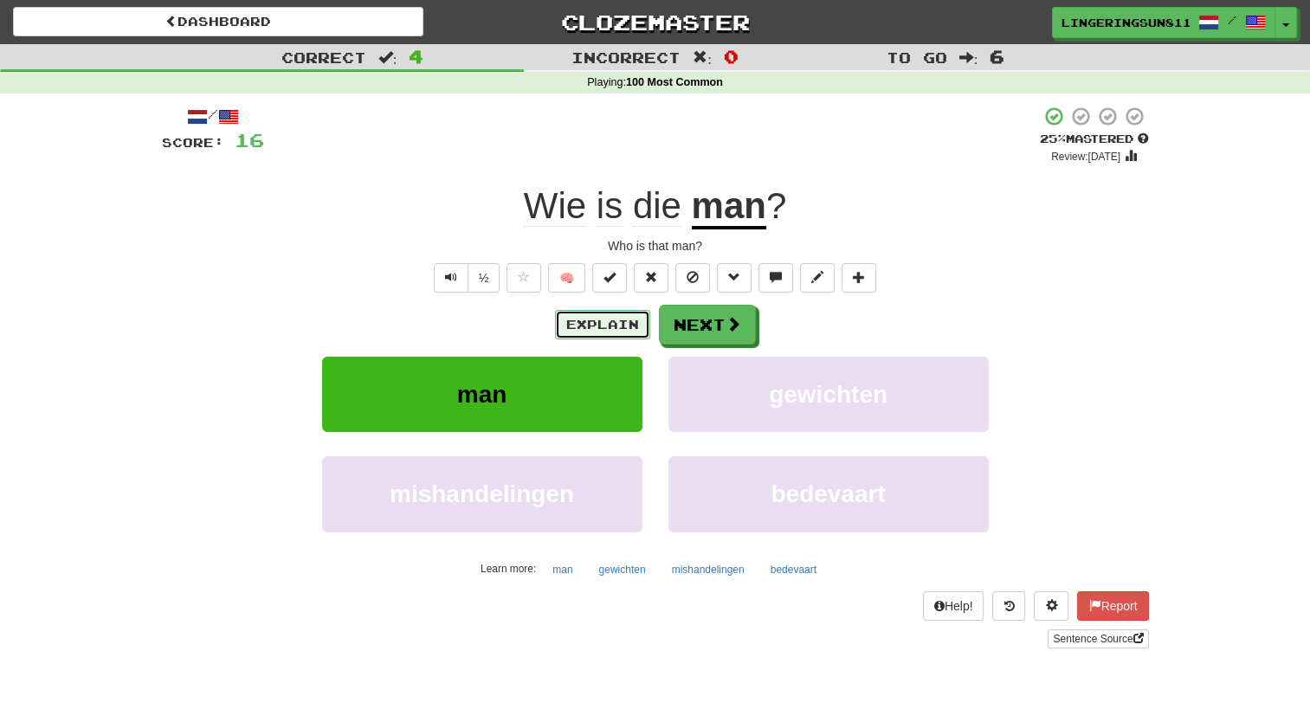
click at [589, 315] on button "Explain" at bounding box center [602, 324] width 95 height 29
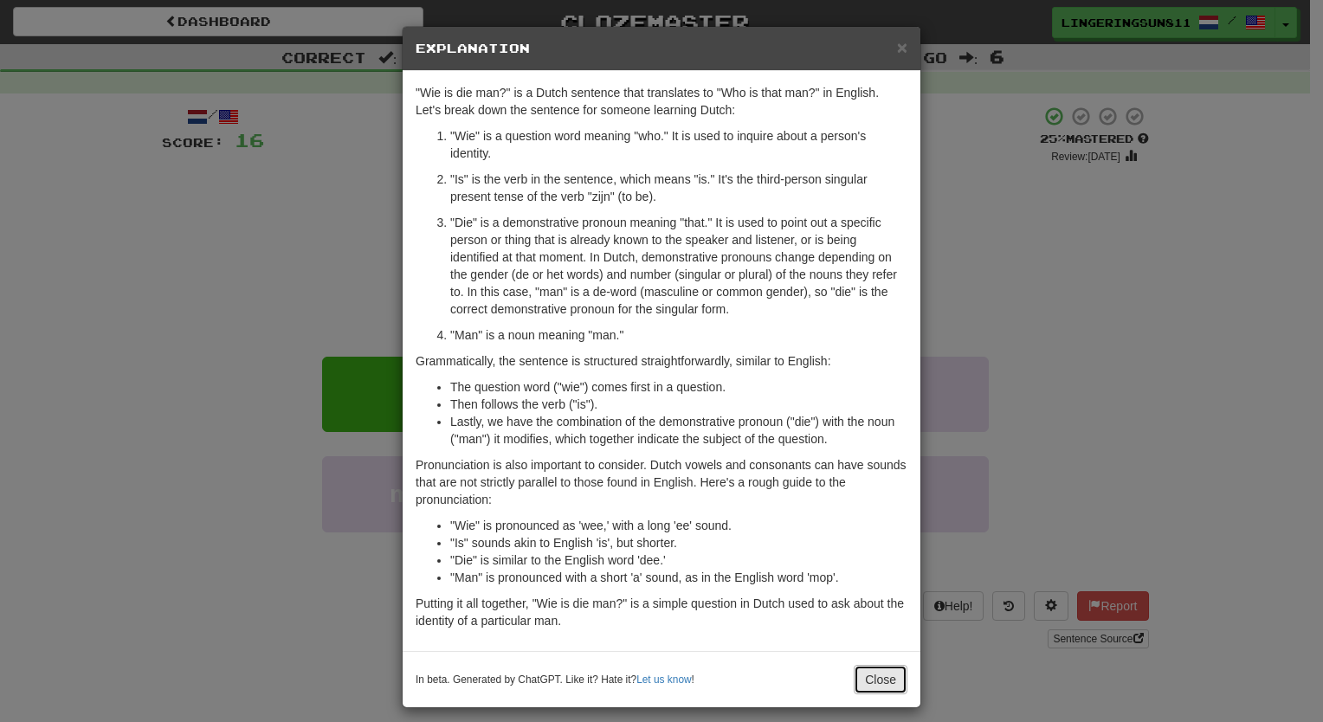
click at [880, 671] on button "Close" at bounding box center [881, 679] width 54 height 29
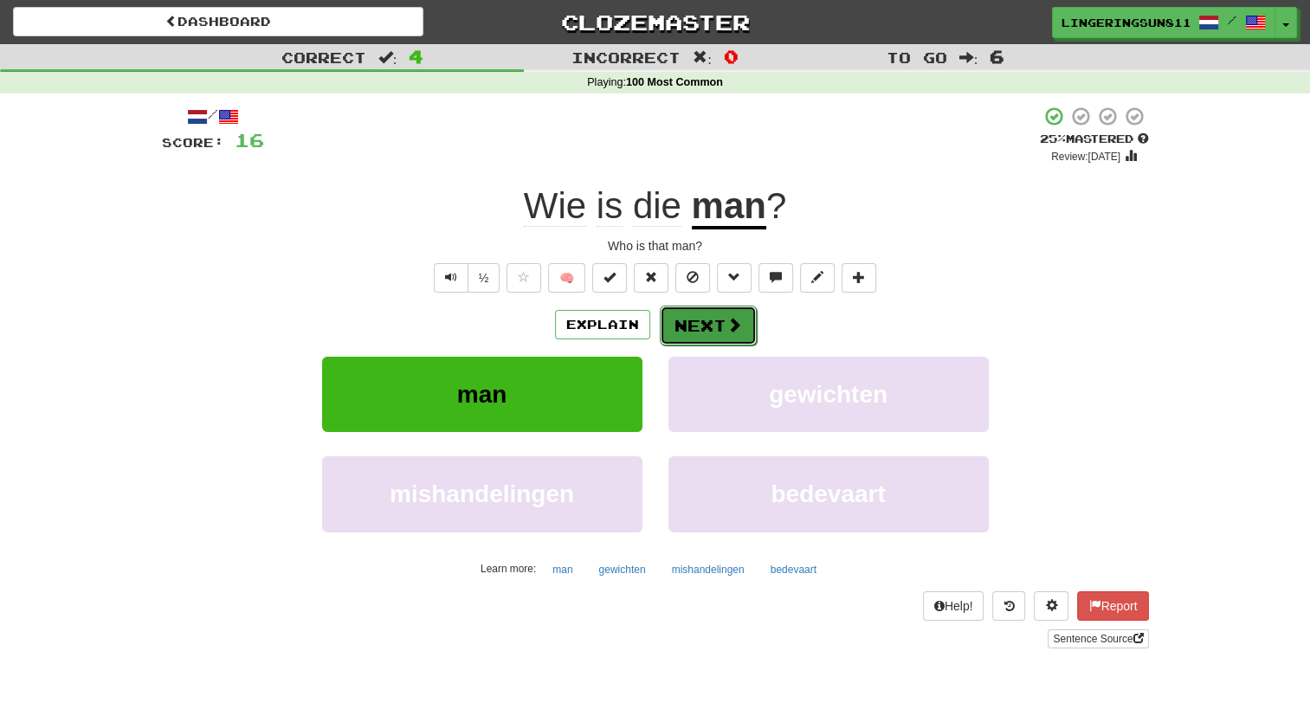
click at [714, 334] on button "Next" at bounding box center [708, 326] width 97 height 40
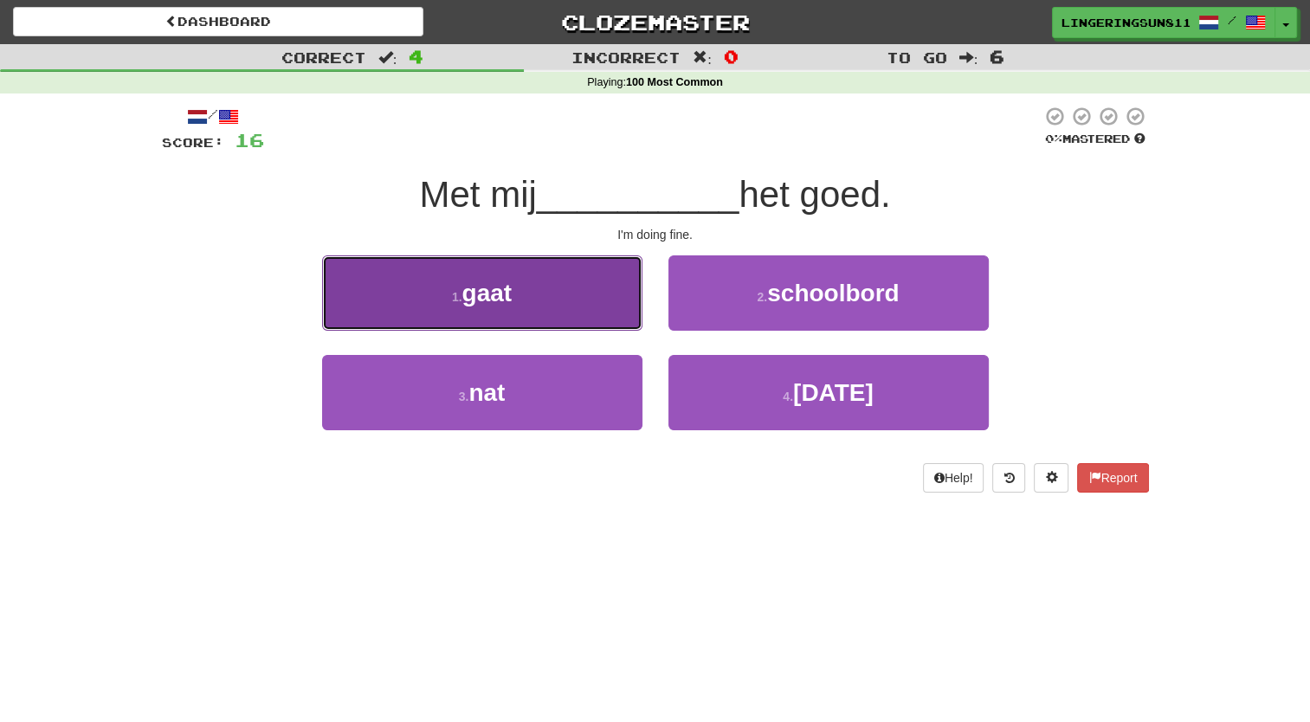
click at [550, 307] on button "1 . gaat" at bounding box center [482, 292] width 320 height 75
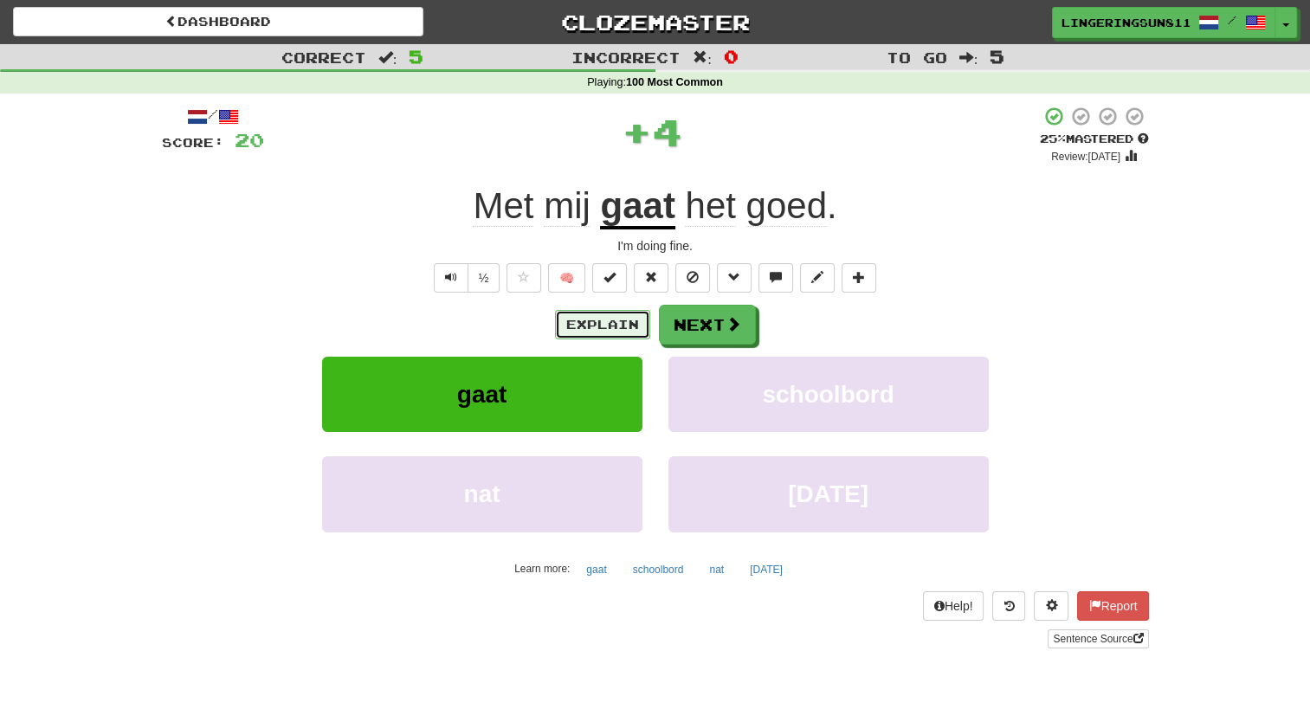
click at [593, 325] on button "Explain" at bounding box center [602, 324] width 95 height 29
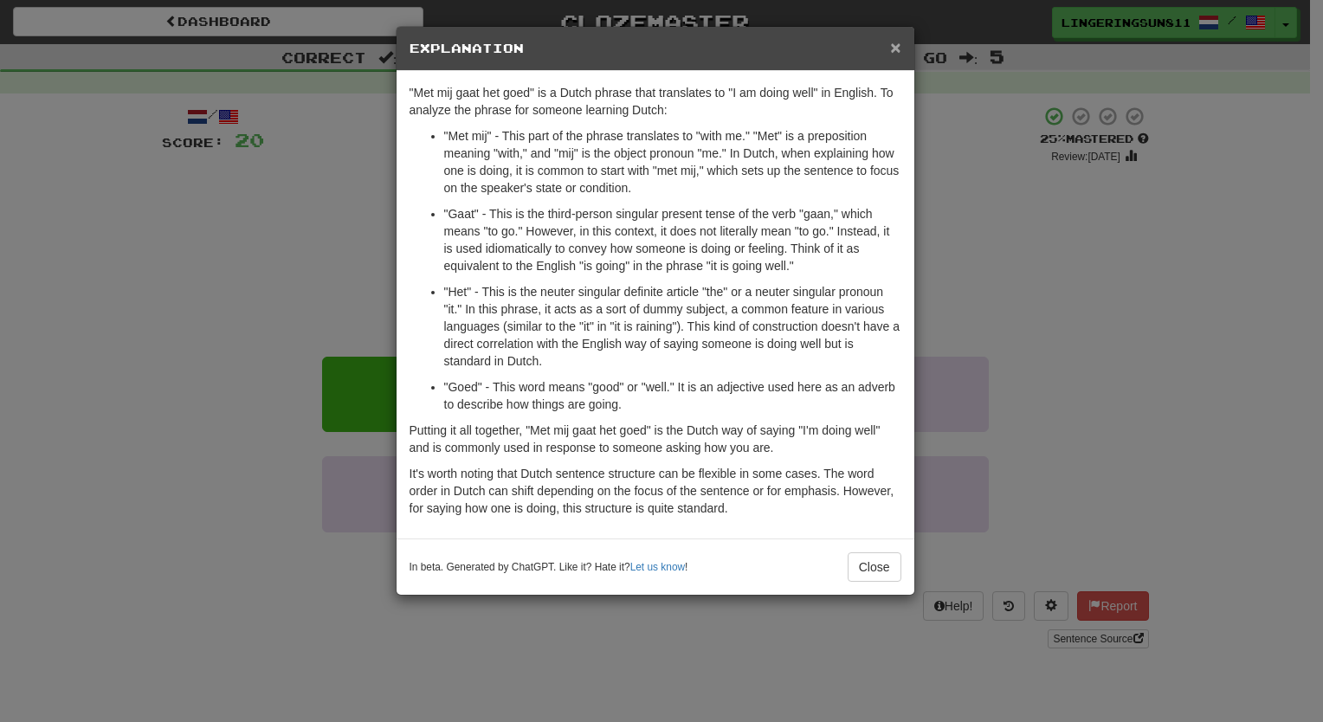
click at [895, 48] on span "×" at bounding box center [895, 47] width 10 height 20
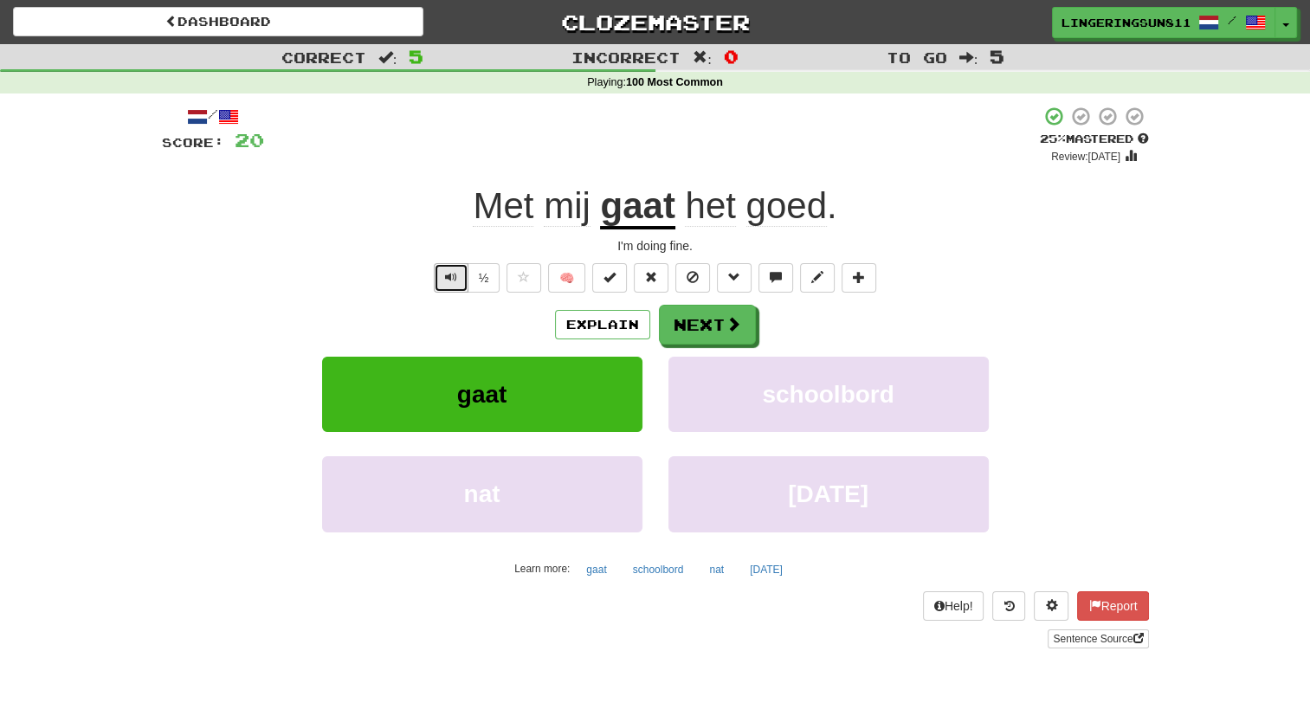
click at [457, 285] on button "Text-to-speech controls" at bounding box center [451, 277] width 35 height 29
click at [708, 334] on button "Next" at bounding box center [708, 326] width 97 height 40
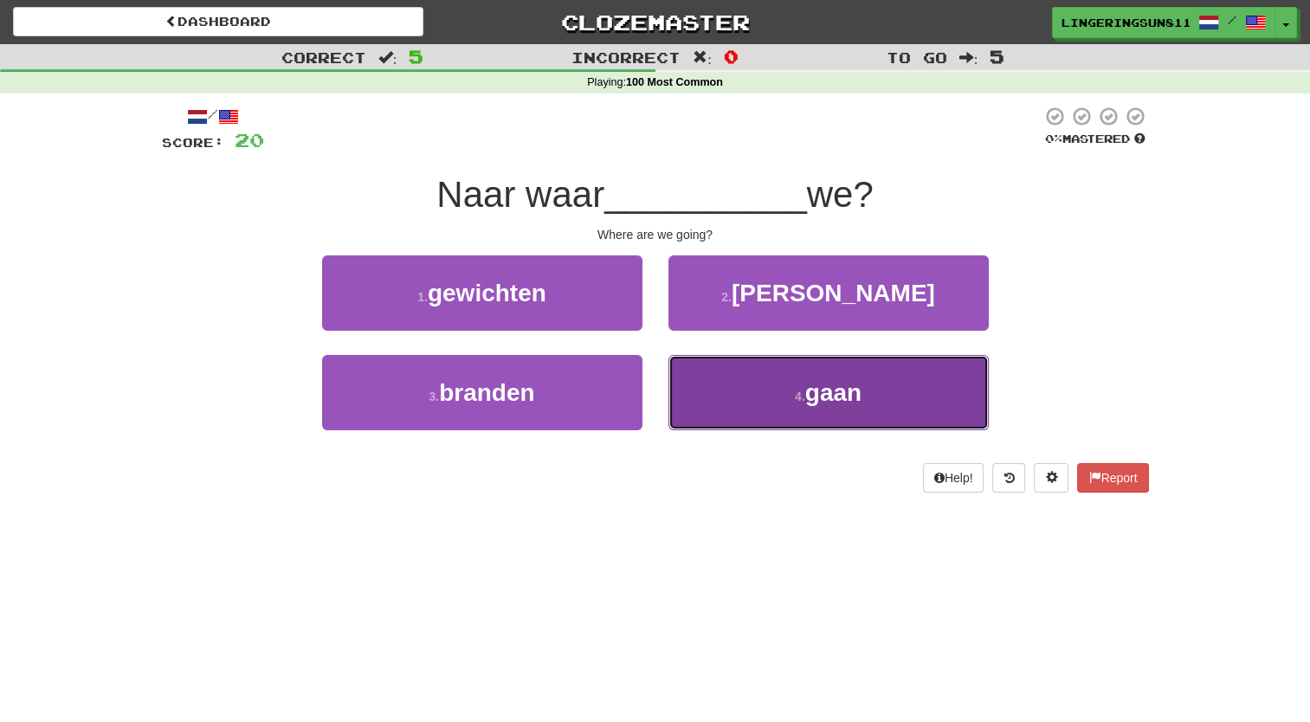
click at [839, 375] on button "4 . gaan" at bounding box center [828, 392] width 320 height 75
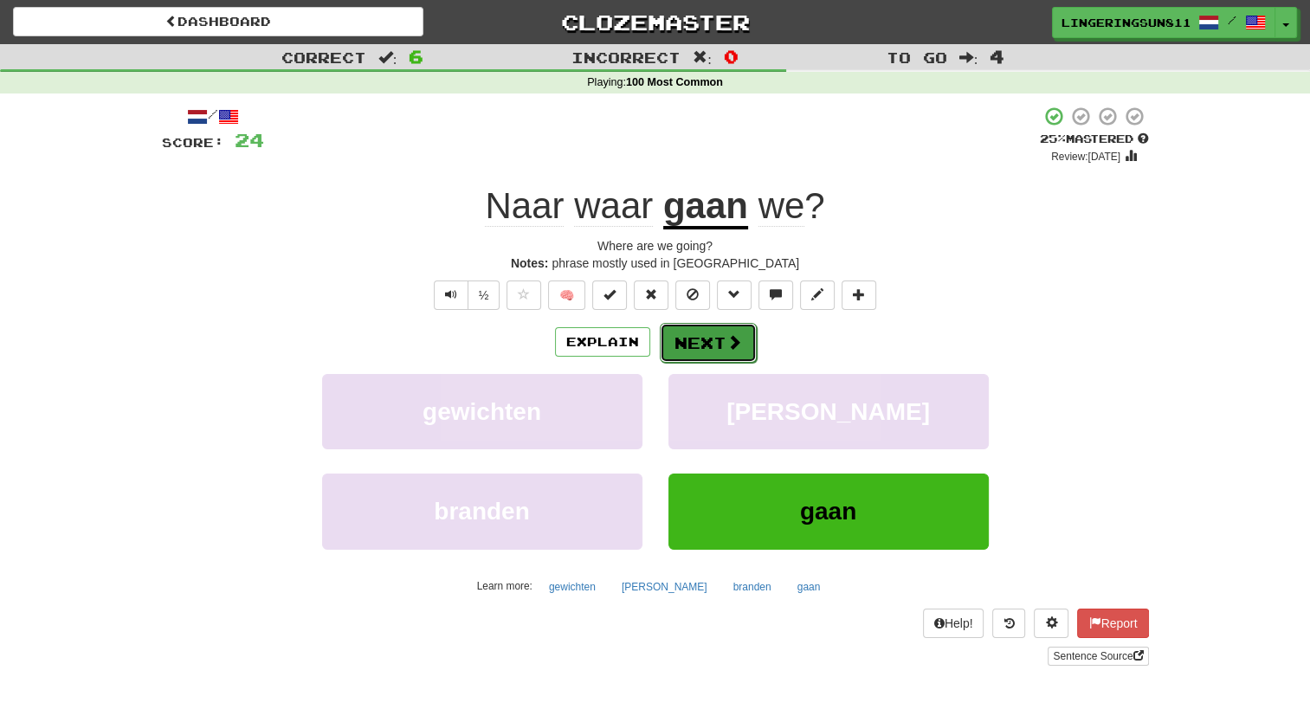
click at [703, 348] on button "Next" at bounding box center [708, 343] width 97 height 40
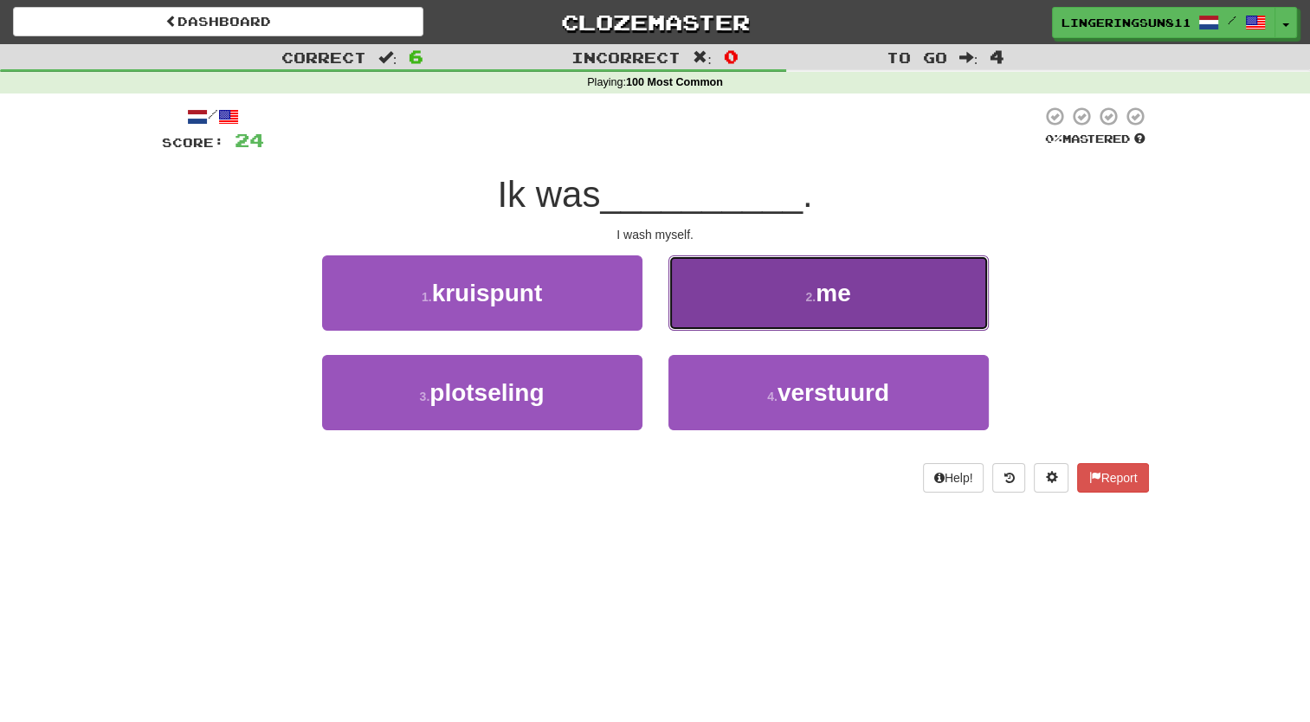
click at [810, 327] on button "2 . me" at bounding box center [828, 292] width 320 height 75
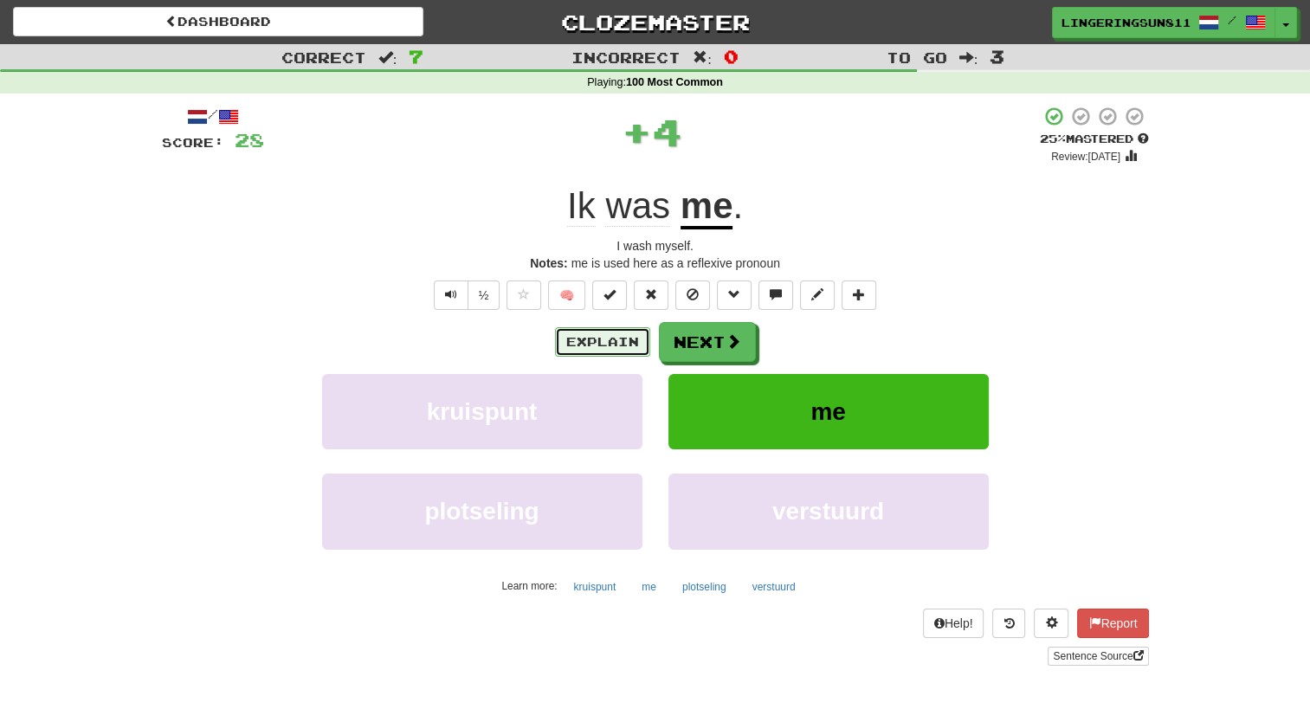
click at [636, 337] on button "Explain" at bounding box center [602, 341] width 95 height 29
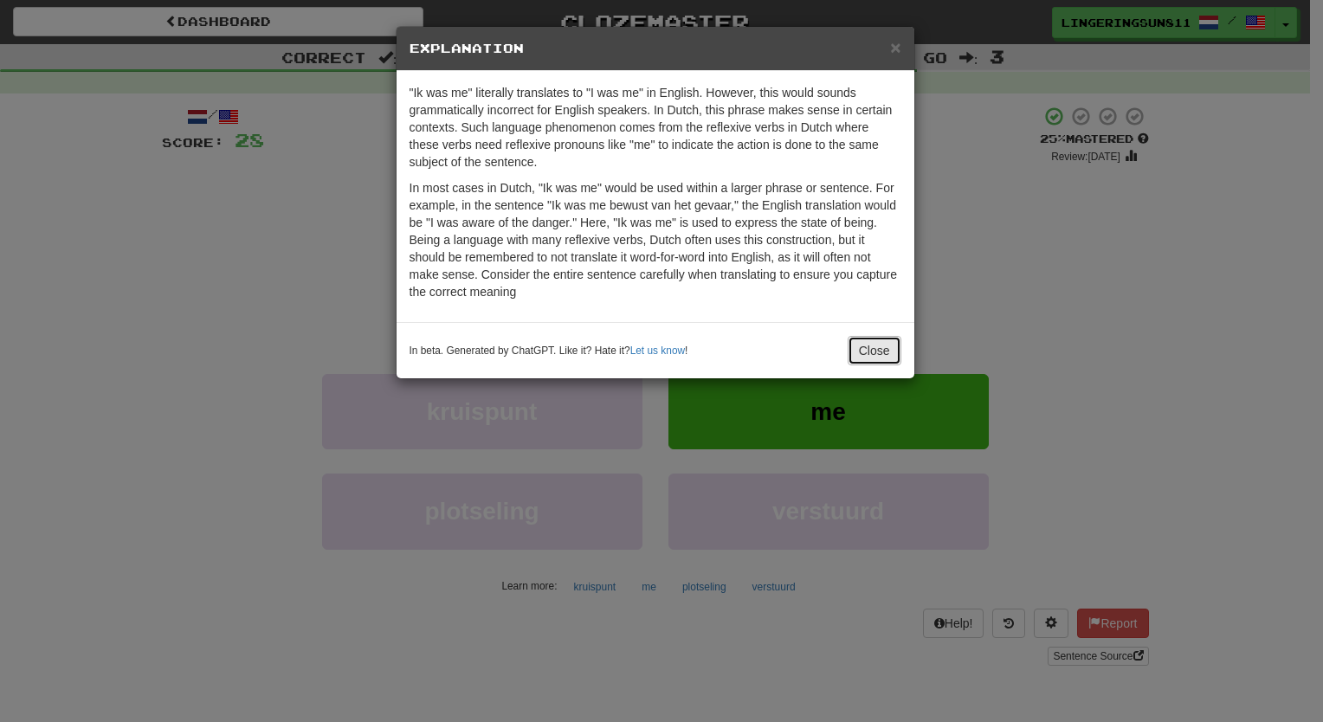
click at [854, 342] on button "Close" at bounding box center [875, 350] width 54 height 29
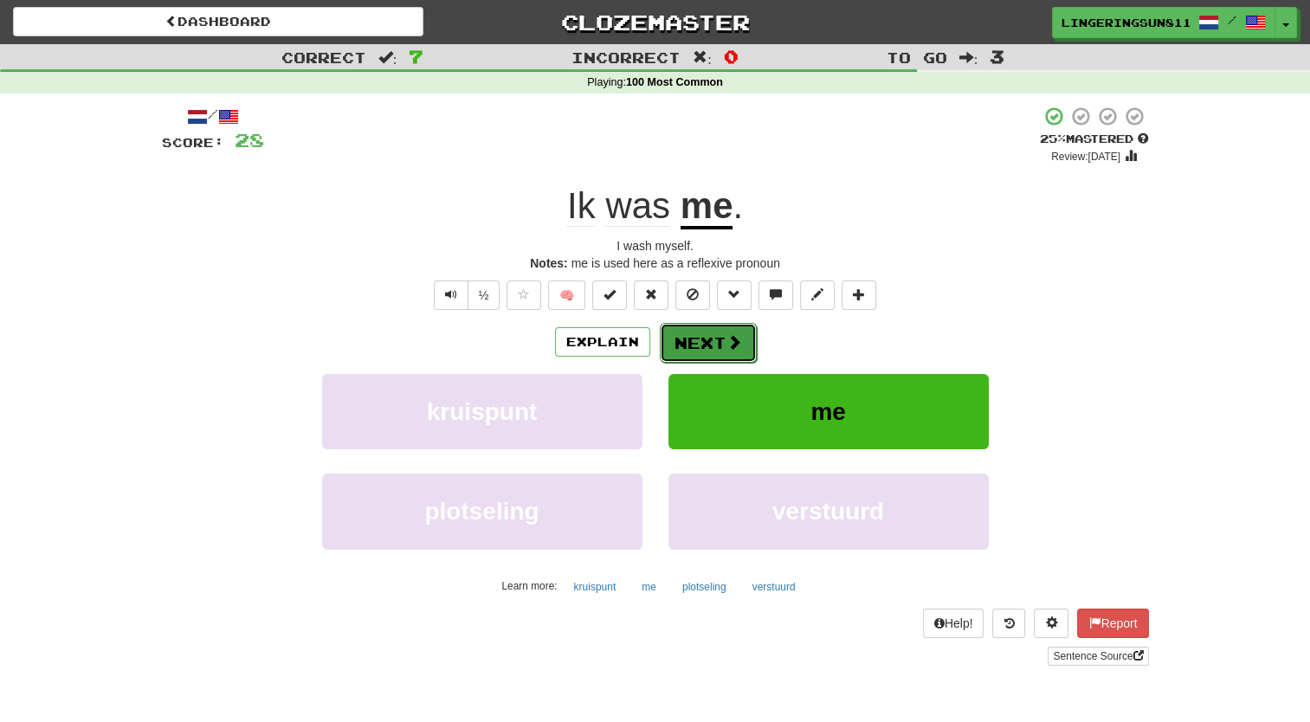
click at [680, 348] on button "Next" at bounding box center [708, 343] width 97 height 40
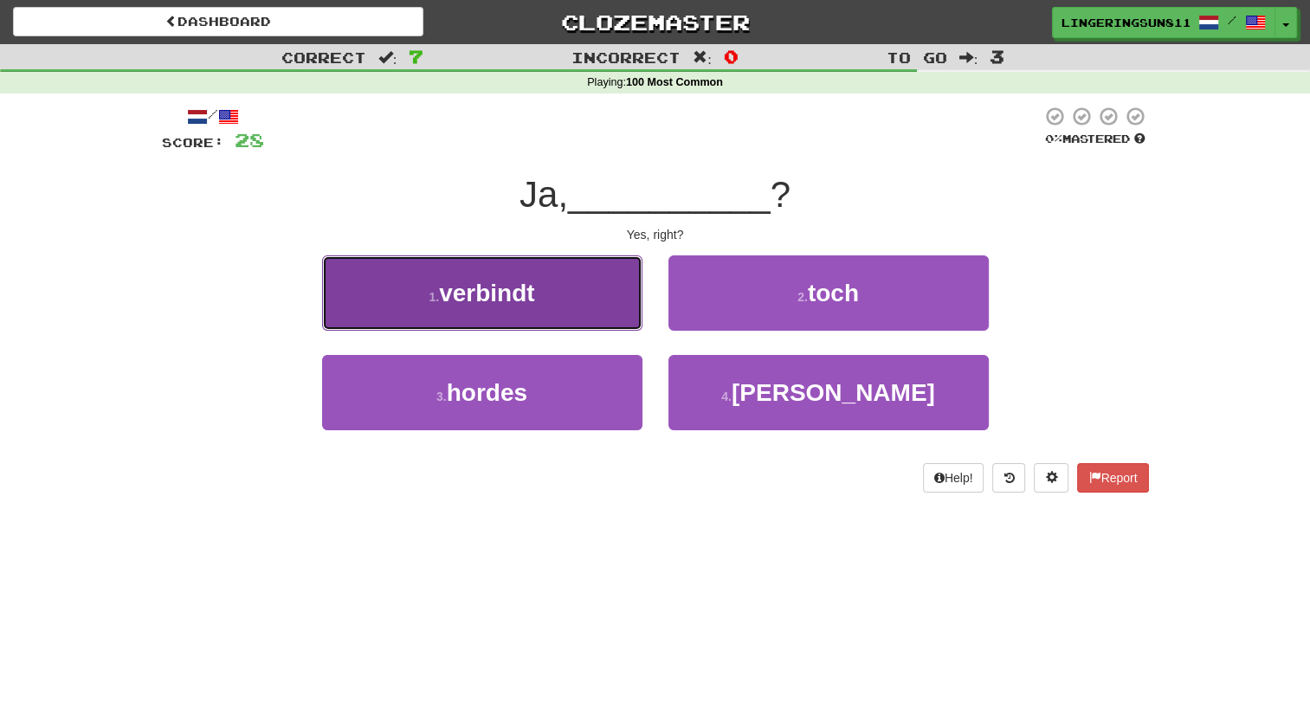
click at [582, 327] on button "1 . verbindt" at bounding box center [482, 292] width 320 height 75
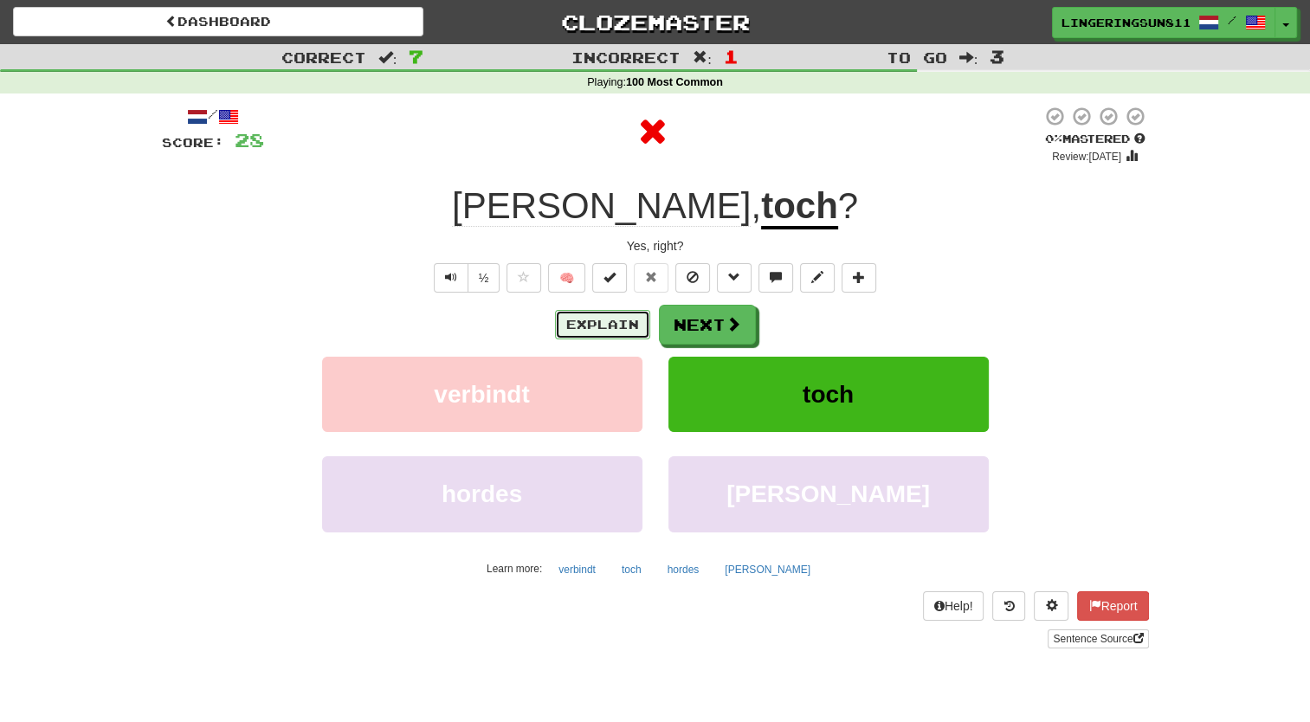
click at [616, 326] on button "Explain" at bounding box center [602, 324] width 95 height 29
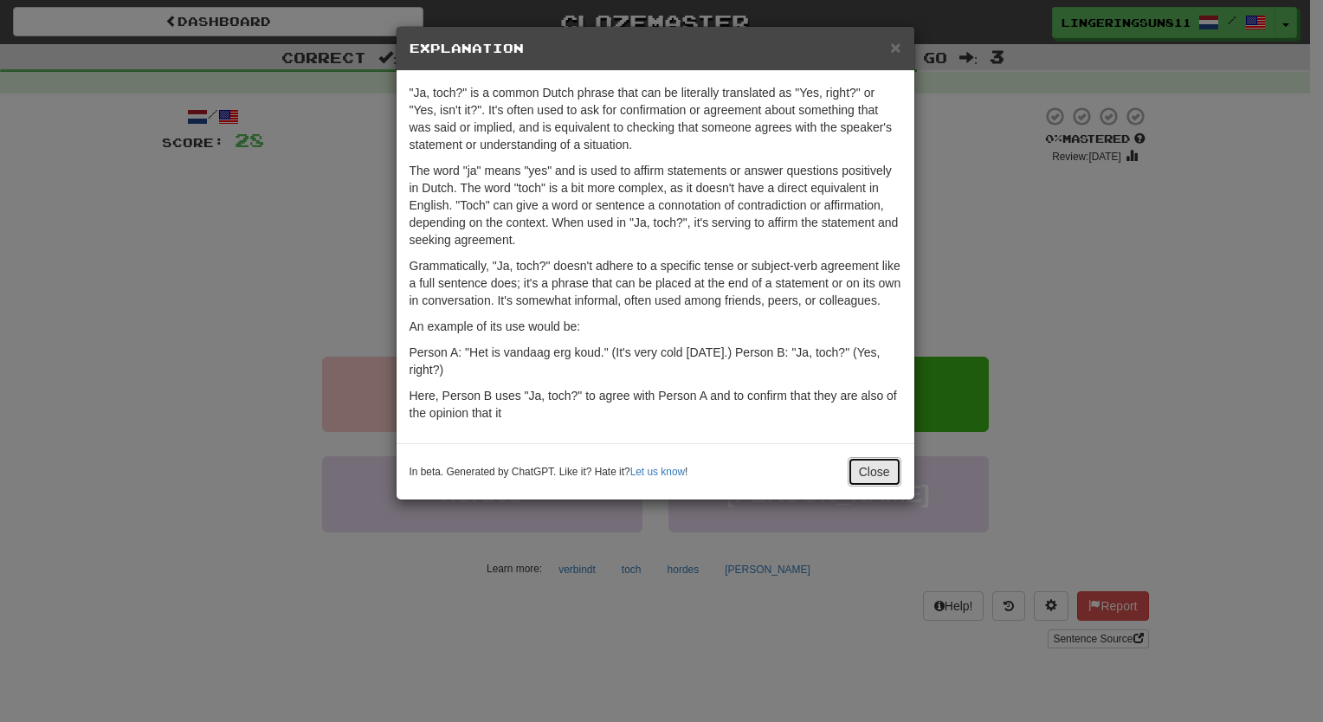
click at [866, 473] on button "Close" at bounding box center [875, 471] width 54 height 29
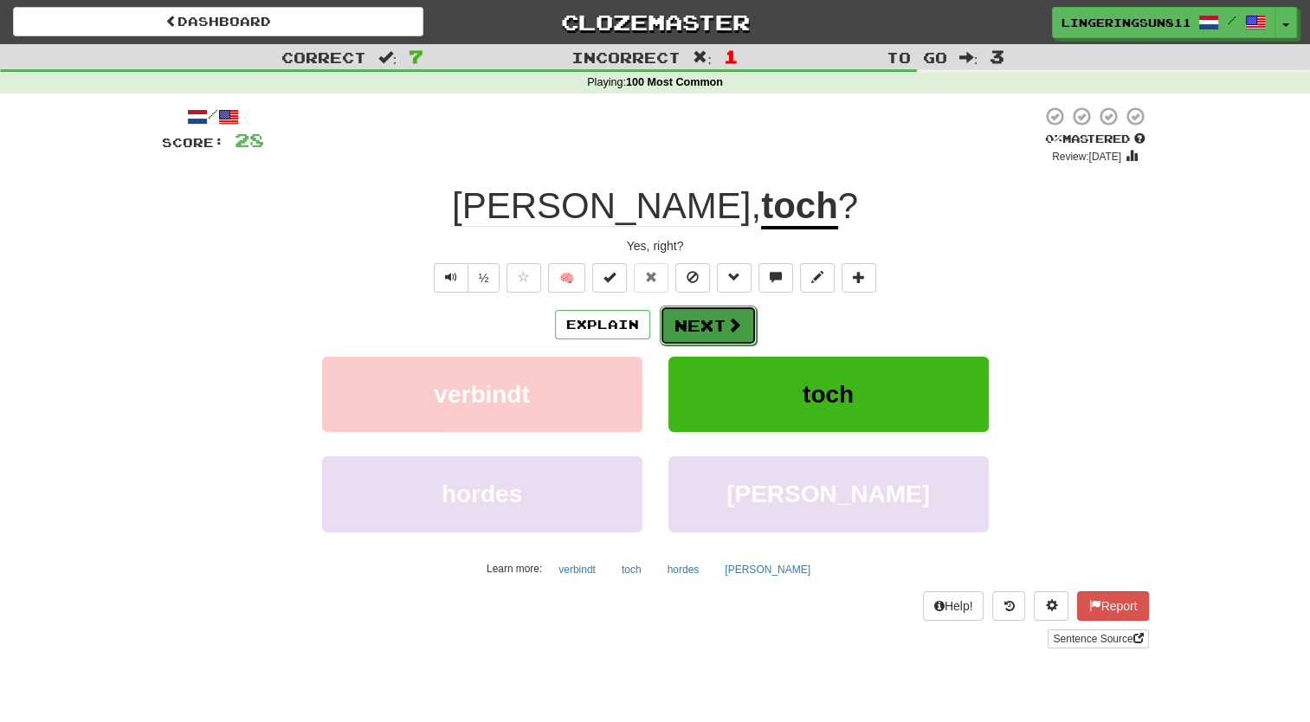
click at [700, 330] on button "Next" at bounding box center [708, 326] width 97 height 40
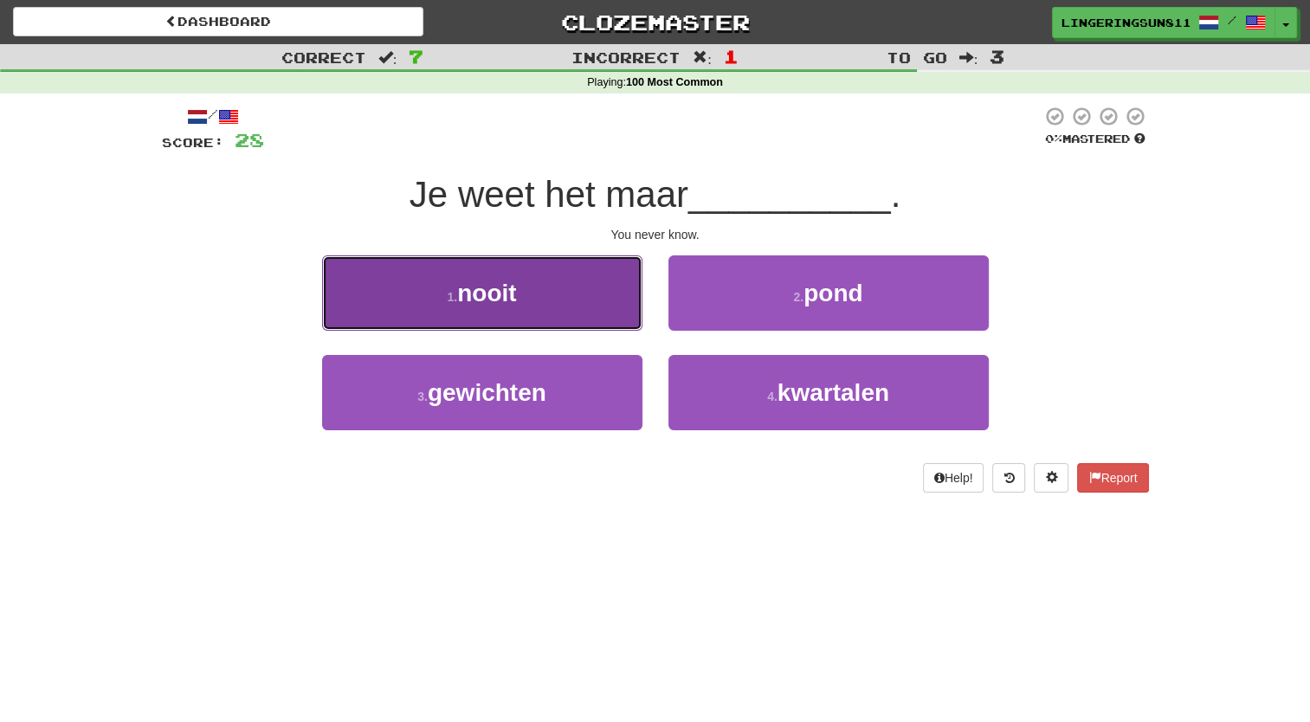
click at [580, 313] on button "1 . nooit" at bounding box center [482, 292] width 320 height 75
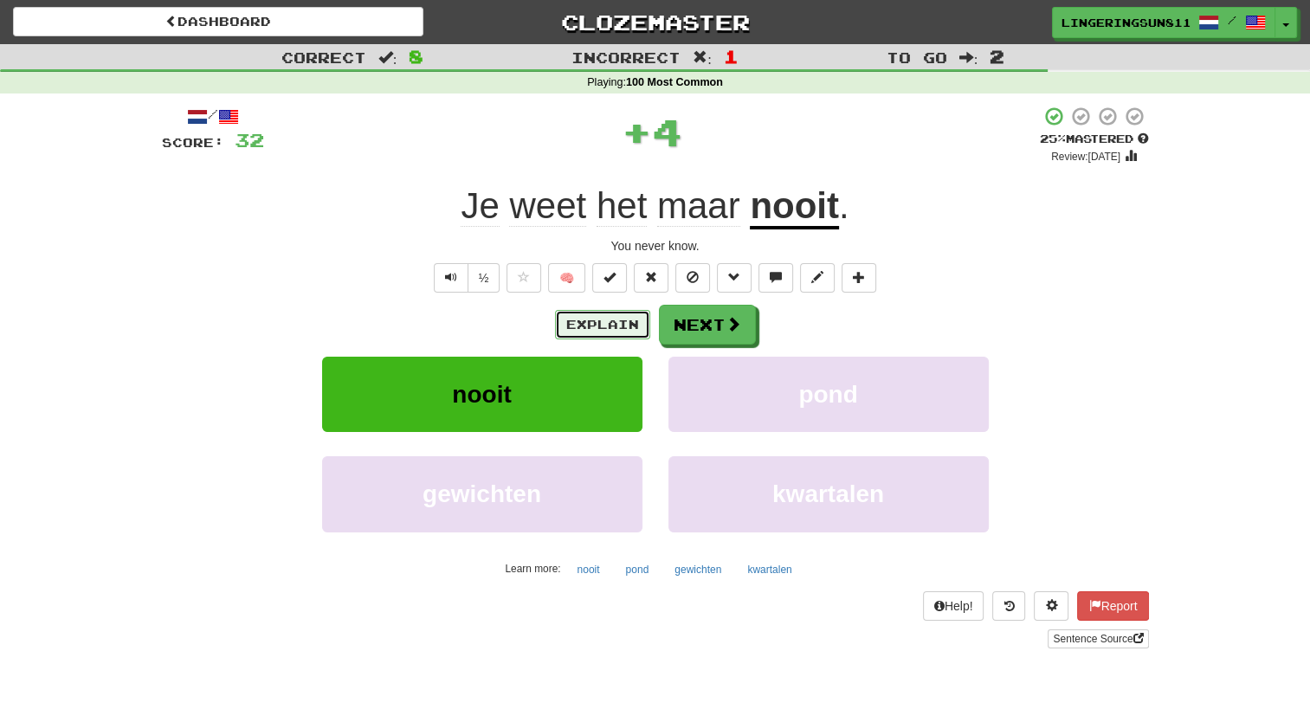
click at [613, 322] on button "Explain" at bounding box center [602, 324] width 95 height 29
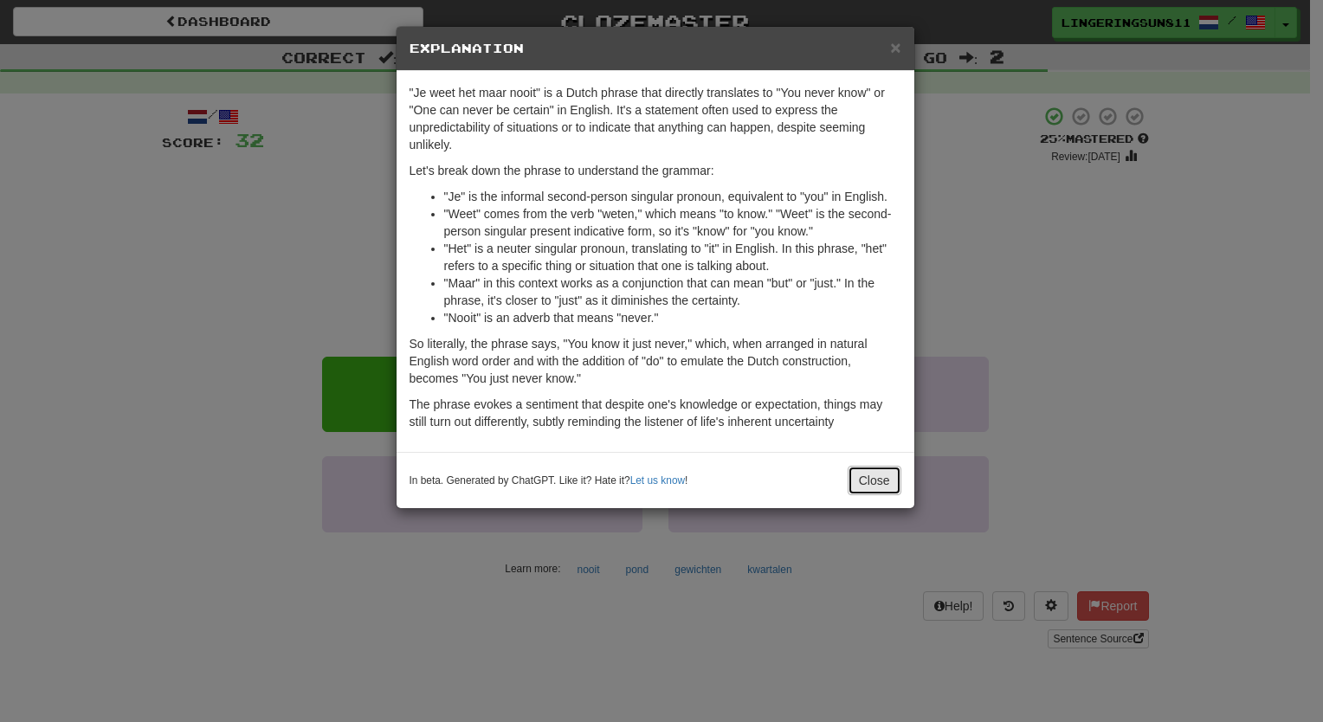
click at [848, 490] on button "Close" at bounding box center [875, 480] width 54 height 29
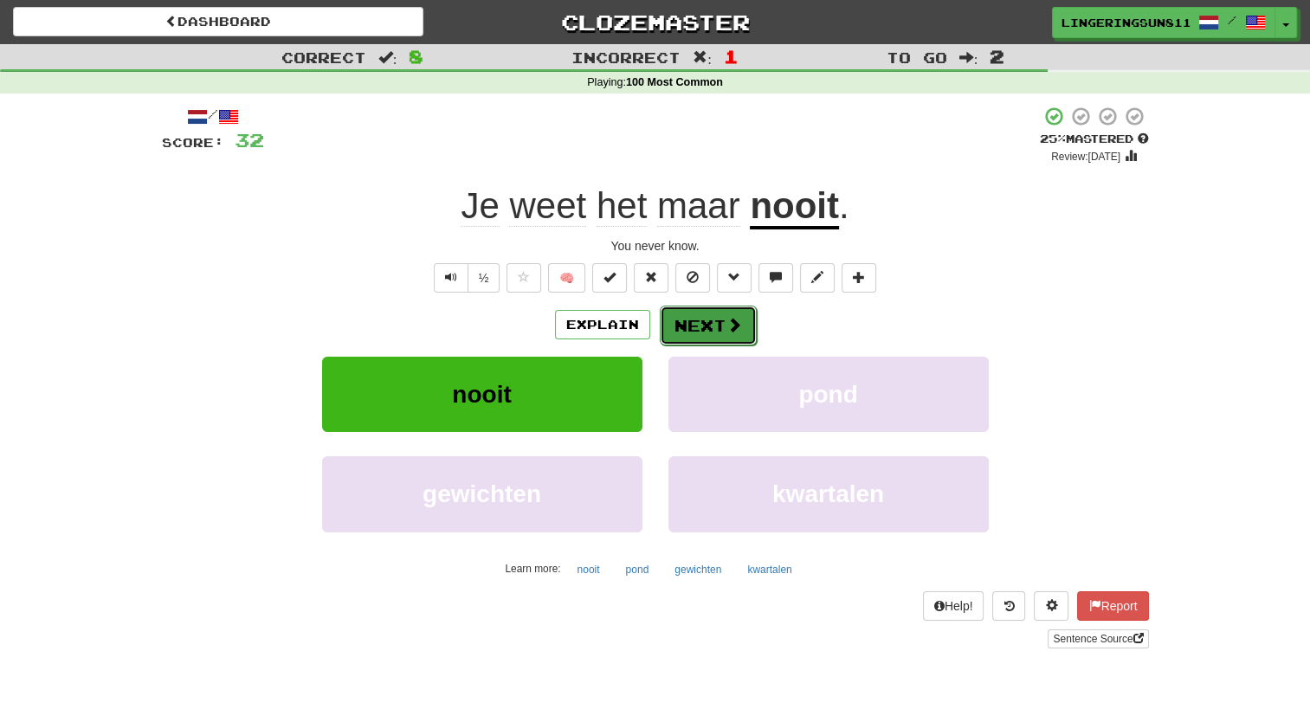
click at [733, 334] on button "Next" at bounding box center [708, 326] width 97 height 40
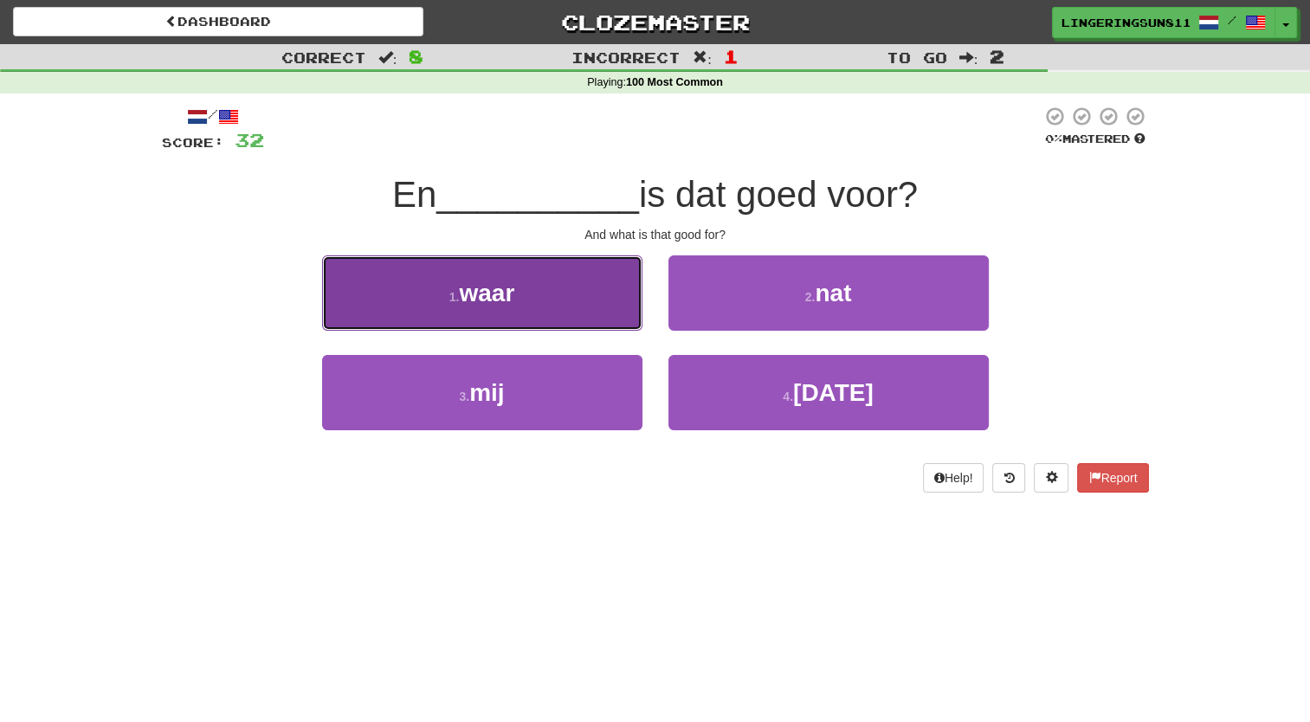
click at [576, 307] on button "1 . waar" at bounding box center [482, 292] width 320 height 75
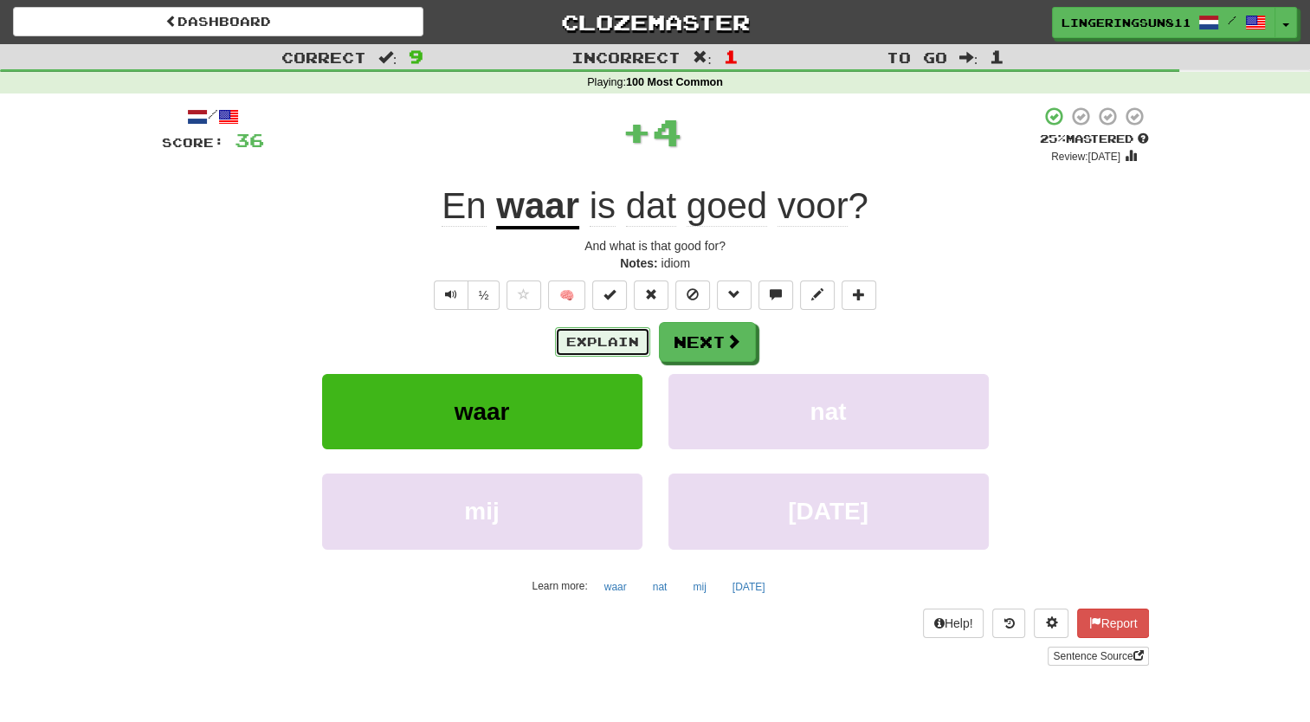
click at [614, 343] on button "Explain" at bounding box center [602, 341] width 95 height 29
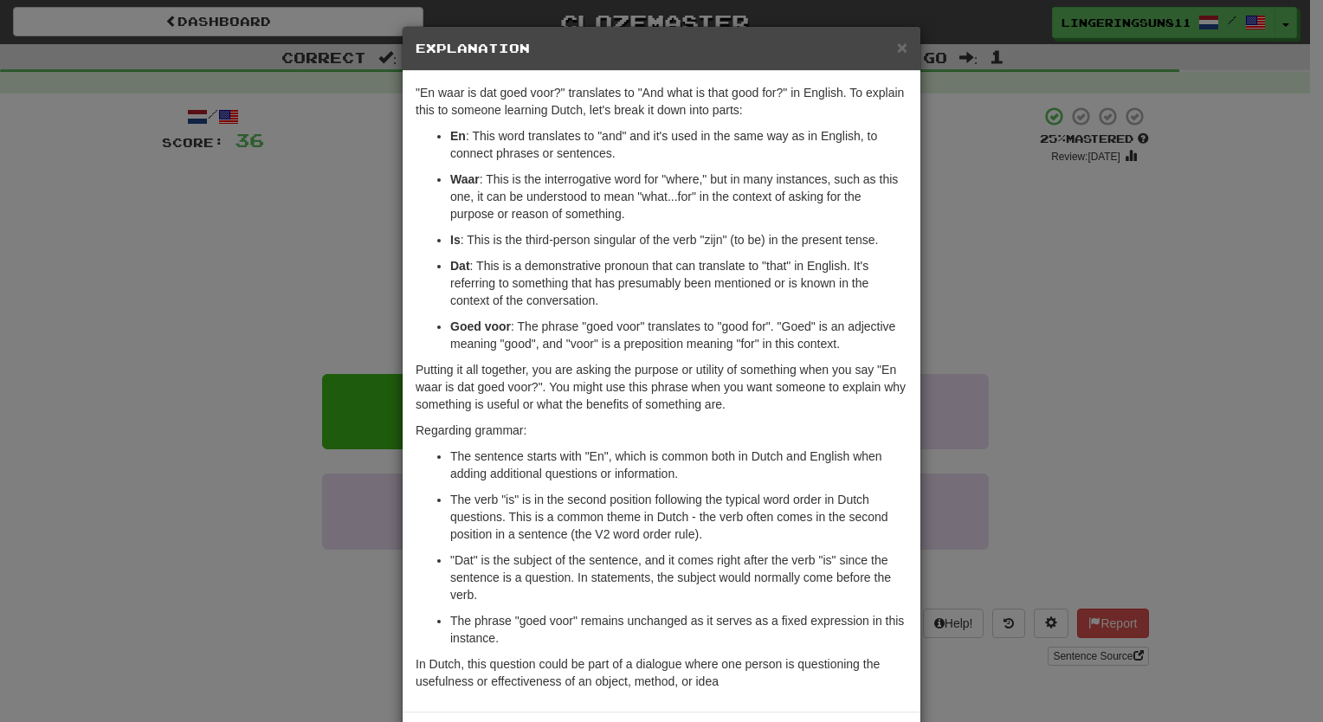
click at [903, 54] on div "× Explanation" at bounding box center [662, 49] width 518 height 44
drag, startPoint x: 885, startPoint y: 44, endPoint x: 896, endPoint y: 46, distance: 11.4
click at [896, 46] on div "× Explanation" at bounding box center [662, 49] width 518 height 44
click at [897, 46] on span "×" at bounding box center [902, 47] width 10 height 20
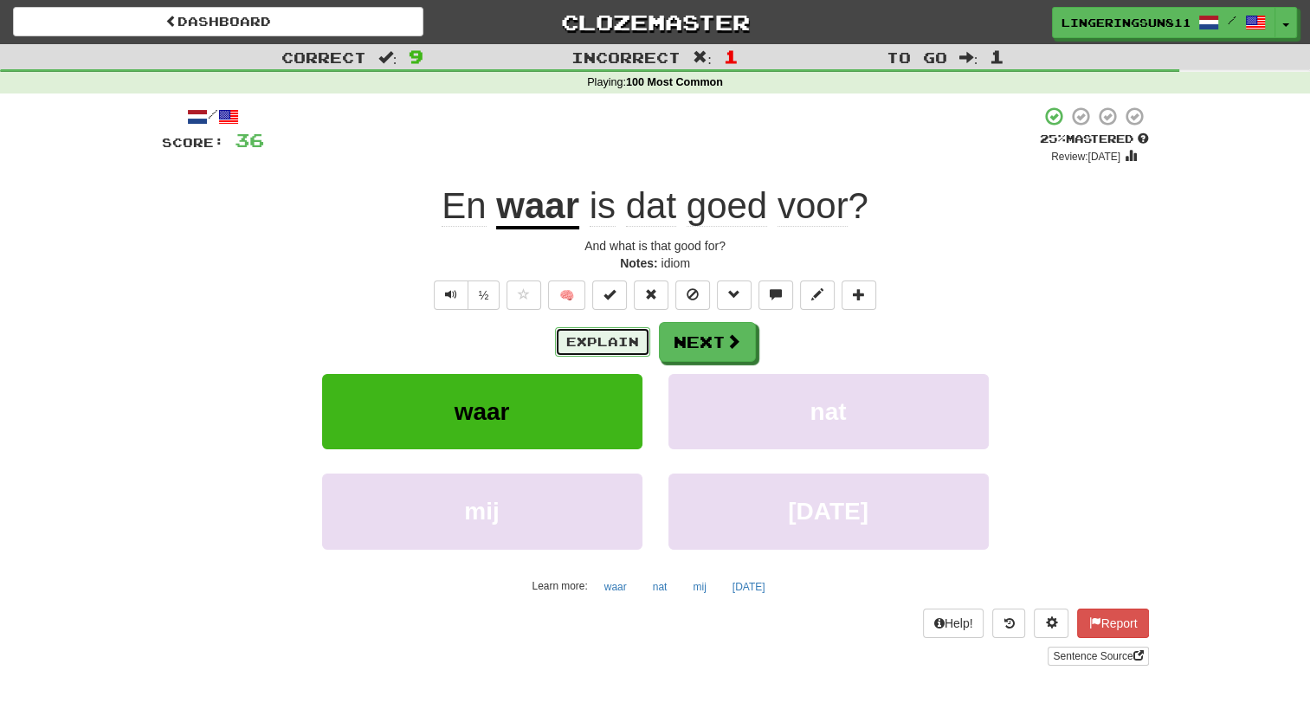
click at [607, 339] on button "Explain" at bounding box center [602, 341] width 95 height 29
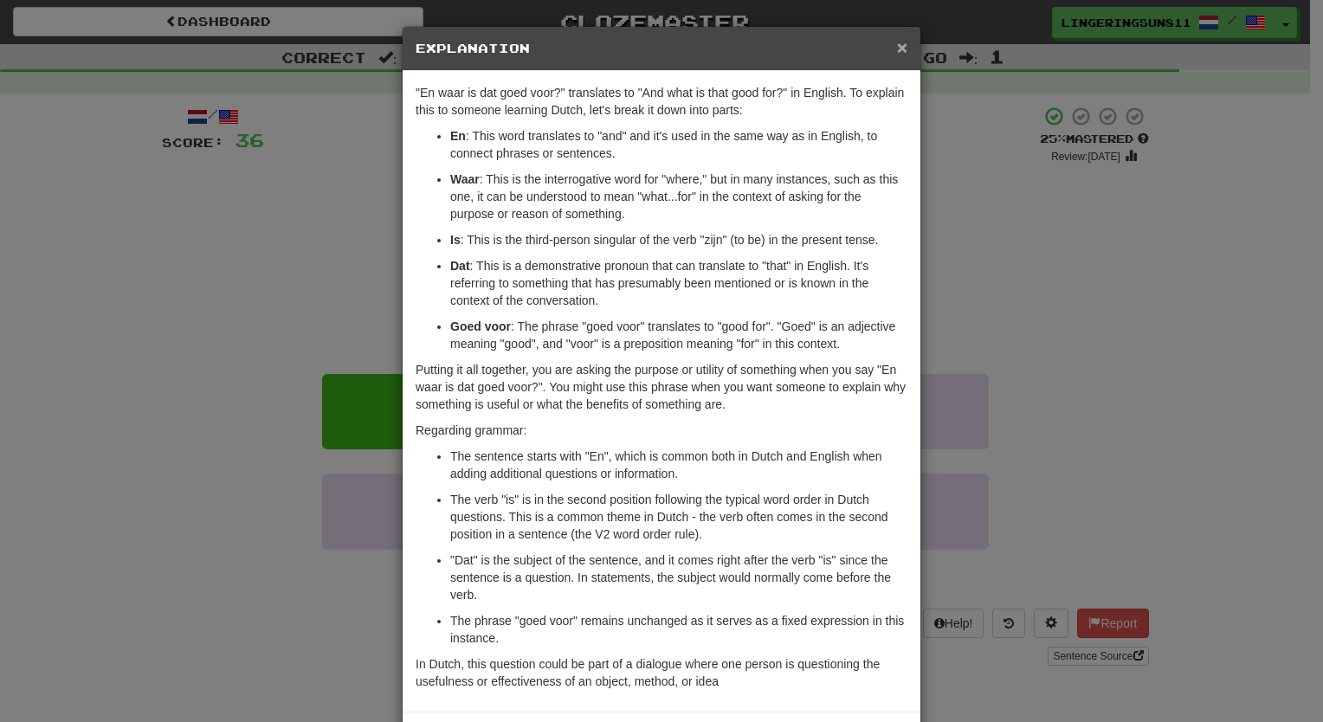
click at [898, 42] on span "×" at bounding box center [902, 47] width 10 height 20
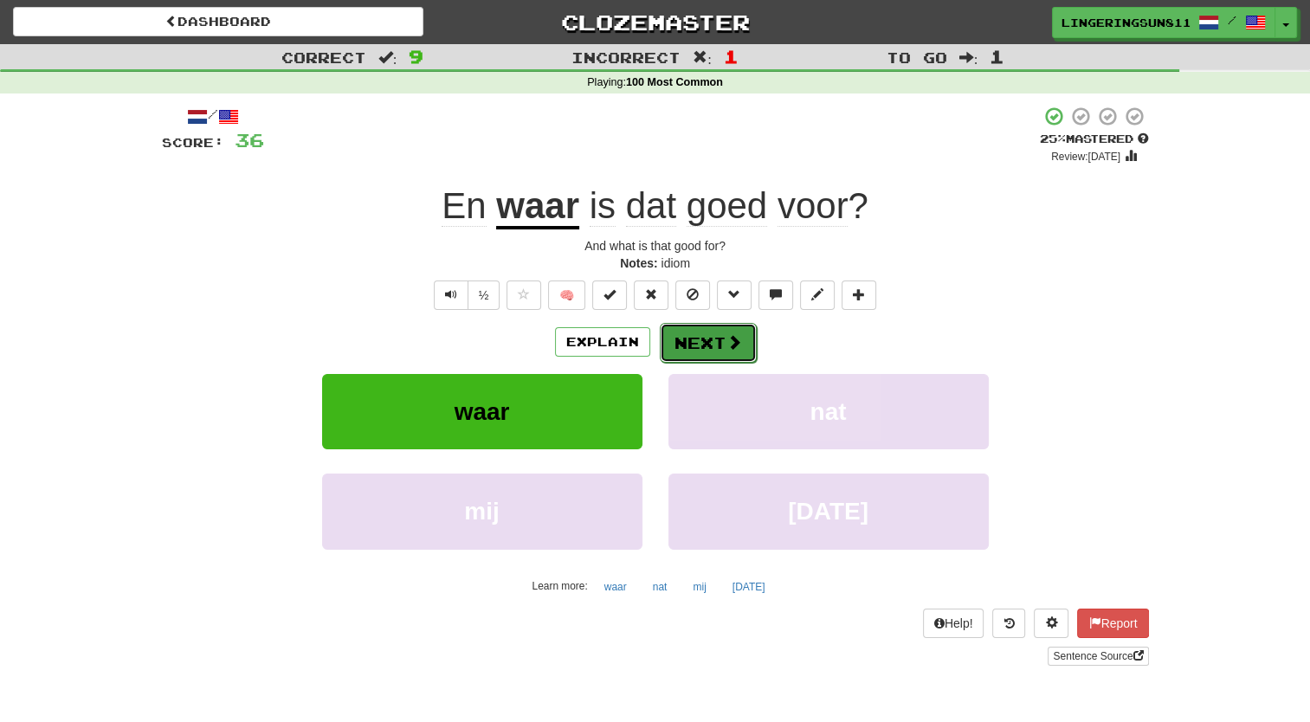
click at [717, 345] on button "Next" at bounding box center [708, 343] width 97 height 40
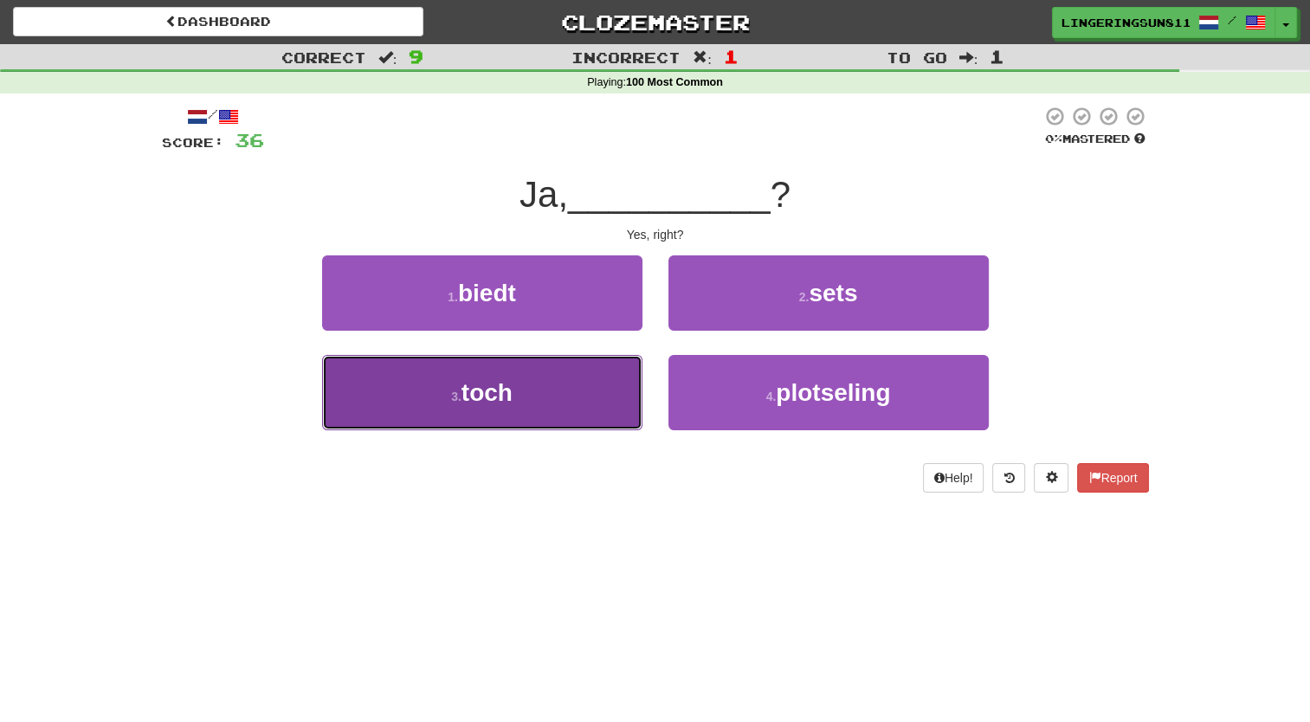
click at [604, 414] on button "3 . toch" at bounding box center [482, 392] width 320 height 75
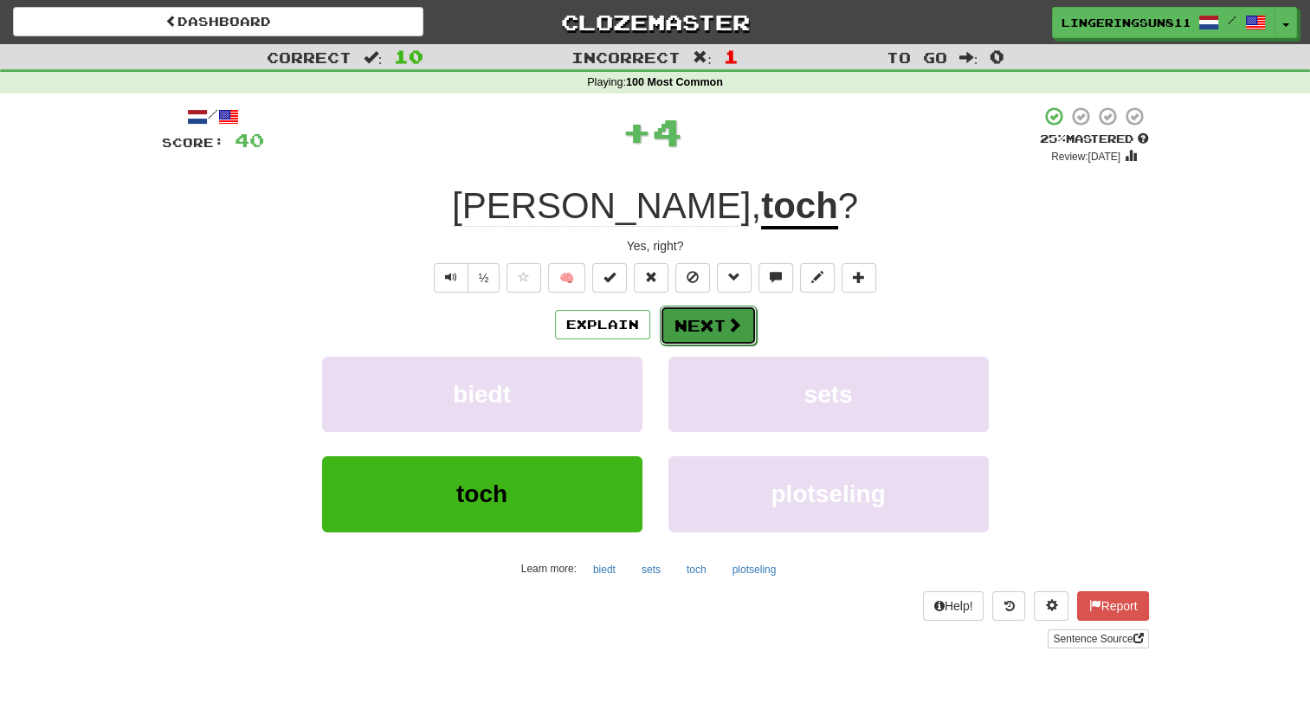
click at [703, 334] on button "Next" at bounding box center [708, 326] width 97 height 40
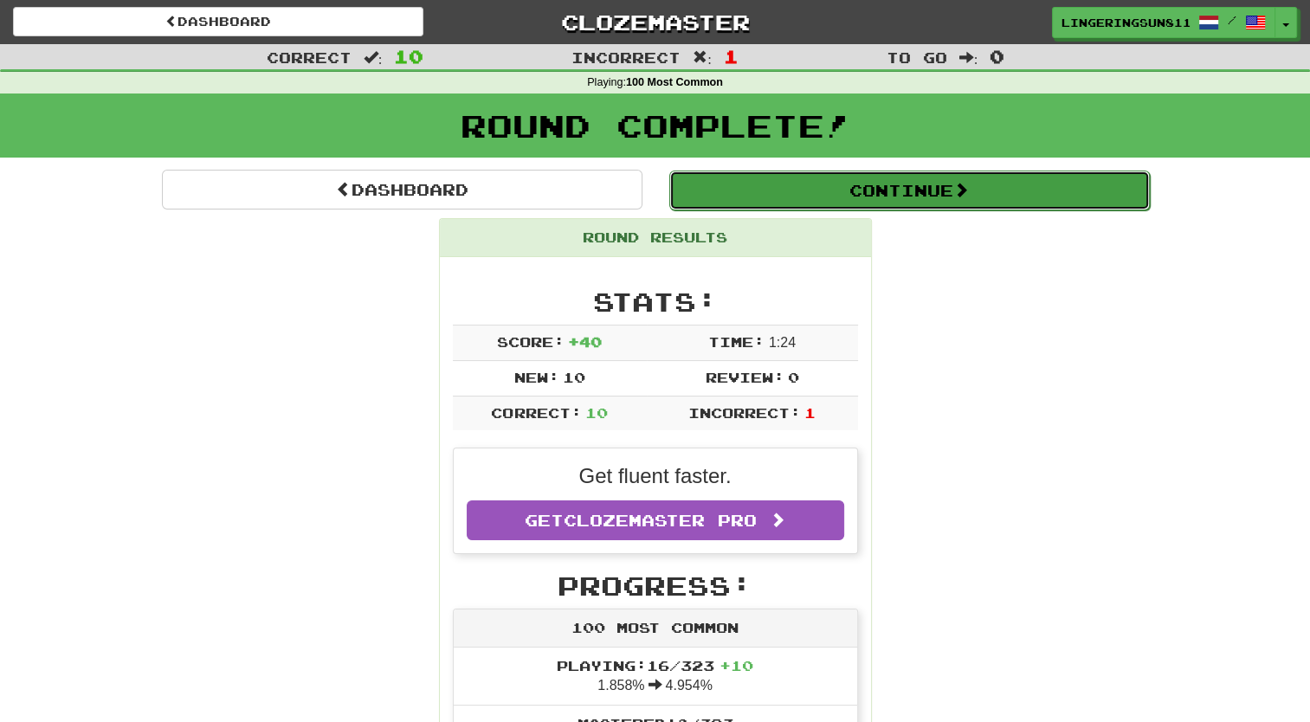
click at [912, 193] on button "Continue" at bounding box center [909, 191] width 481 height 40
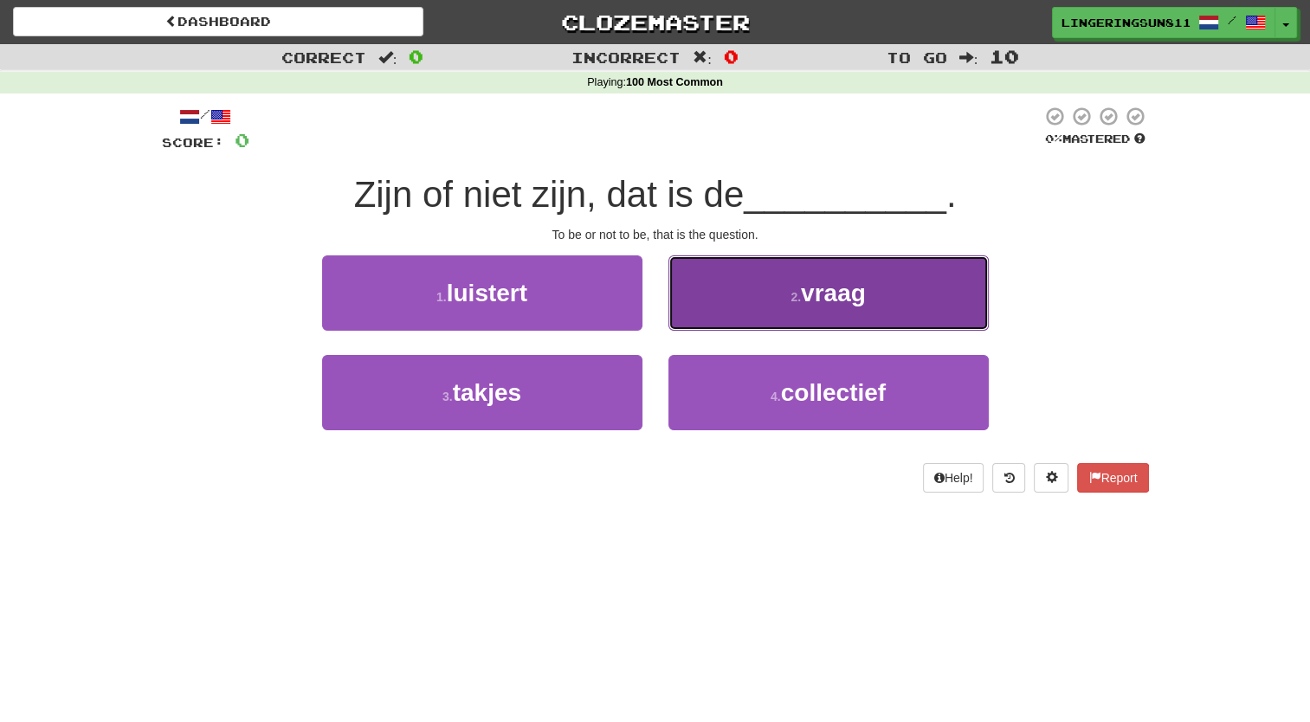
click at [806, 304] on span "vraag" at bounding box center [833, 293] width 65 height 27
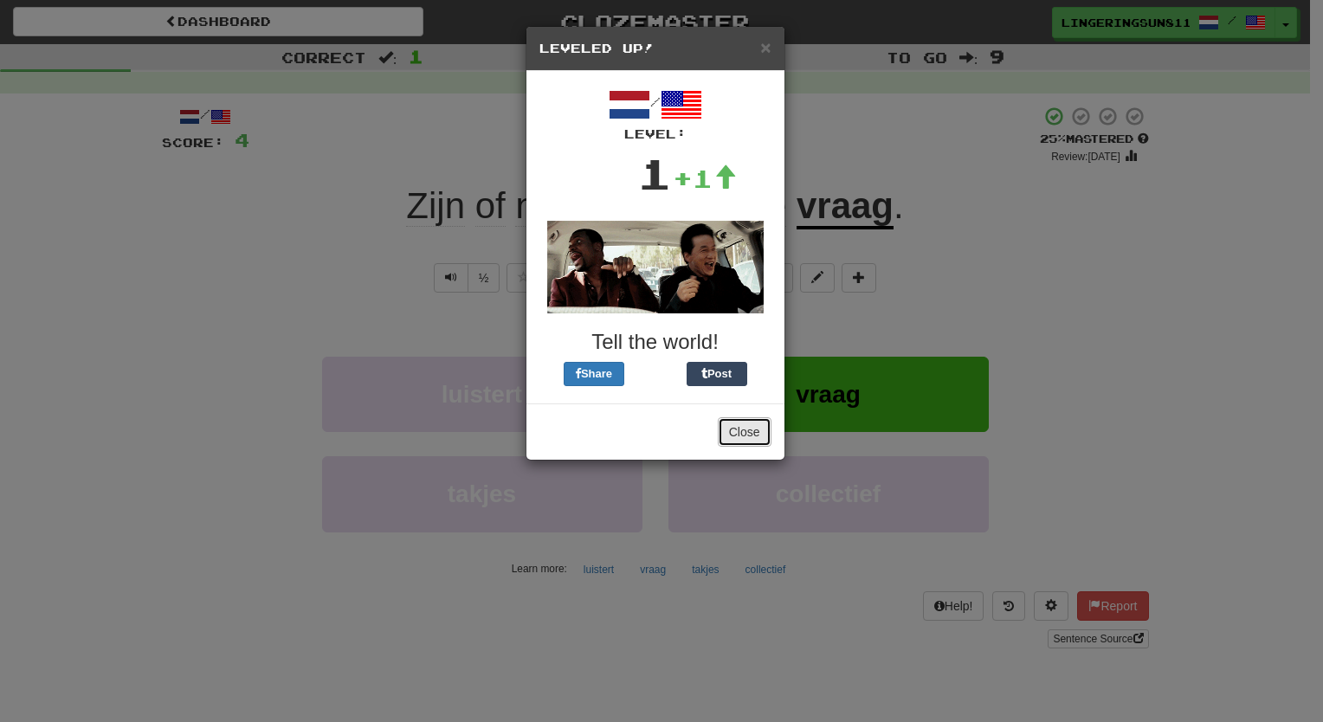
click at [741, 432] on button "Close" at bounding box center [745, 431] width 54 height 29
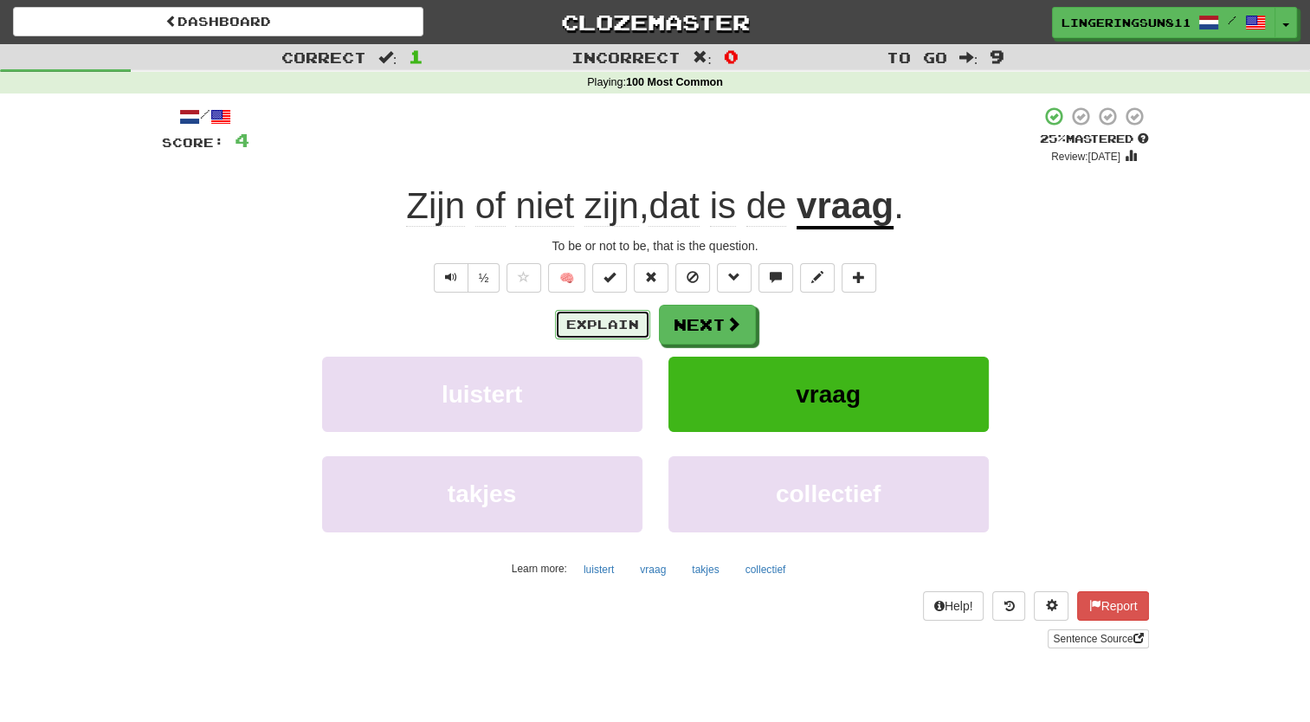
click at [578, 327] on button "Explain" at bounding box center [602, 324] width 95 height 29
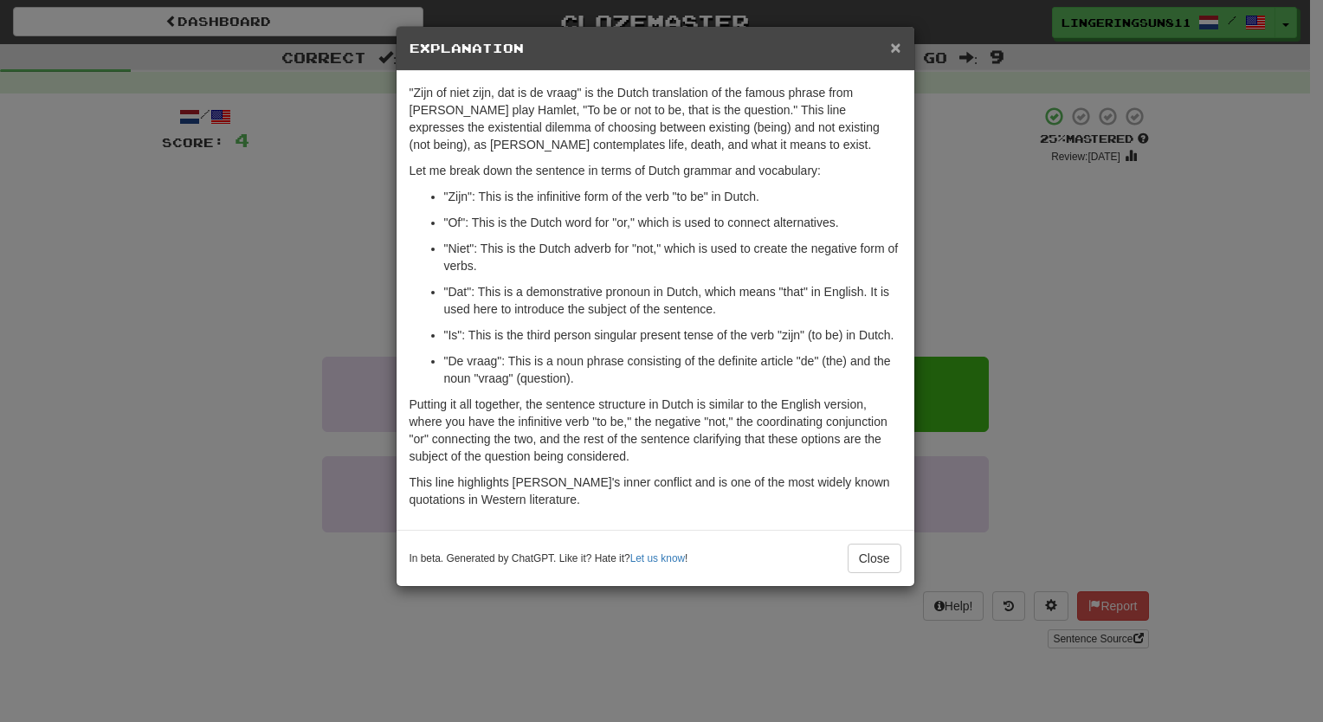
click at [895, 43] on span "×" at bounding box center [895, 47] width 10 height 20
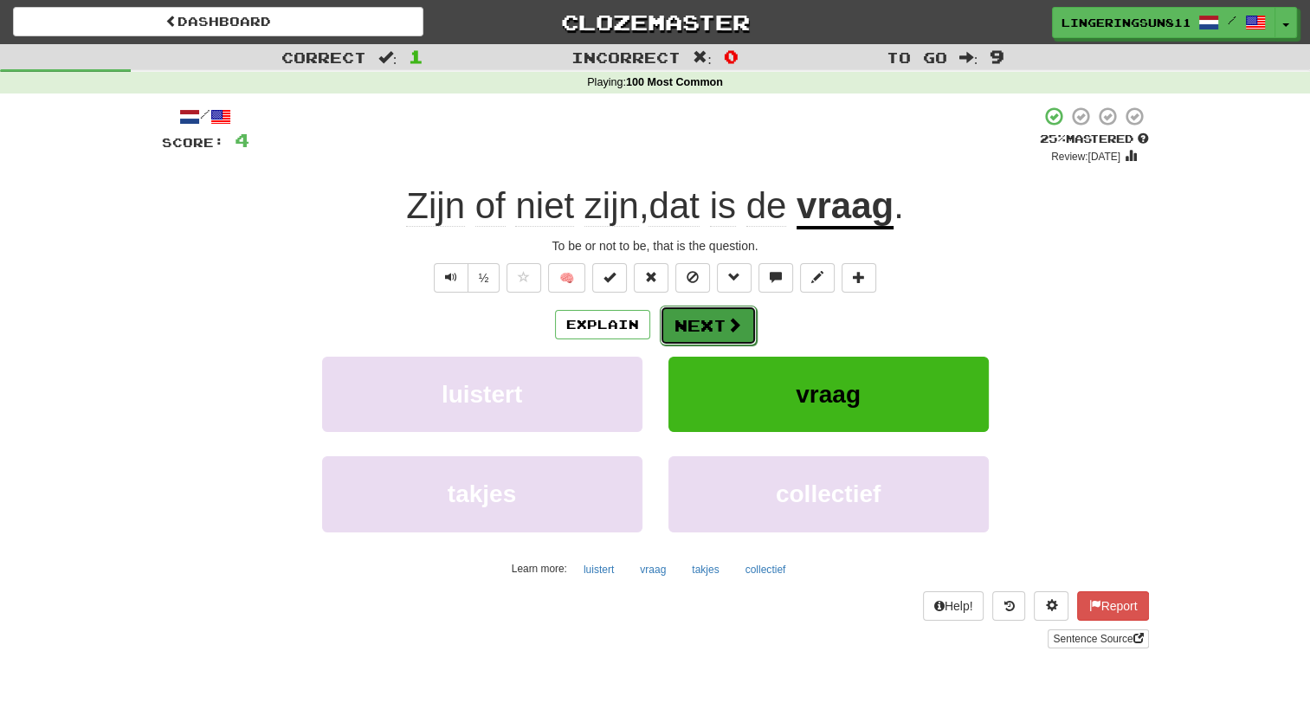
click at [717, 319] on button "Next" at bounding box center [708, 326] width 97 height 40
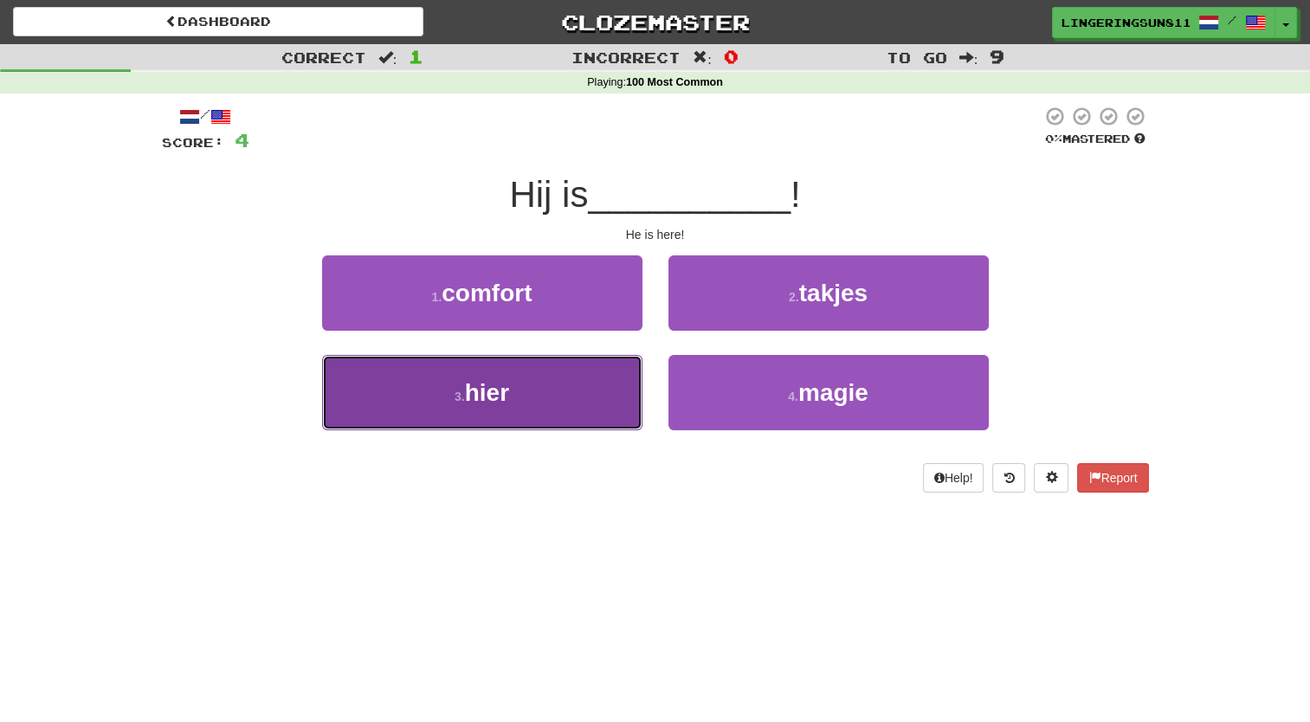
click at [583, 385] on button "3 . hier" at bounding box center [482, 392] width 320 height 75
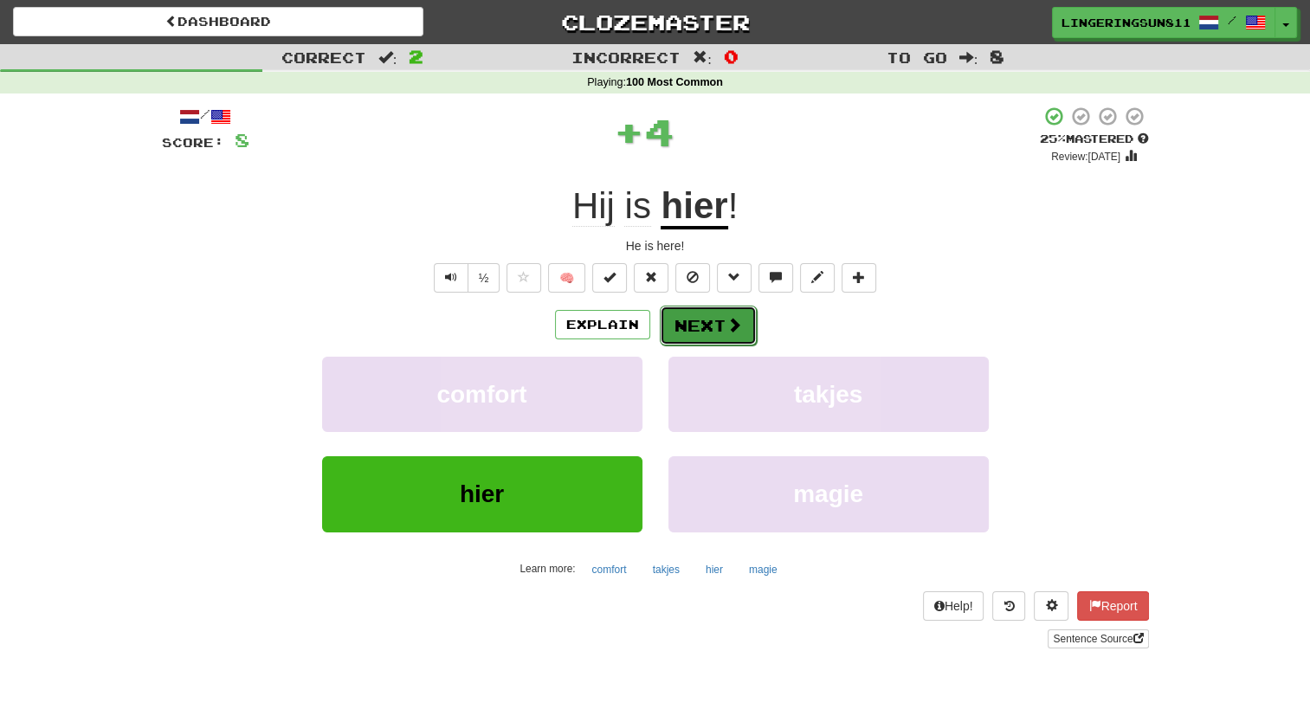
click at [713, 322] on button "Next" at bounding box center [708, 326] width 97 height 40
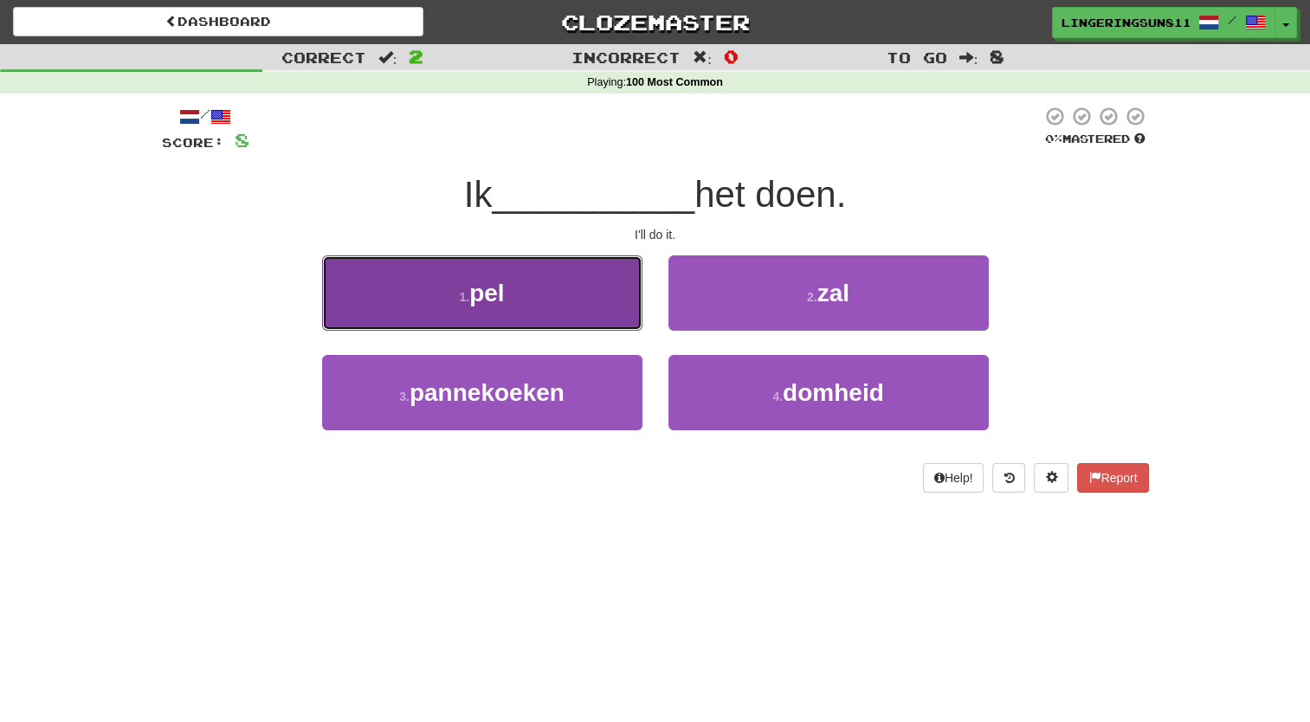
click at [561, 295] on button "1 . pel" at bounding box center [482, 292] width 320 height 75
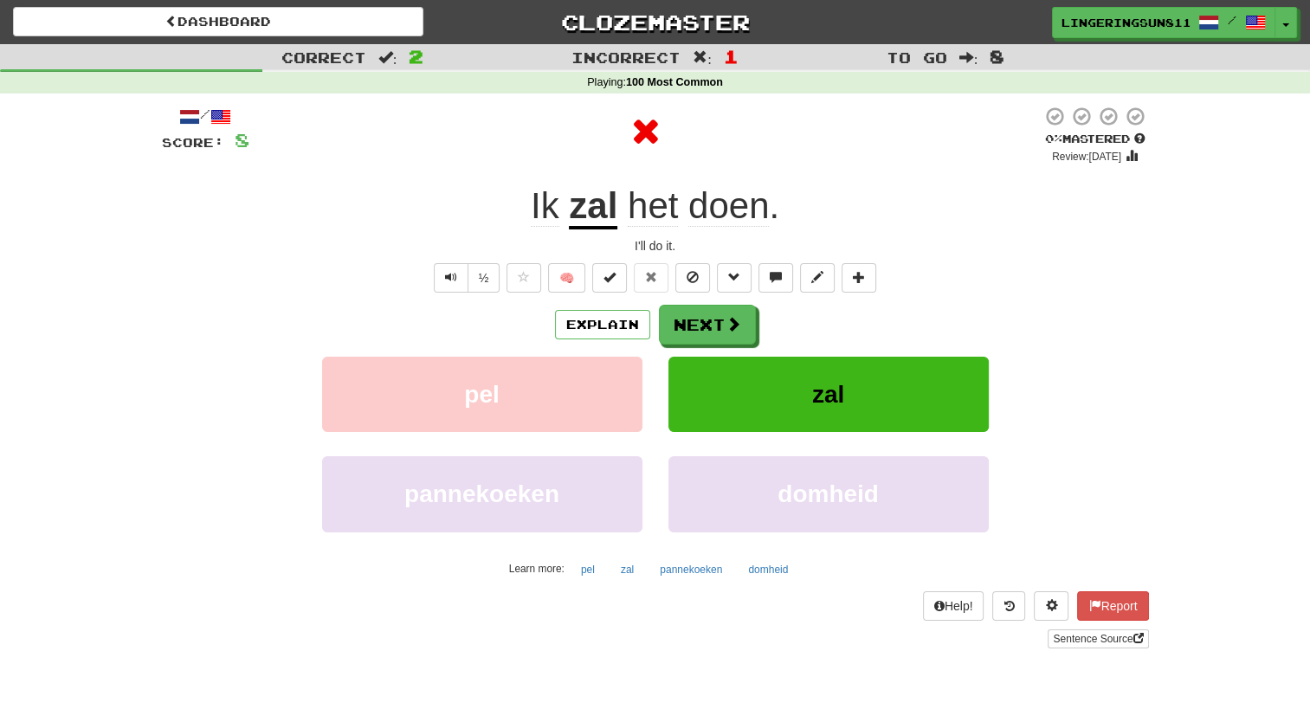
click at [597, 339] on div "Explain Next" at bounding box center [655, 325] width 987 height 40
click at [731, 322] on span at bounding box center [734, 325] width 16 height 16
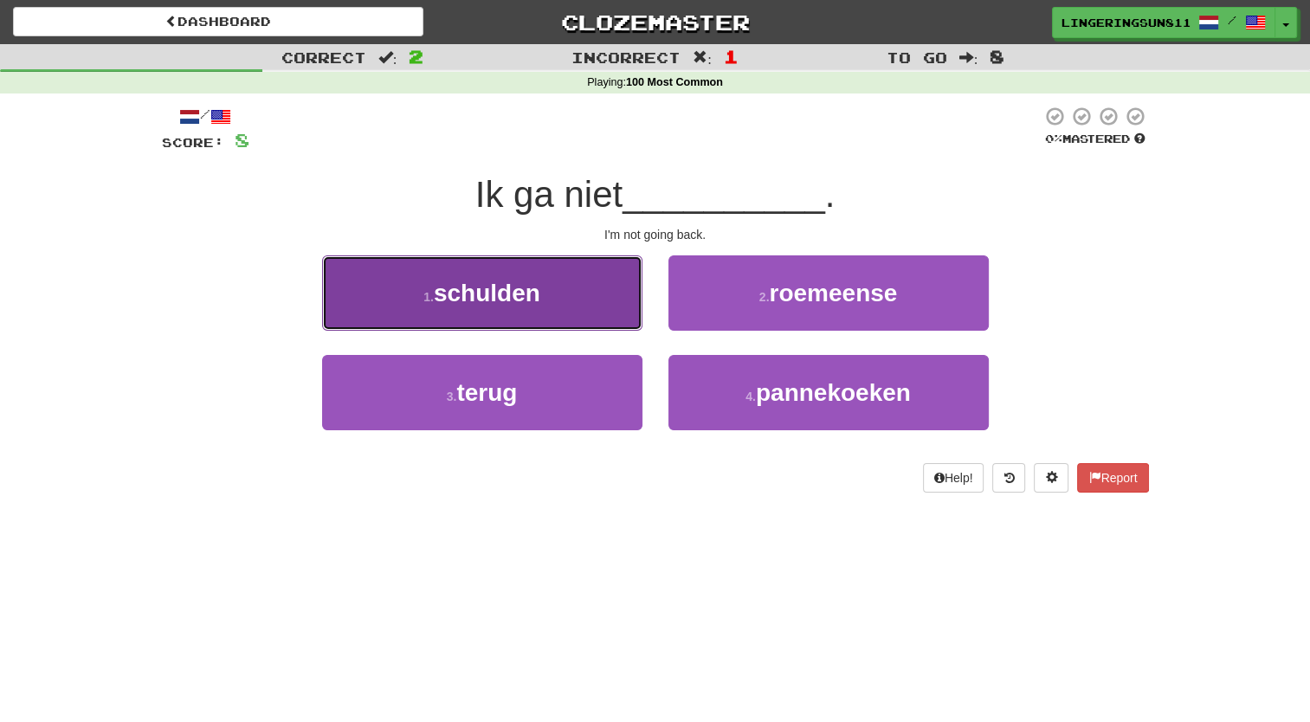
click at [604, 309] on button "1 . schulden" at bounding box center [482, 292] width 320 height 75
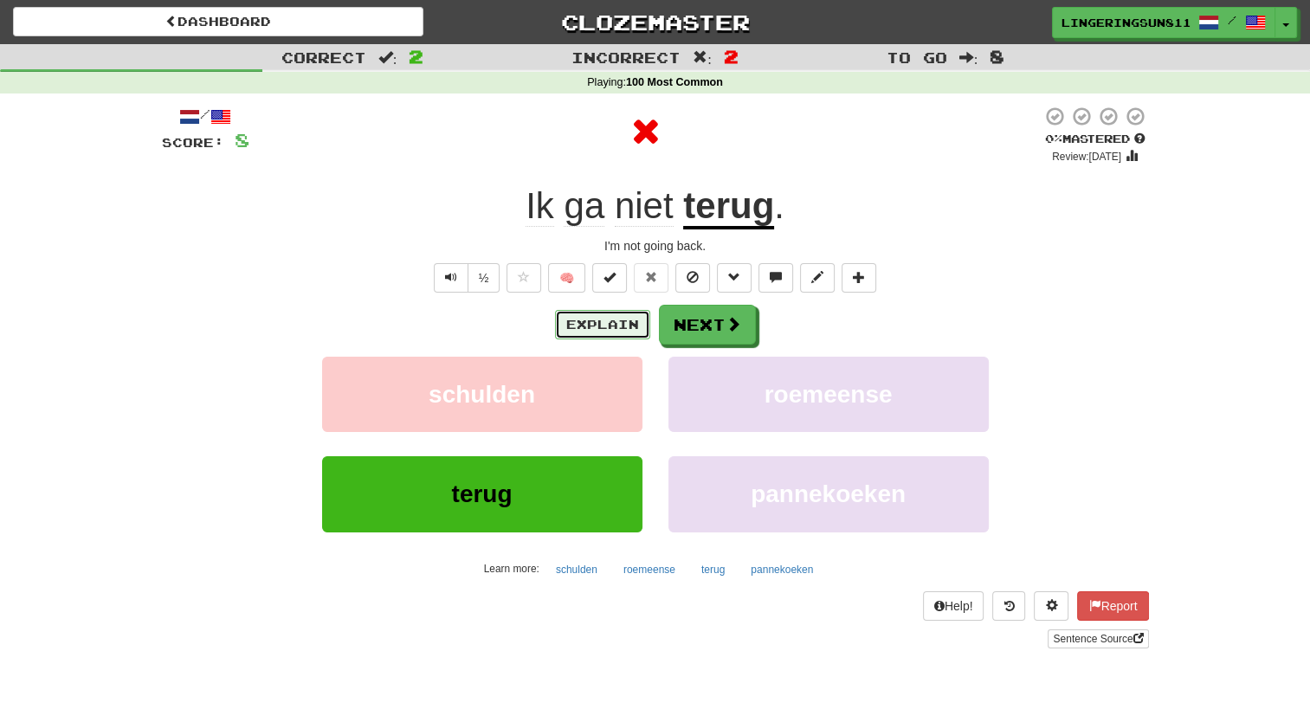
click at [603, 329] on button "Explain" at bounding box center [602, 324] width 95 height 29
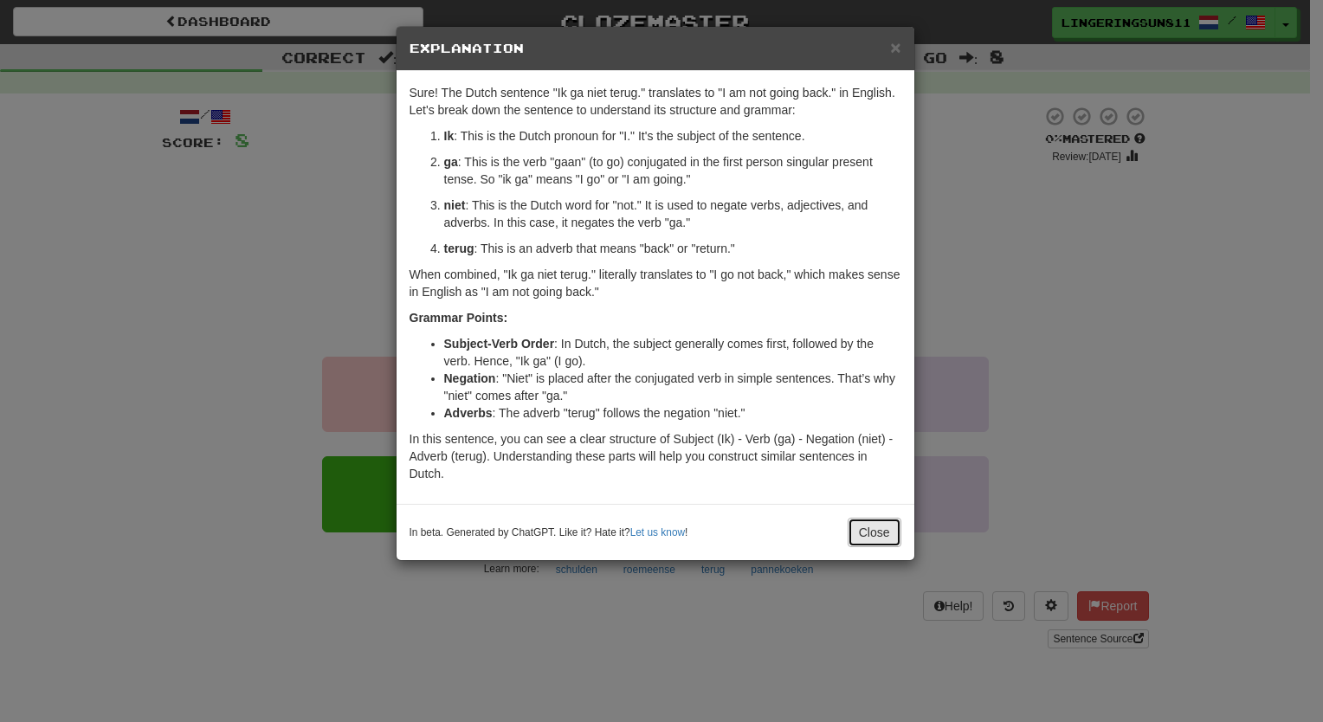
click at [874, 535] on button "Close" at bounding box center [875, 532] width 54 height 29
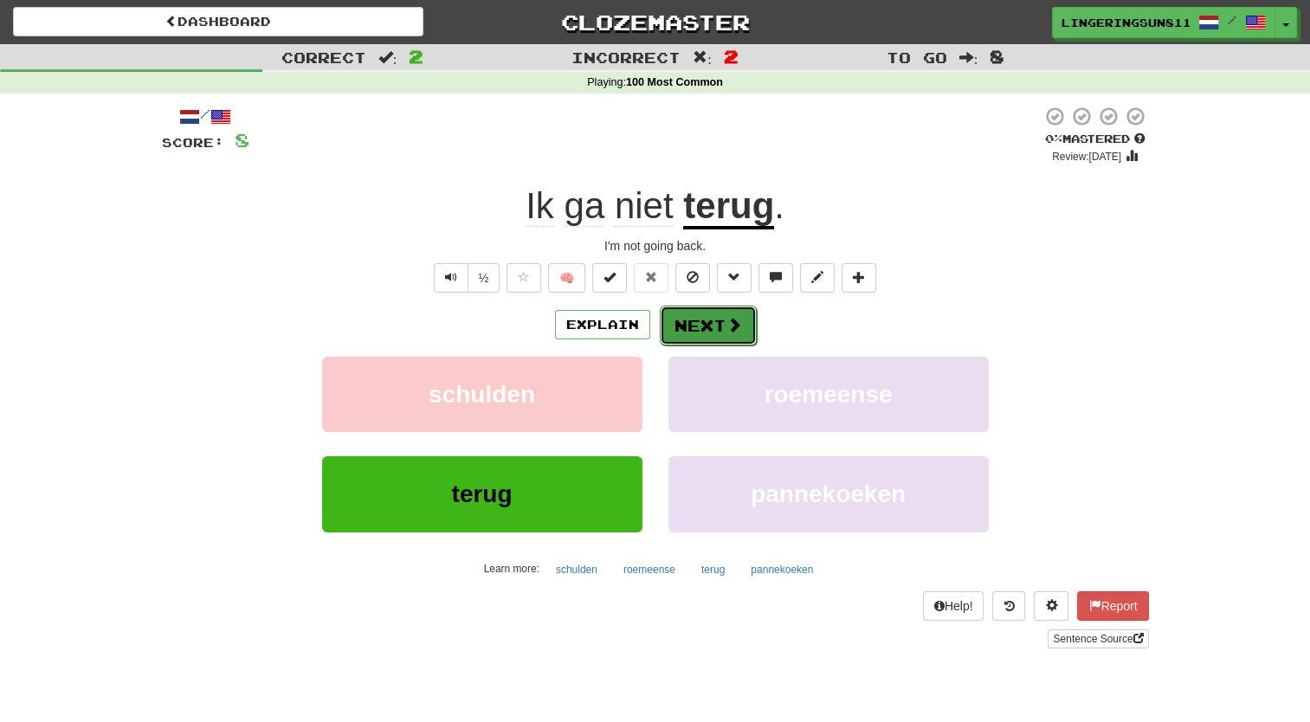
click at [700, 338] on button "Next" at bounding box center [708, 326] width 97 height 40
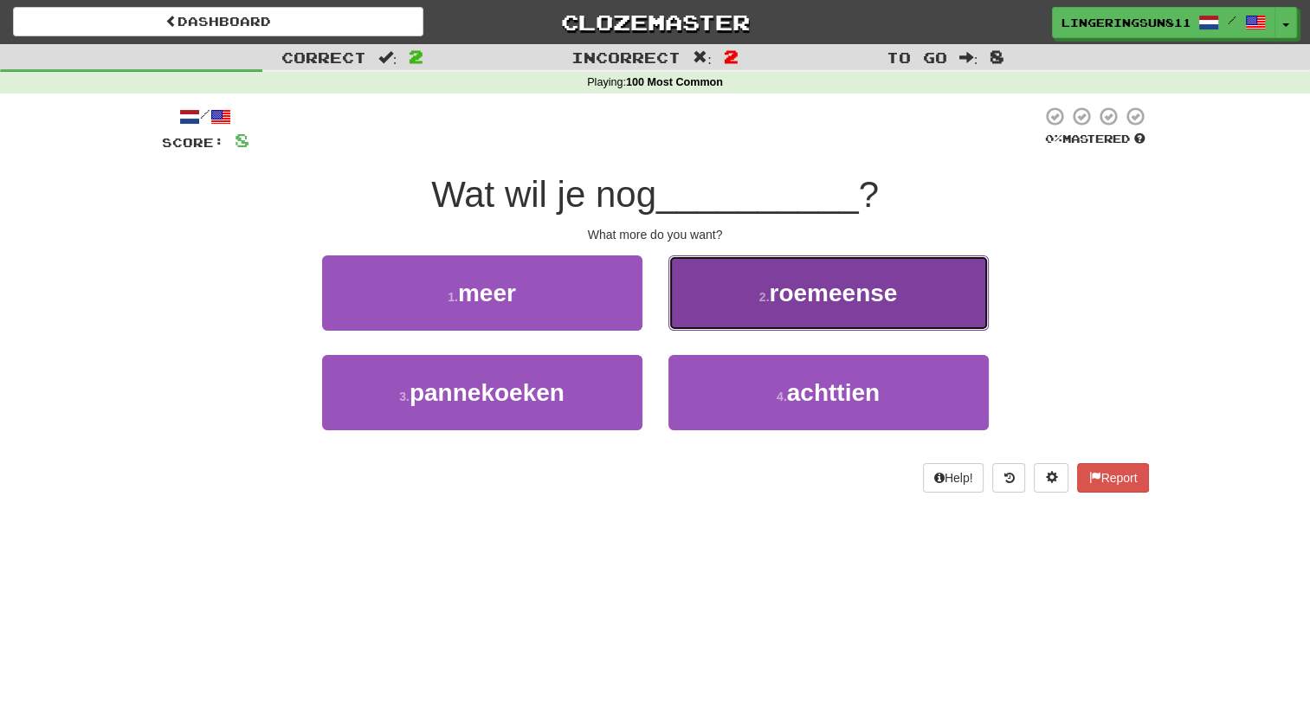
click at [770, 308] on button "2 . roemeense" at bounding box center [828, 292] width 320 height 75
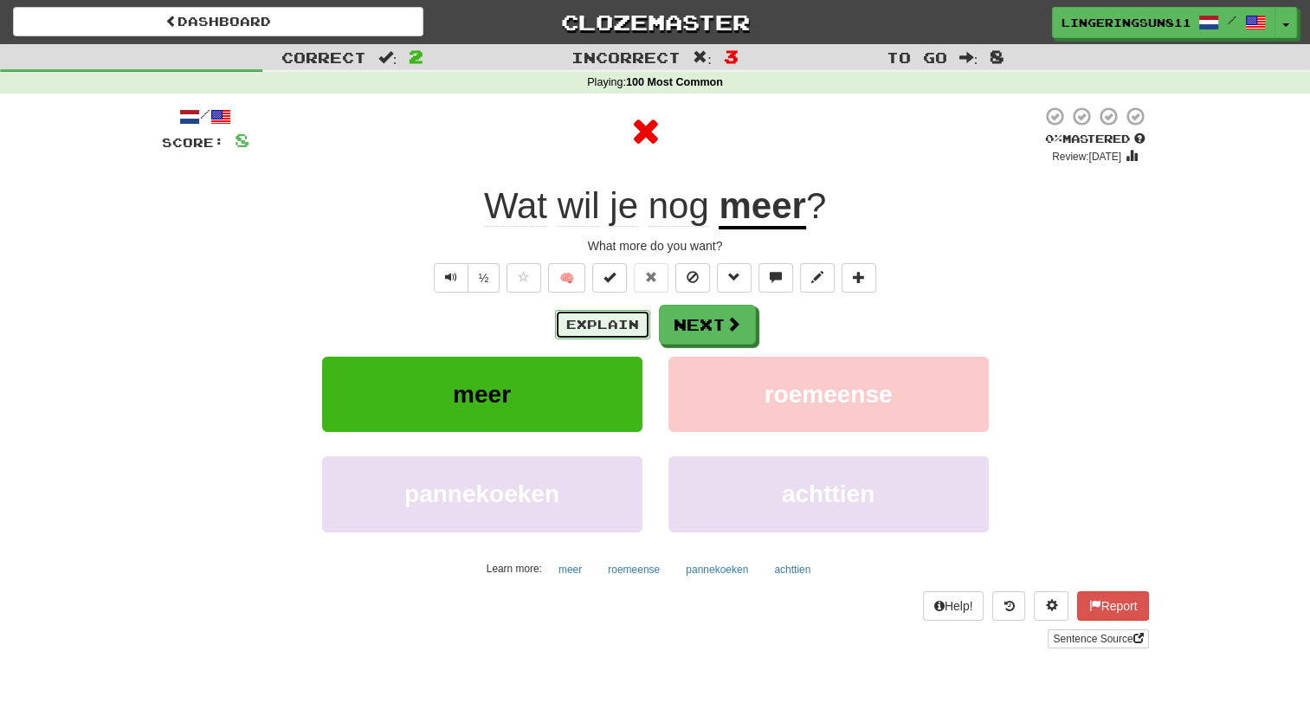
click at [613, 316] on button "Explain" at bounding box center [602, 324] width 95 height 29
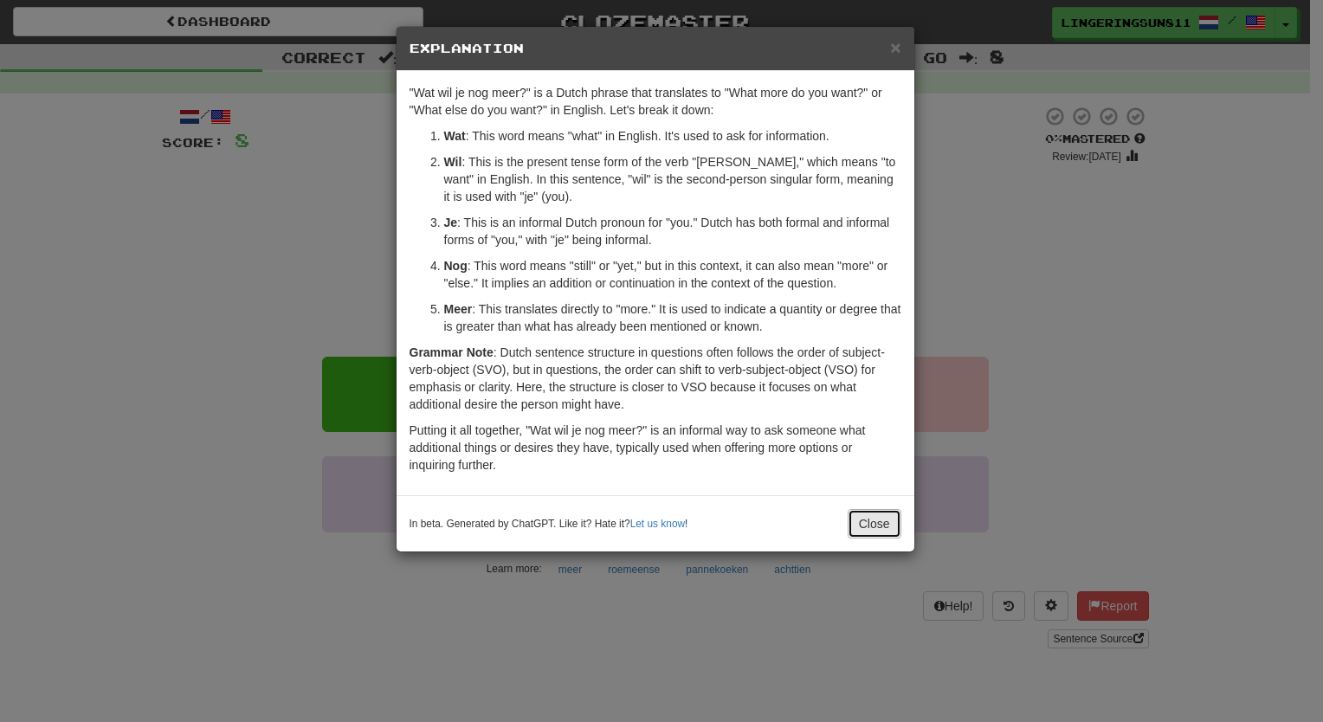
click at [866, 514] on button "Close" at bounding box center [875, 523] width 54 height 29
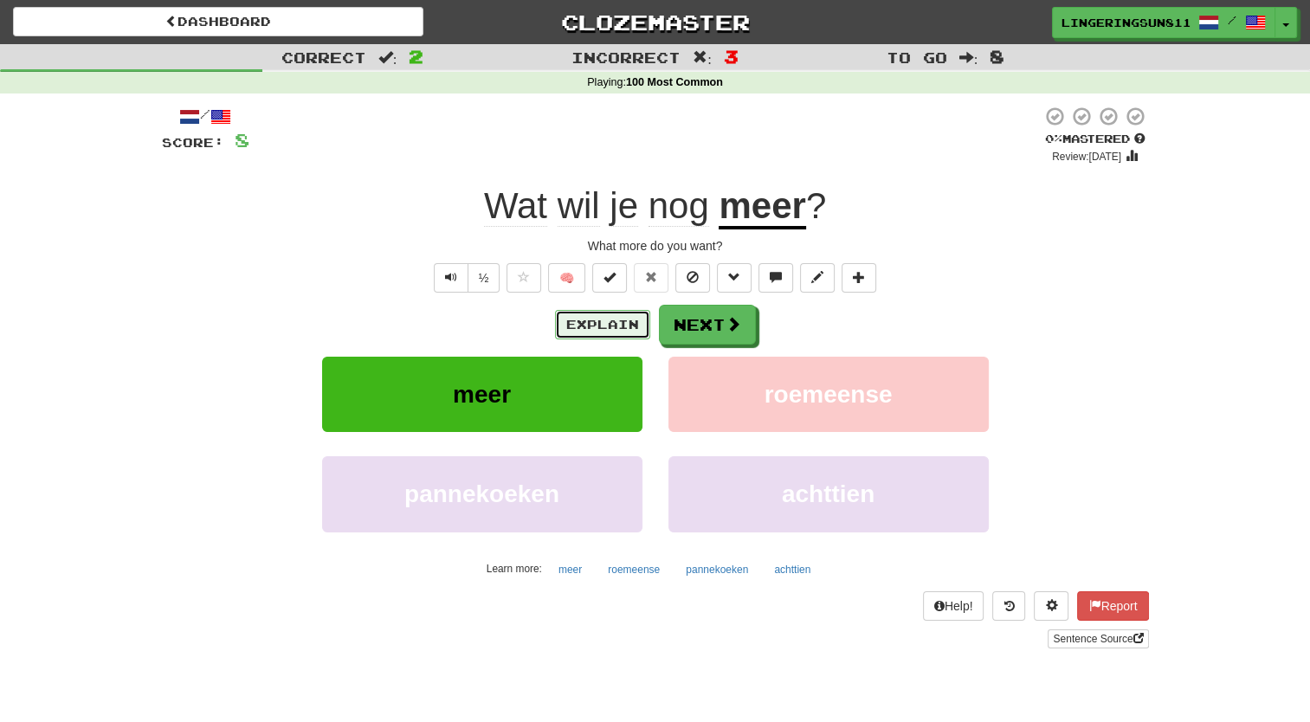
click at [624, 322] on button "Explain" at bounding box center [602, 324] width 95 height 29
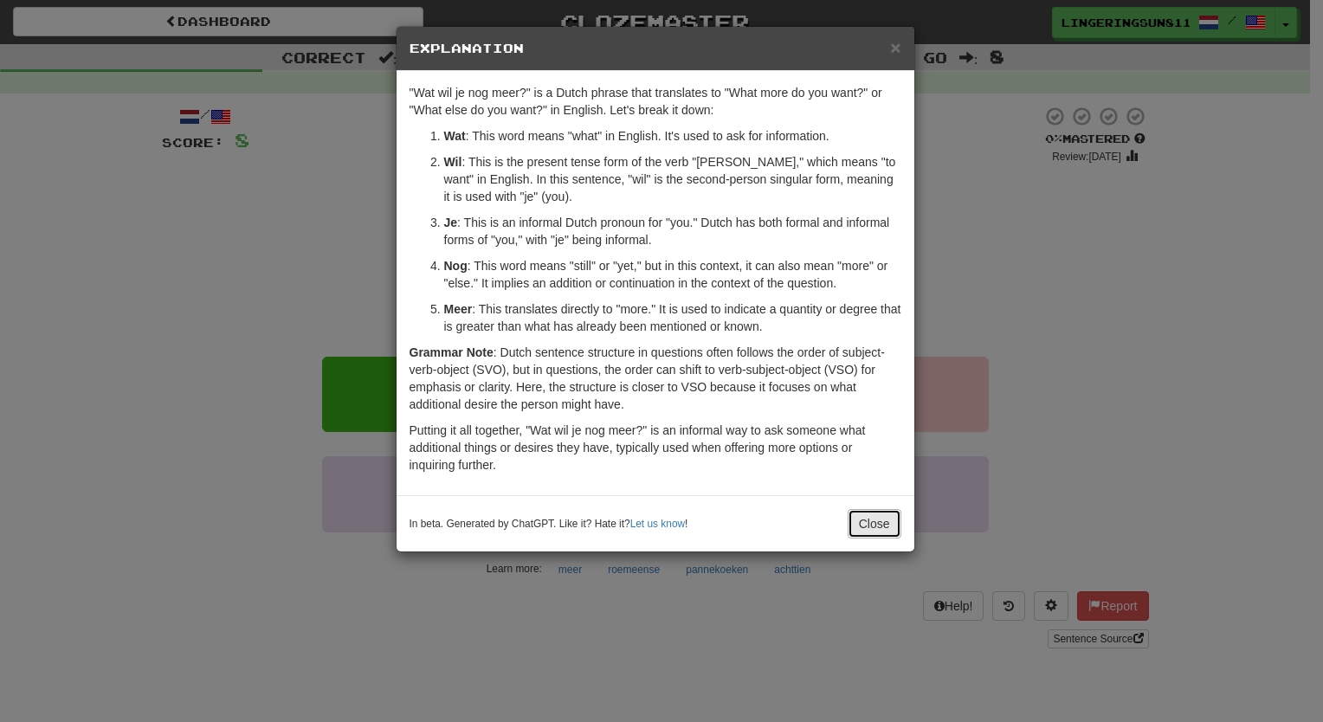
click at [860, 518] on button "Close" at bounding box center [875, 523] width 54 height 29
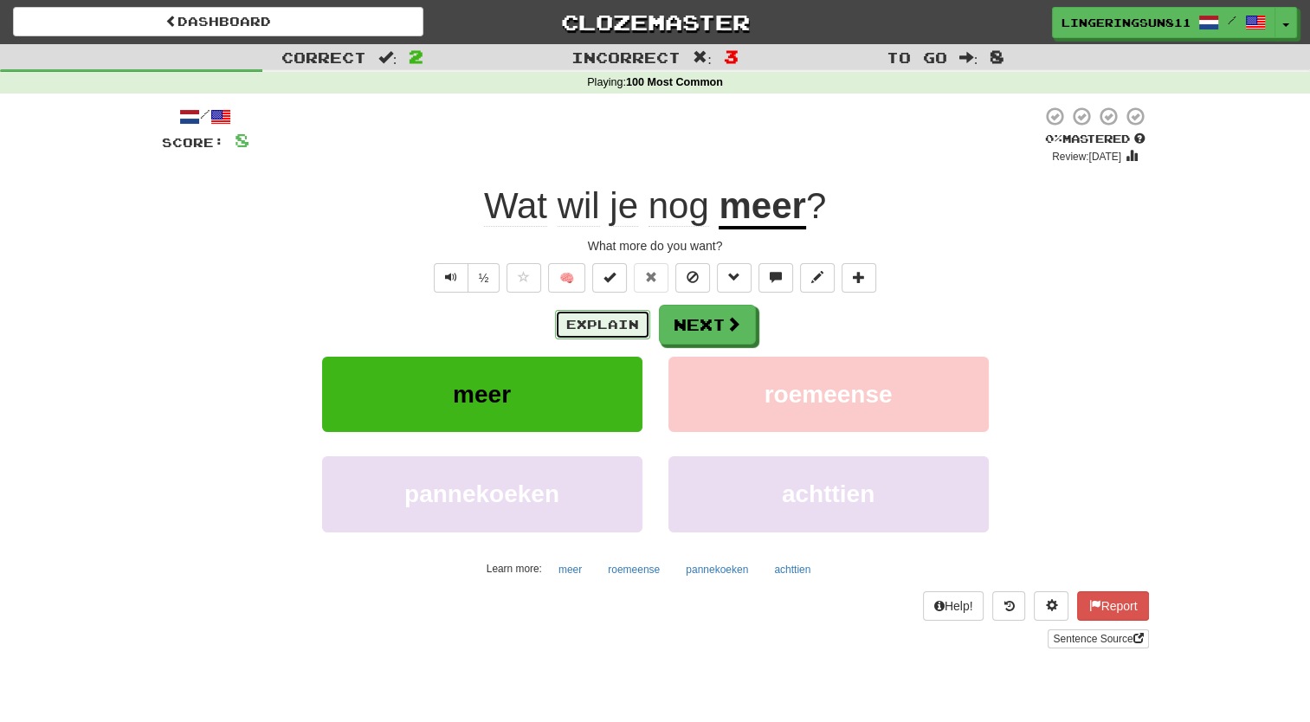
click at [620, 324] on button "Explain" at bounding box center [602, 324] width 95 height 29
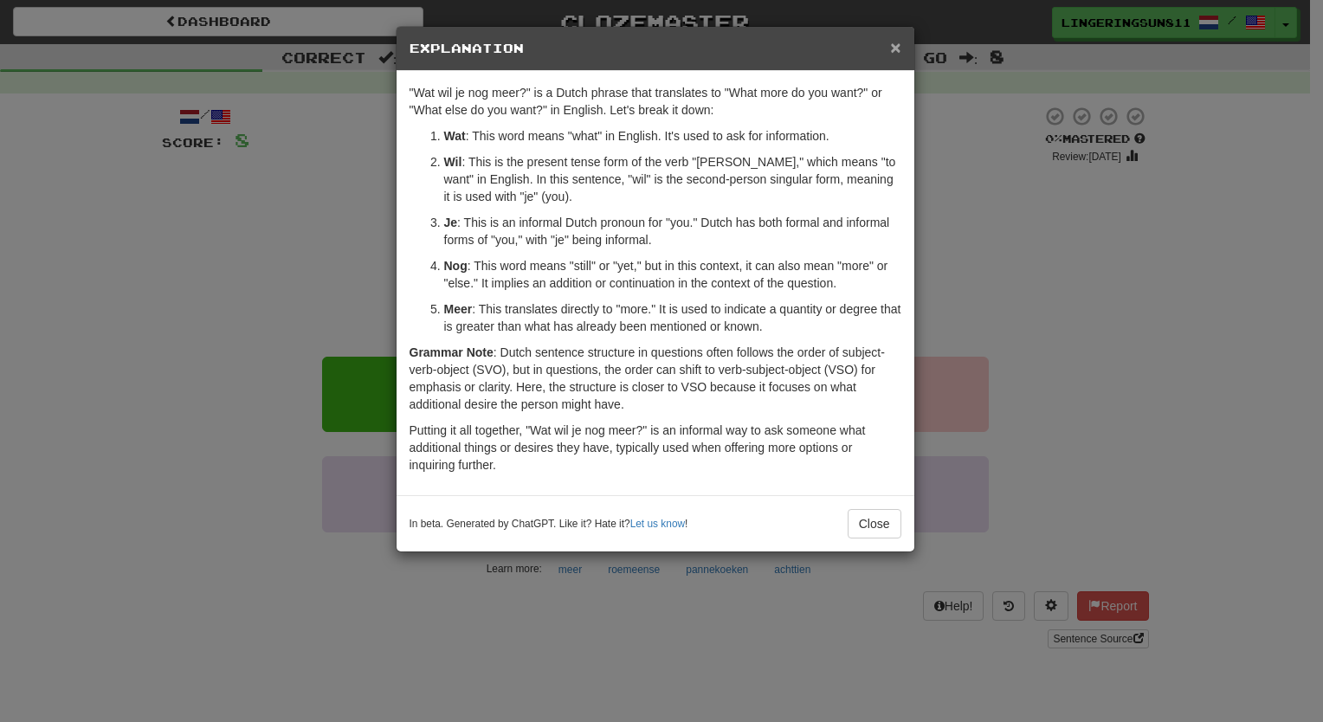
click at [897, 44] on span "×" at bounding box center [895, 47] width 10 height 20
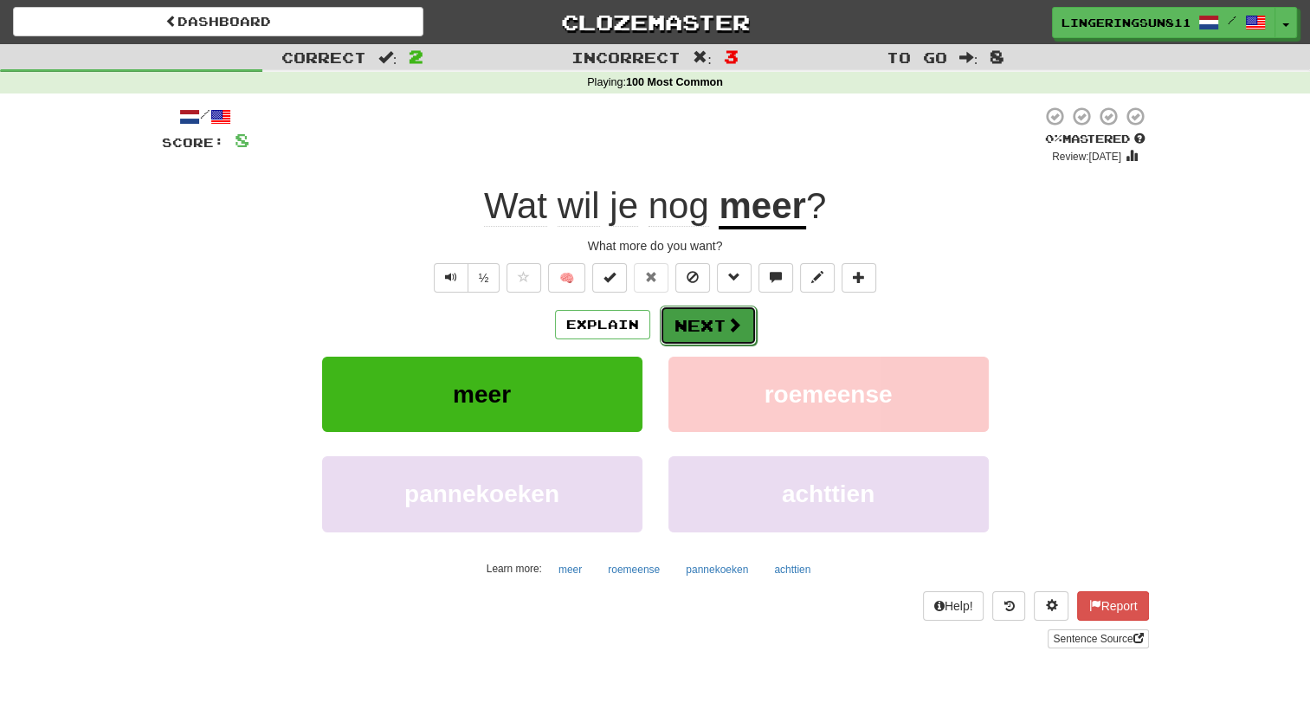
click at [713, 310] on button "Next" at bounding box center [708, 326] width 97 height 40
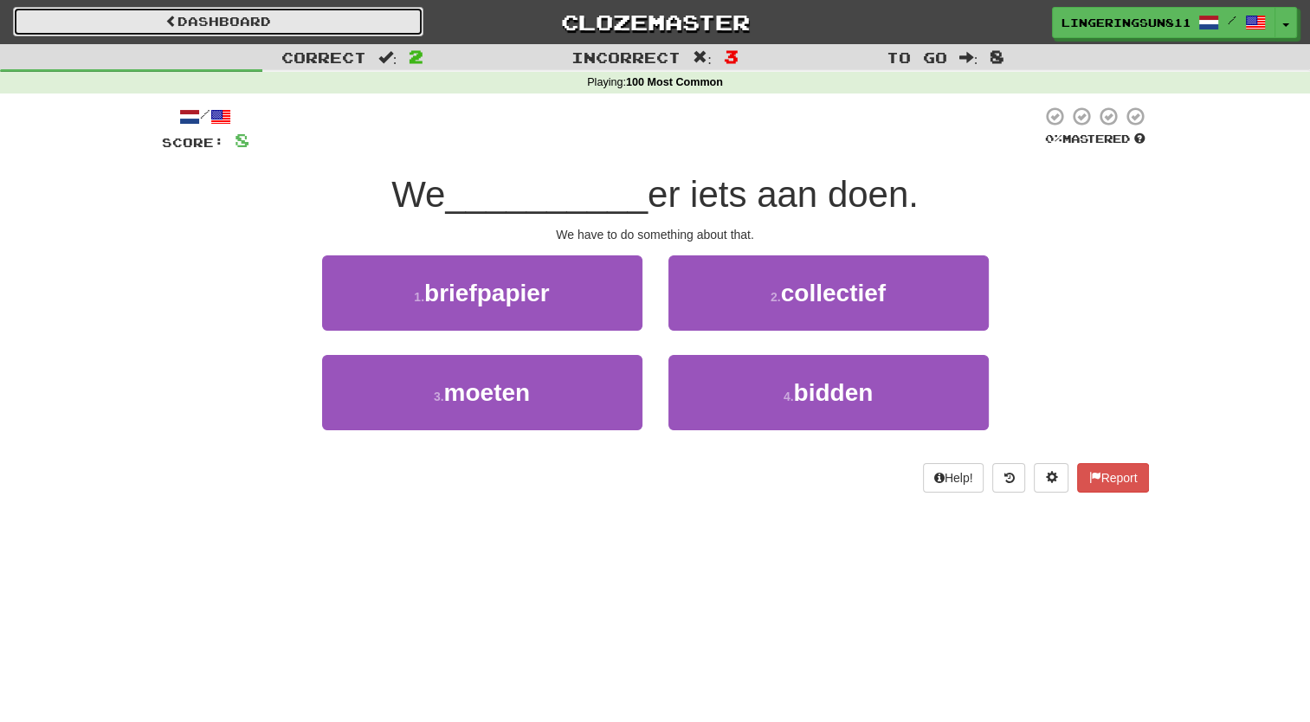
click at [356, 29] on link "Dashboard" at bounding box center [218, 21] width 410 height 29
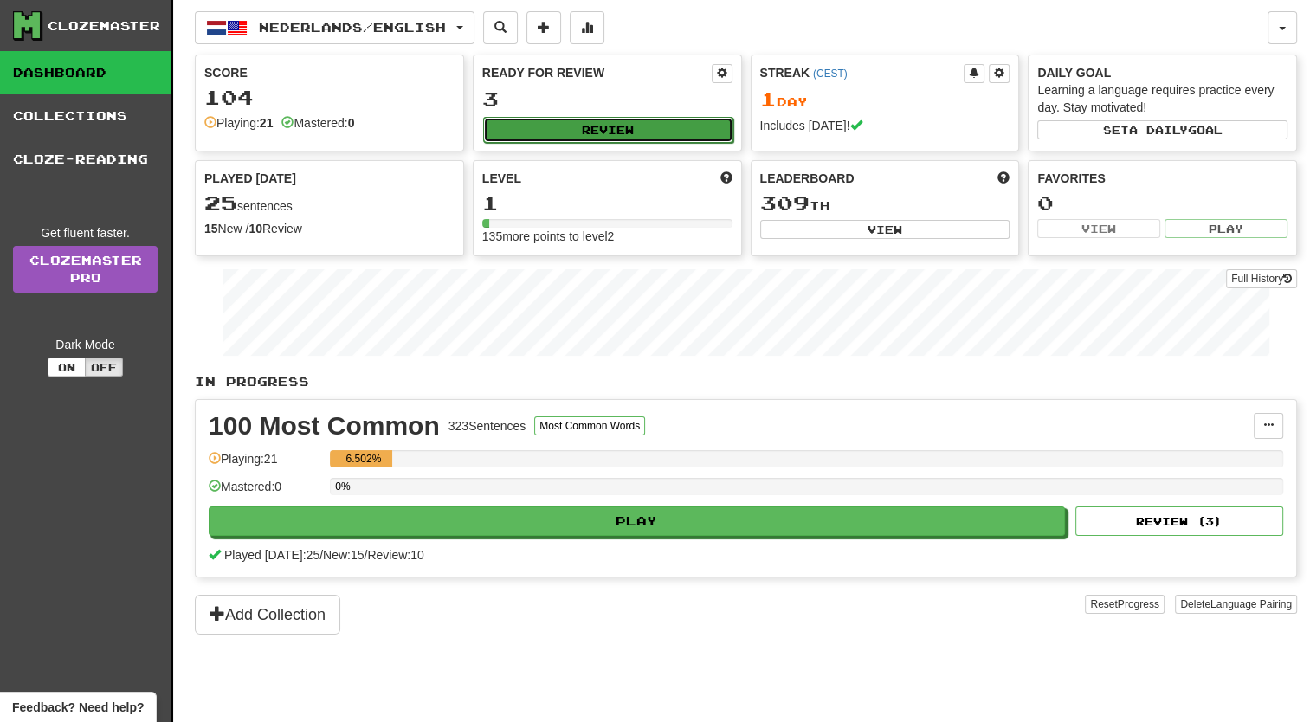
click at [568, 128] on button "Review" at bounding box center [608, 130] width 250 height 26
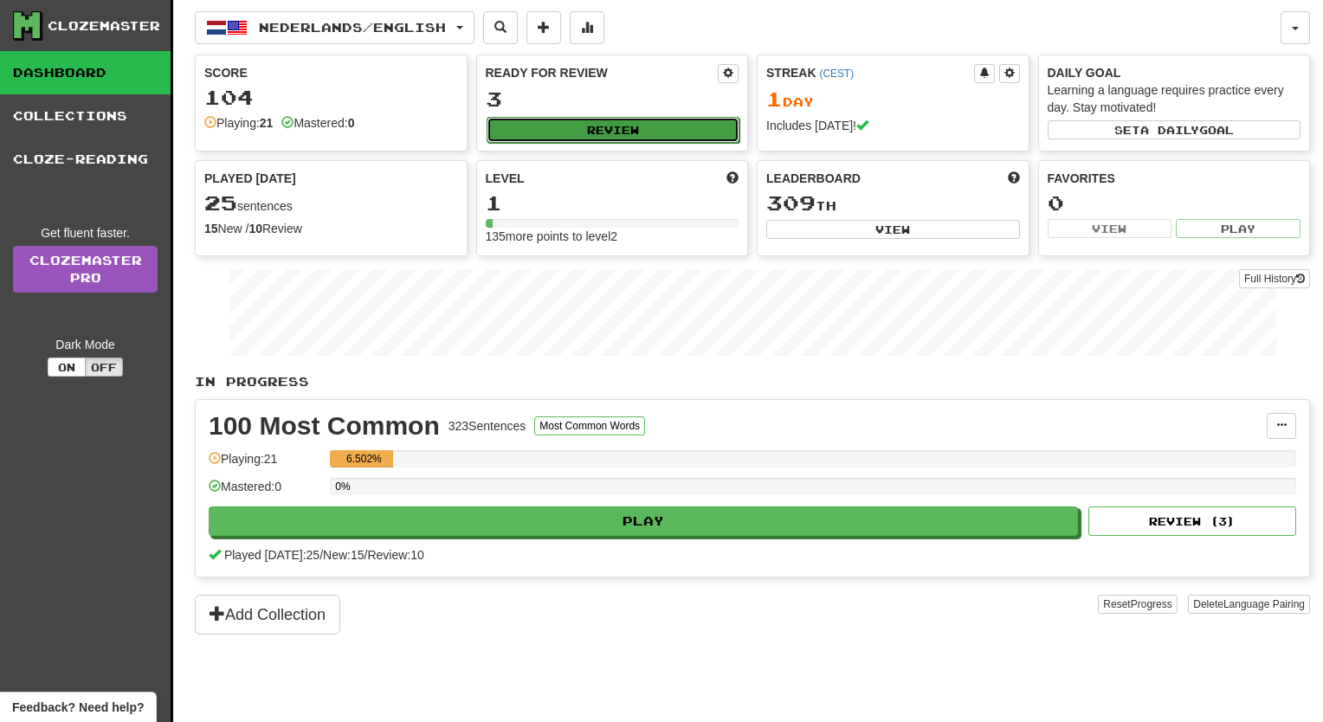
select select "**"
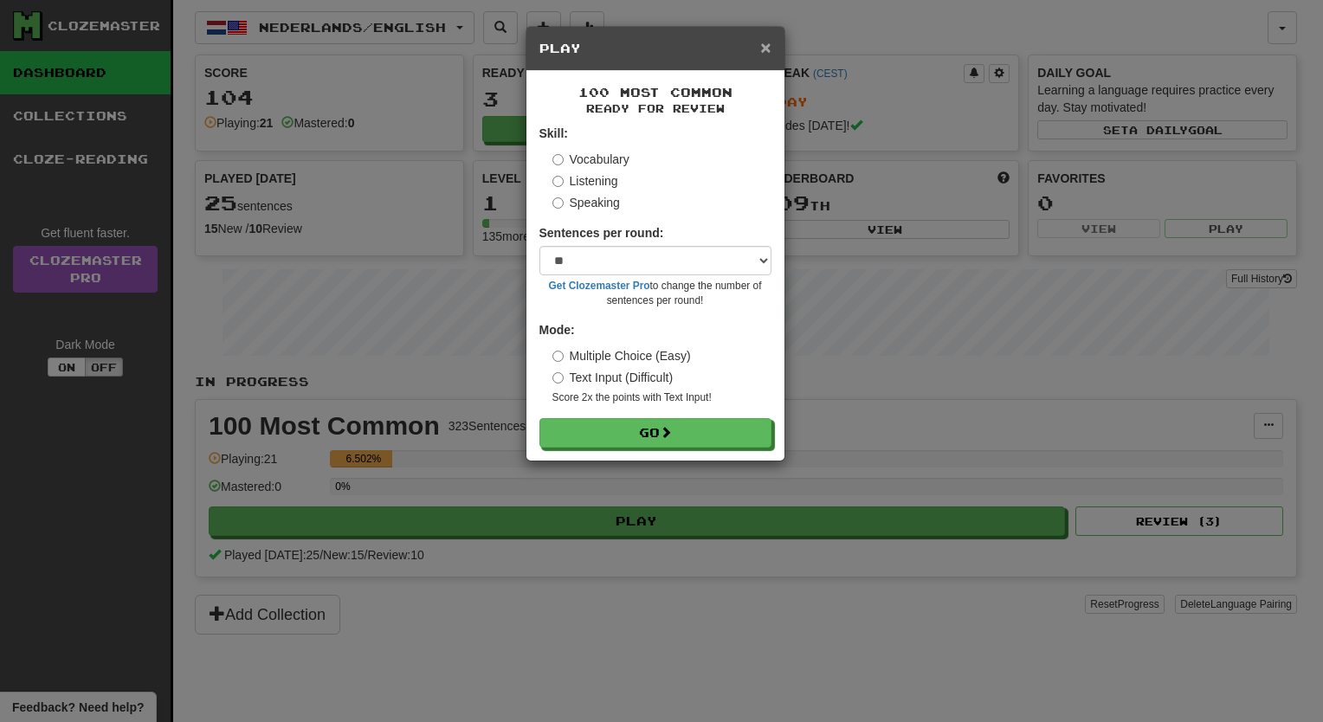
click at [762, 55] on span "×" at bounding box center [765, 47] width 10 height 20
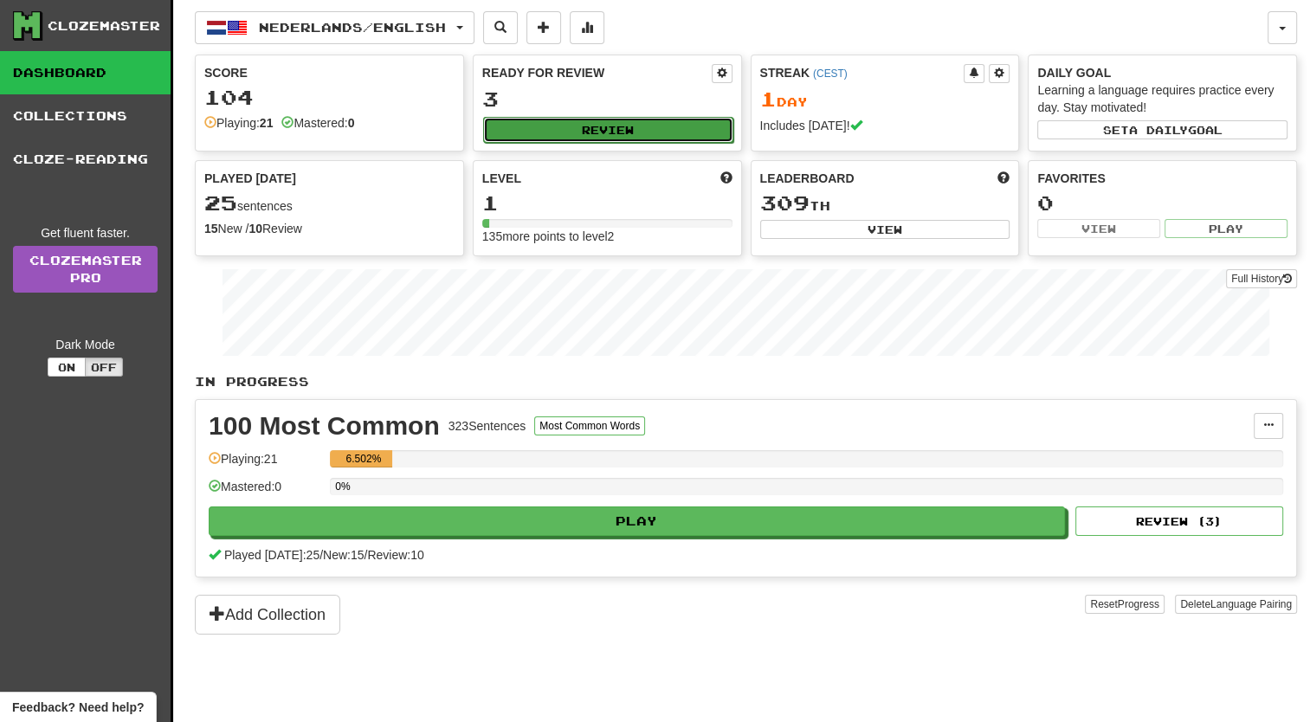
click at [592, 133] on button "Review" at bounding box center [608, 130] width 250 height 26
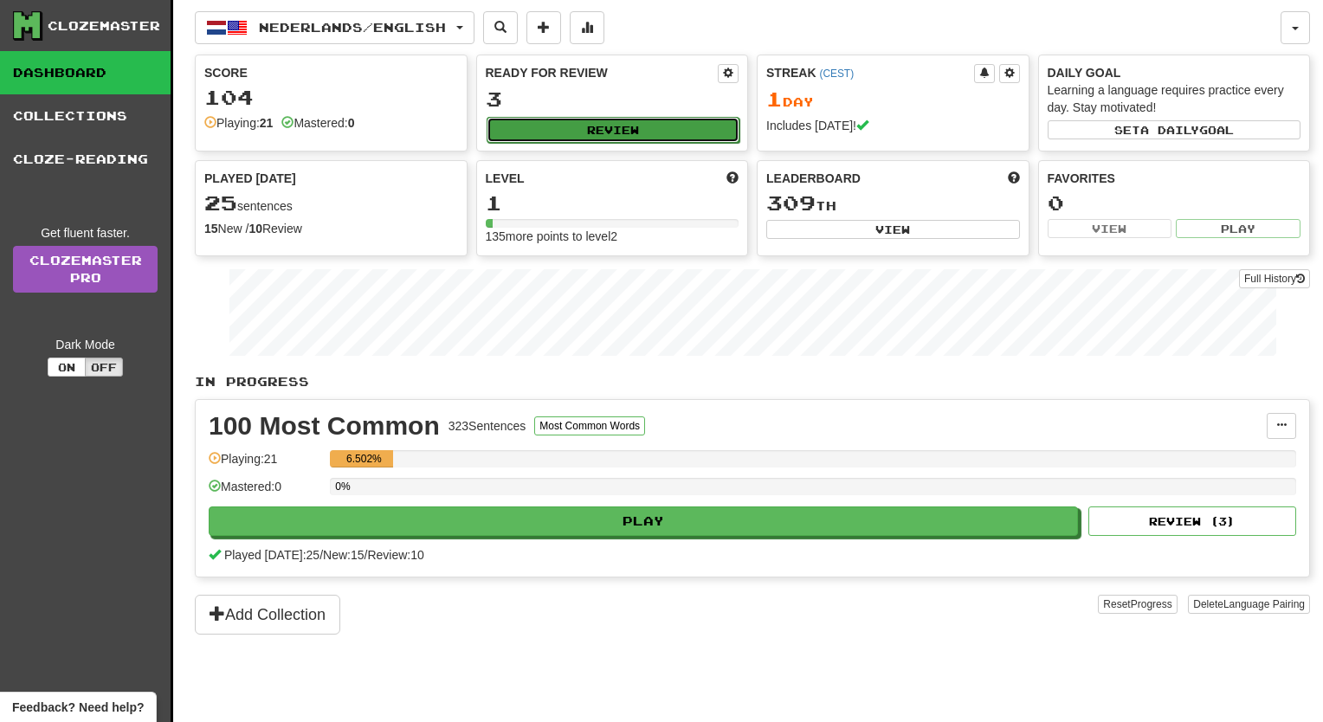
select select "**"
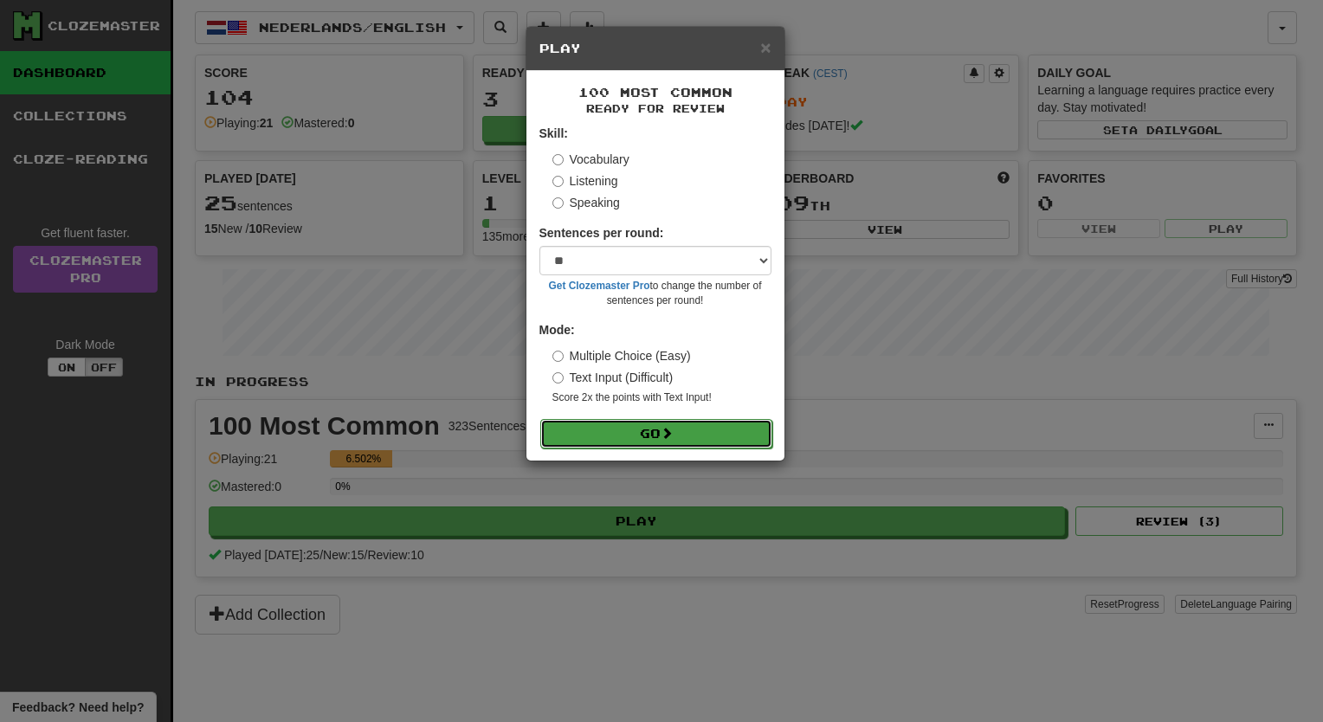
click at [625, 436] on button "Go" at bounding box center [656, 433] width 232 height 29
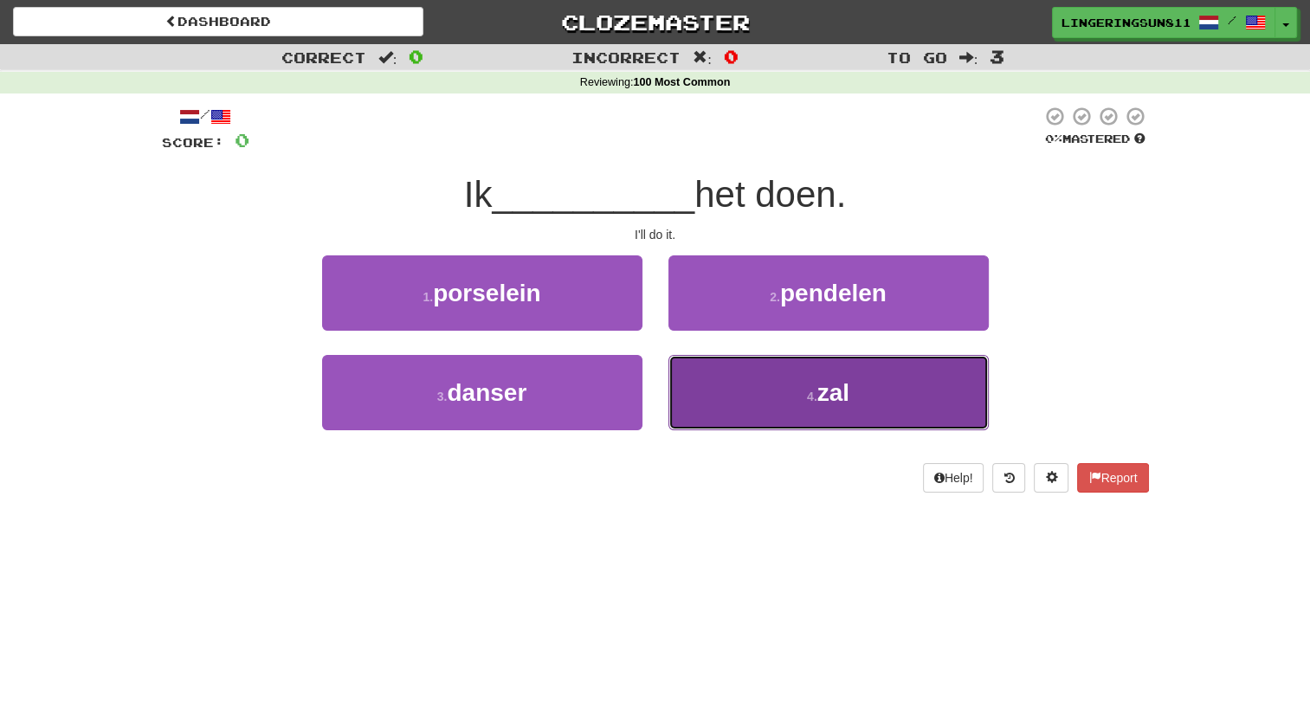
click at [758, 405] on button "4 . zal" at bounding box center [828, 392] width 320 height 75
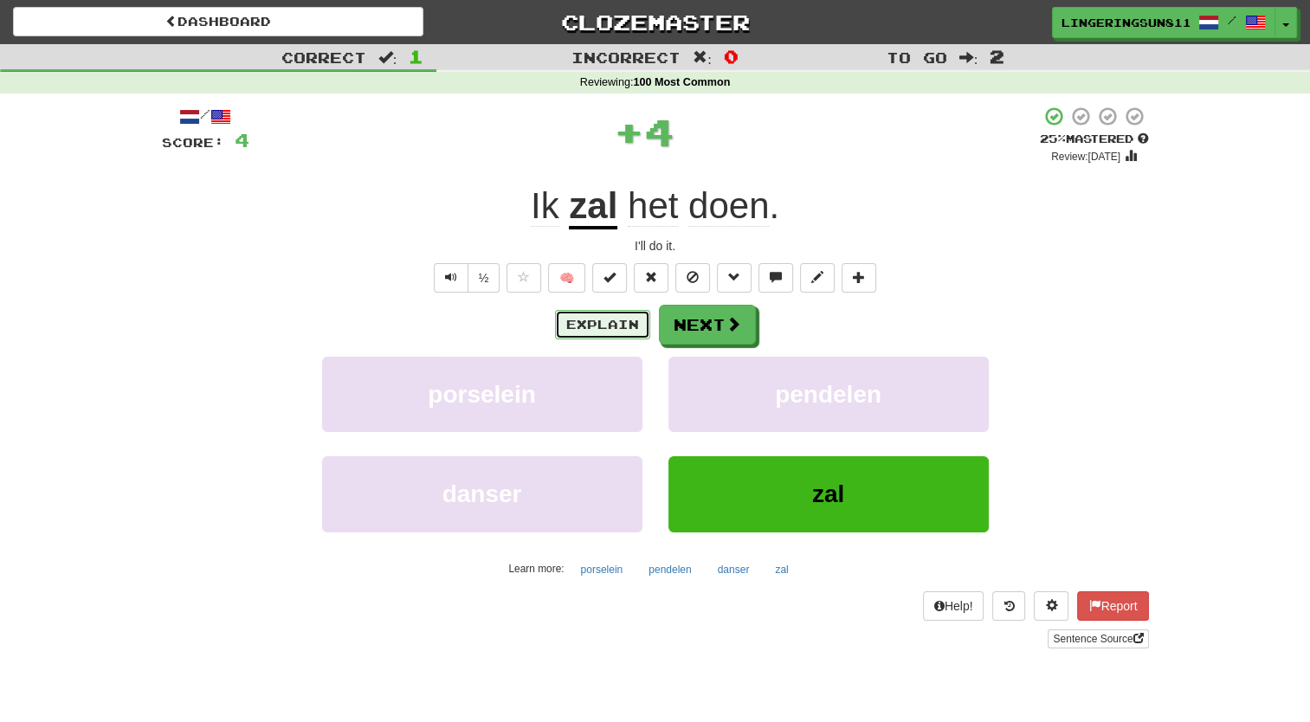
click at [576, 322] on button "Explain" at bounding box center [602, 324] width 95 height 29
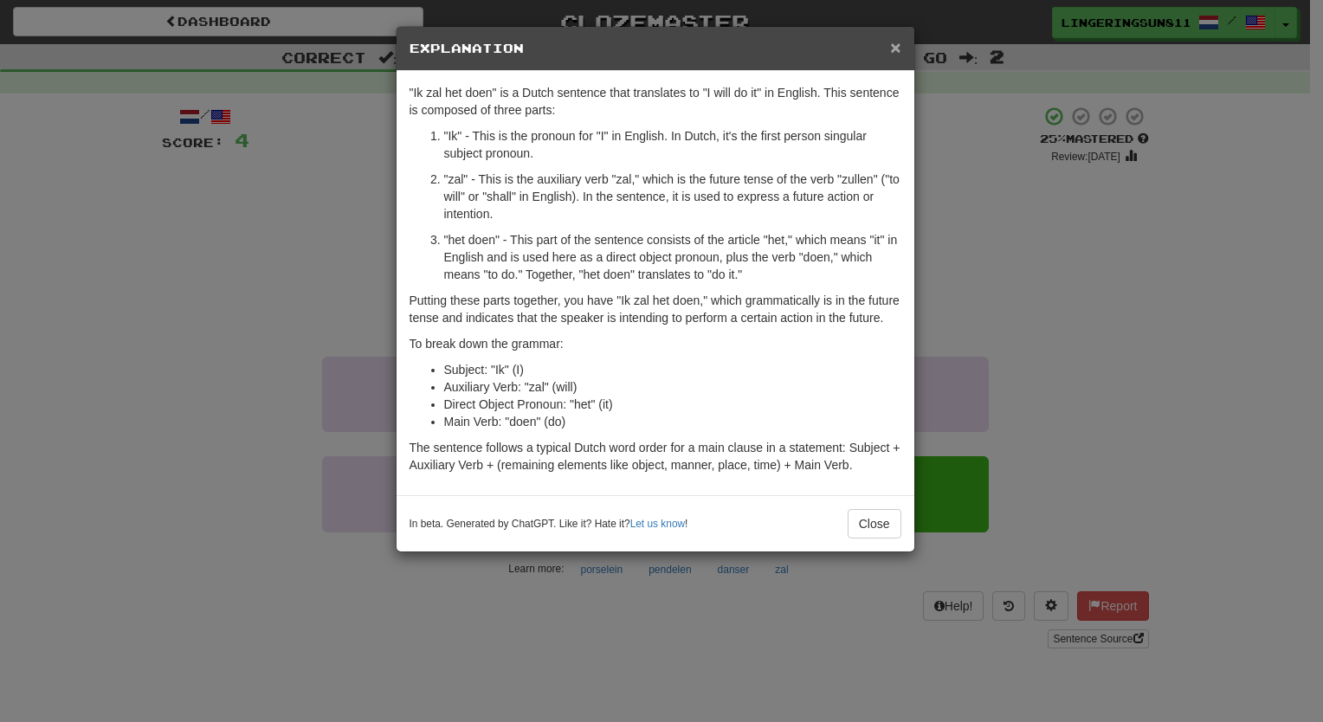
click at [890, 52] on span "×" at bounding box center [895, 47] width 10 height 20
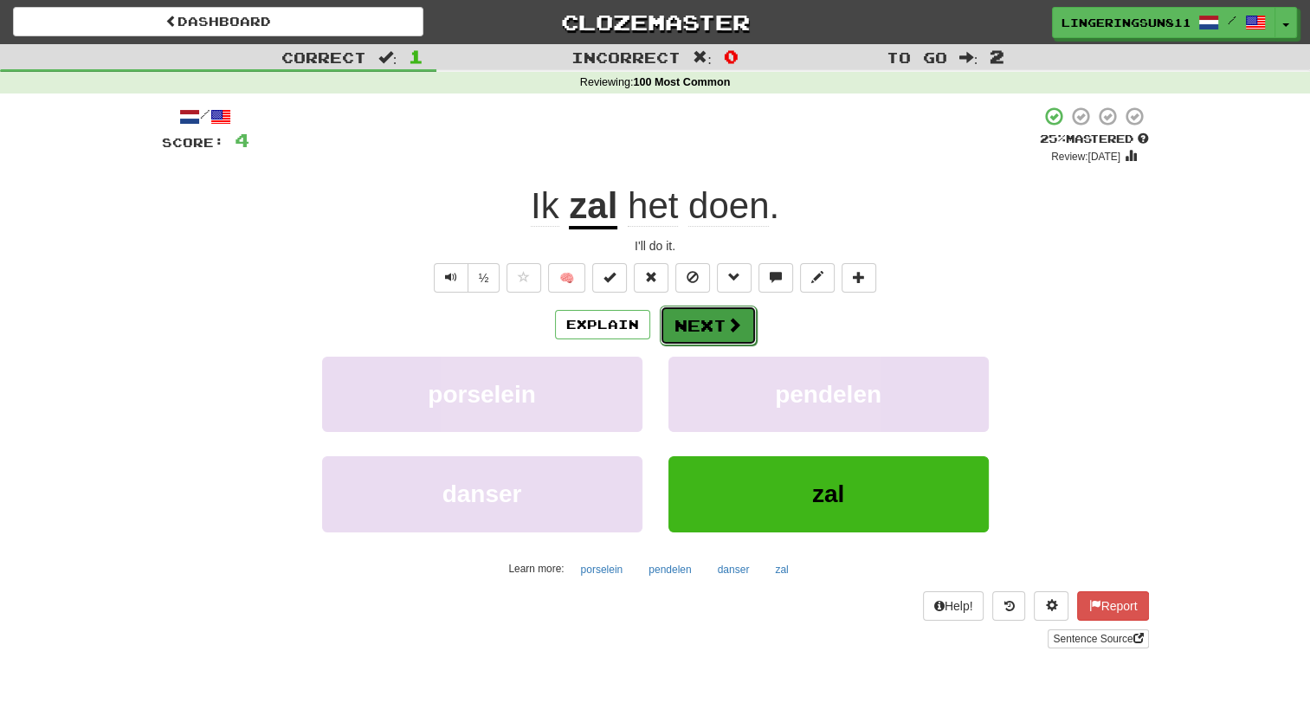
click at [710, 317] on button "Next" at bounding box center [708, 326] width 97 height 40
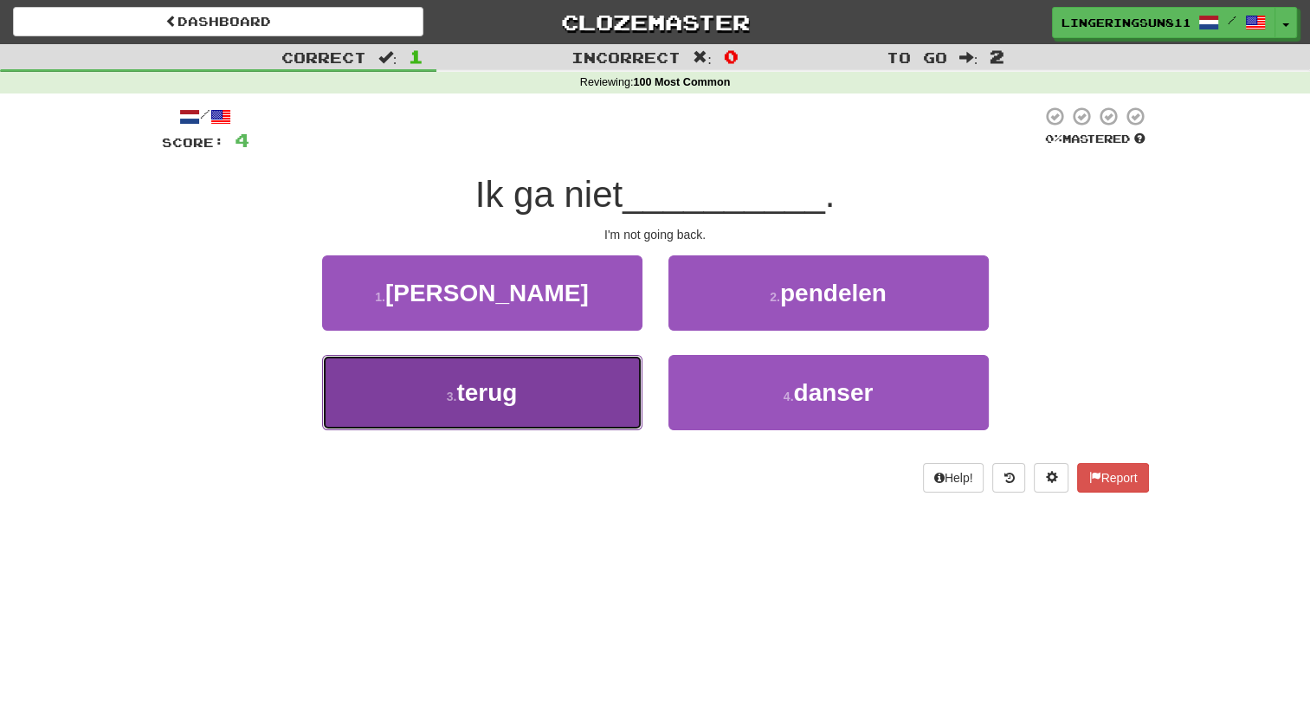
click at [599, 380] on button "3 . terug" at bounding box center [482, 392] width 320 height 75
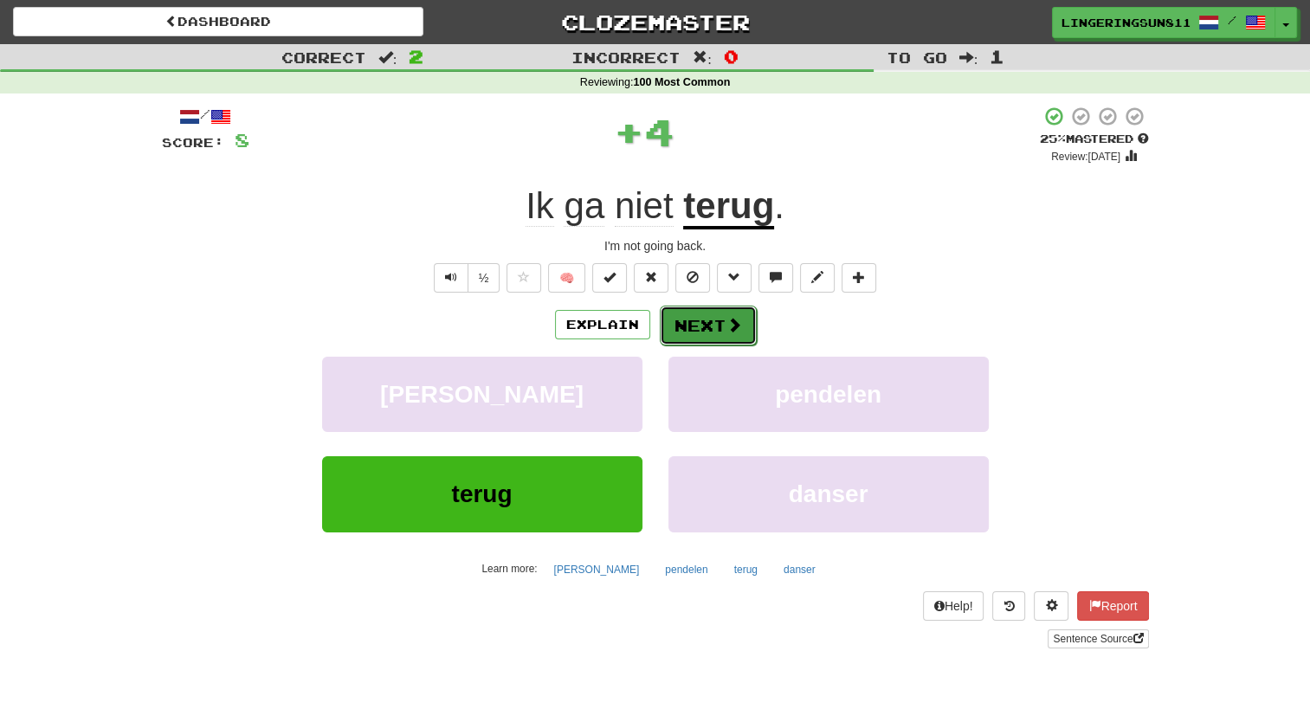
click at [700, 329] on button "Next" at bounding box center [708, 326] width 97 height 40
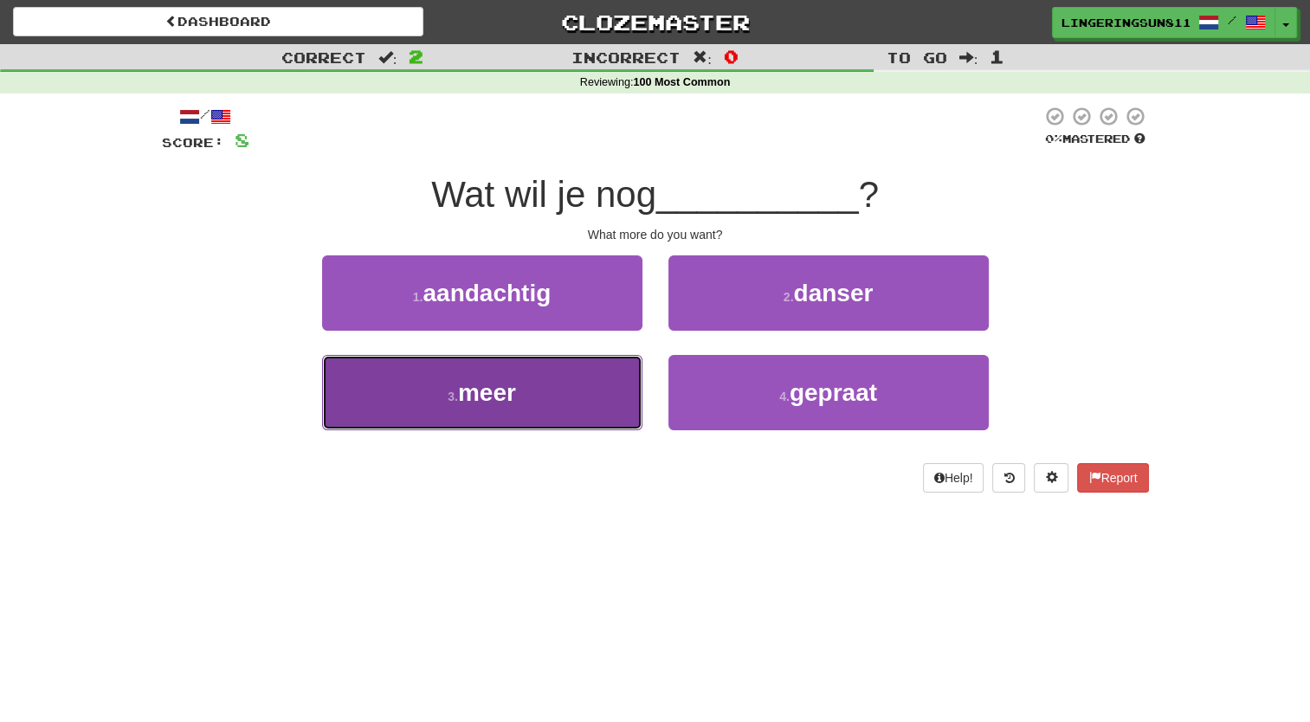
click at [566, 386] on button "3 . meer" at bounding box center [482, 392] width 320 height 75
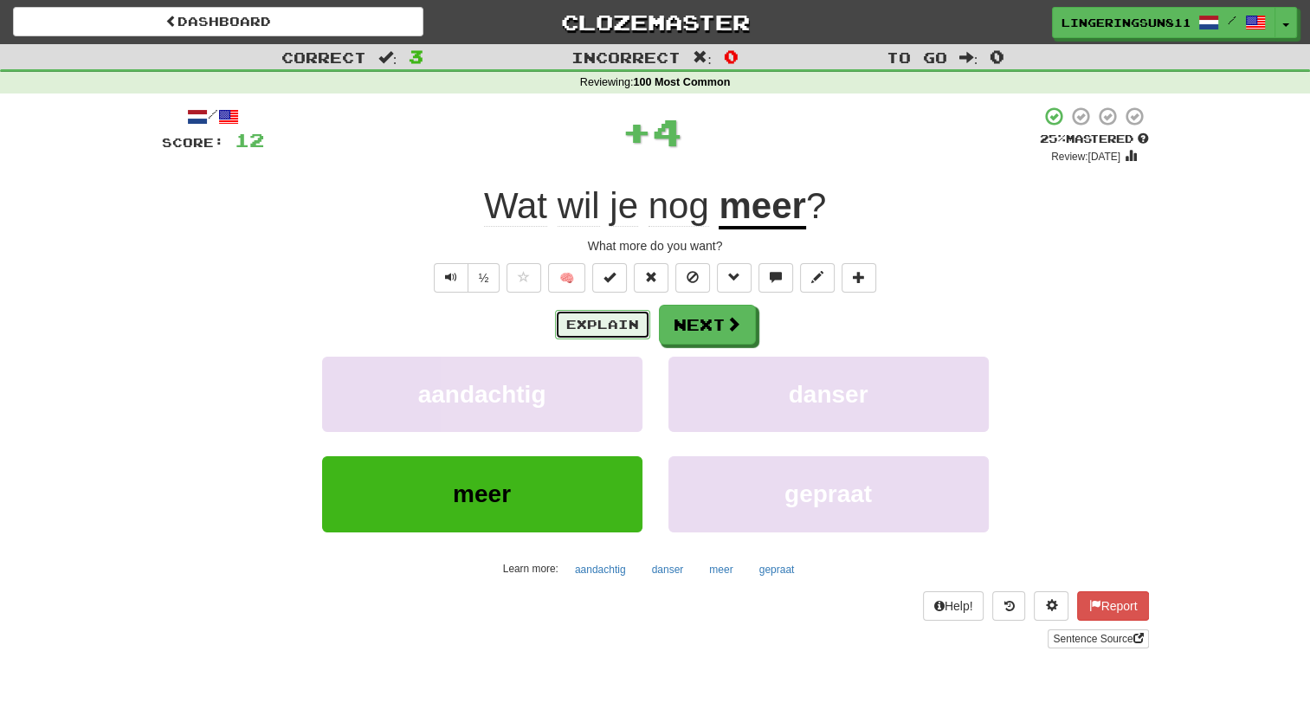
click at [599, 320] on button "Explain" at bounding box center [602, 324] width 95 height 29
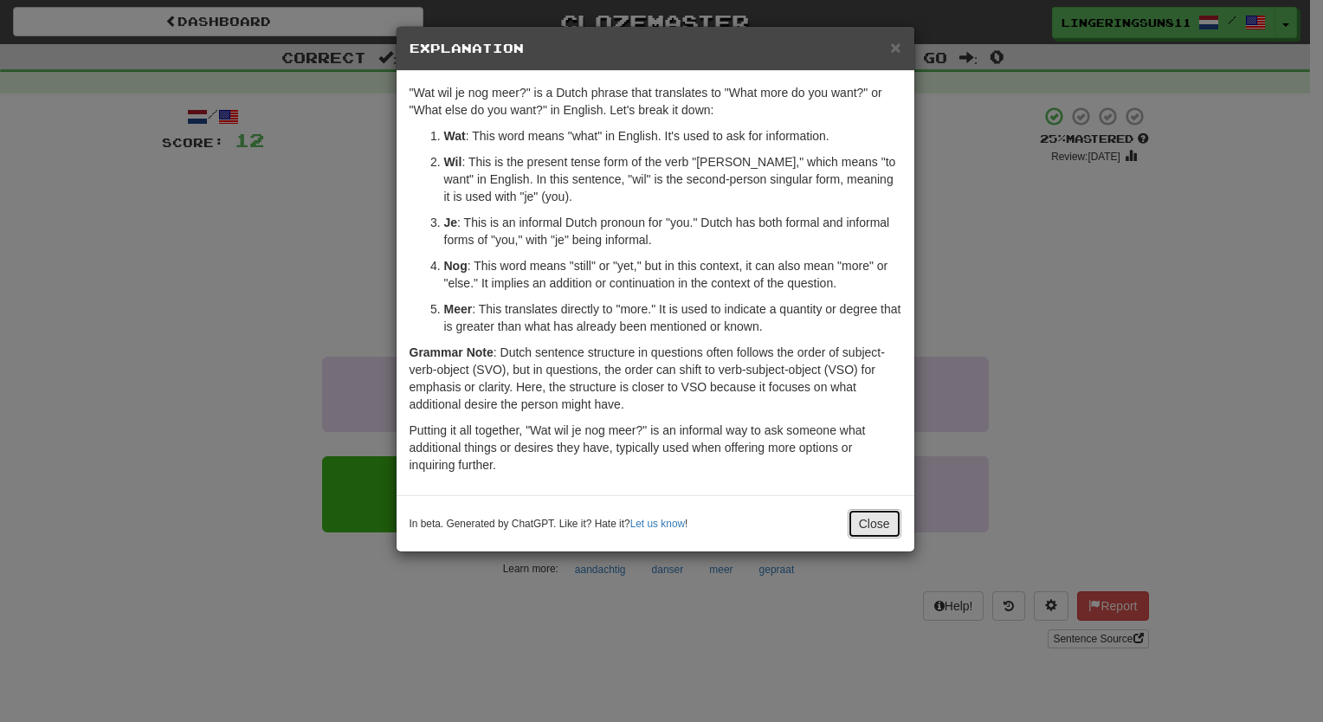
click at [862, 520] on button "Close" at bounding box center [875, 523] width 54 height 29
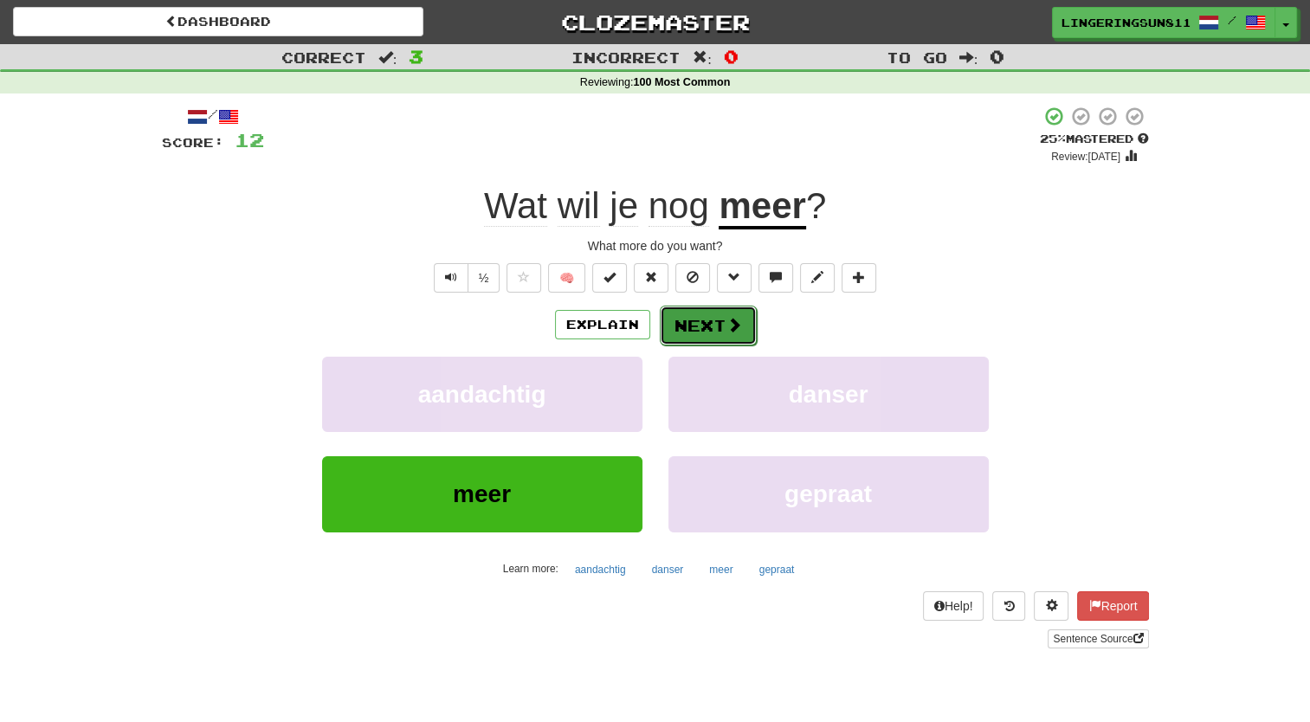
click at [717, 324] on button "Next" at bounding box center [708, 326] width 97 height 40
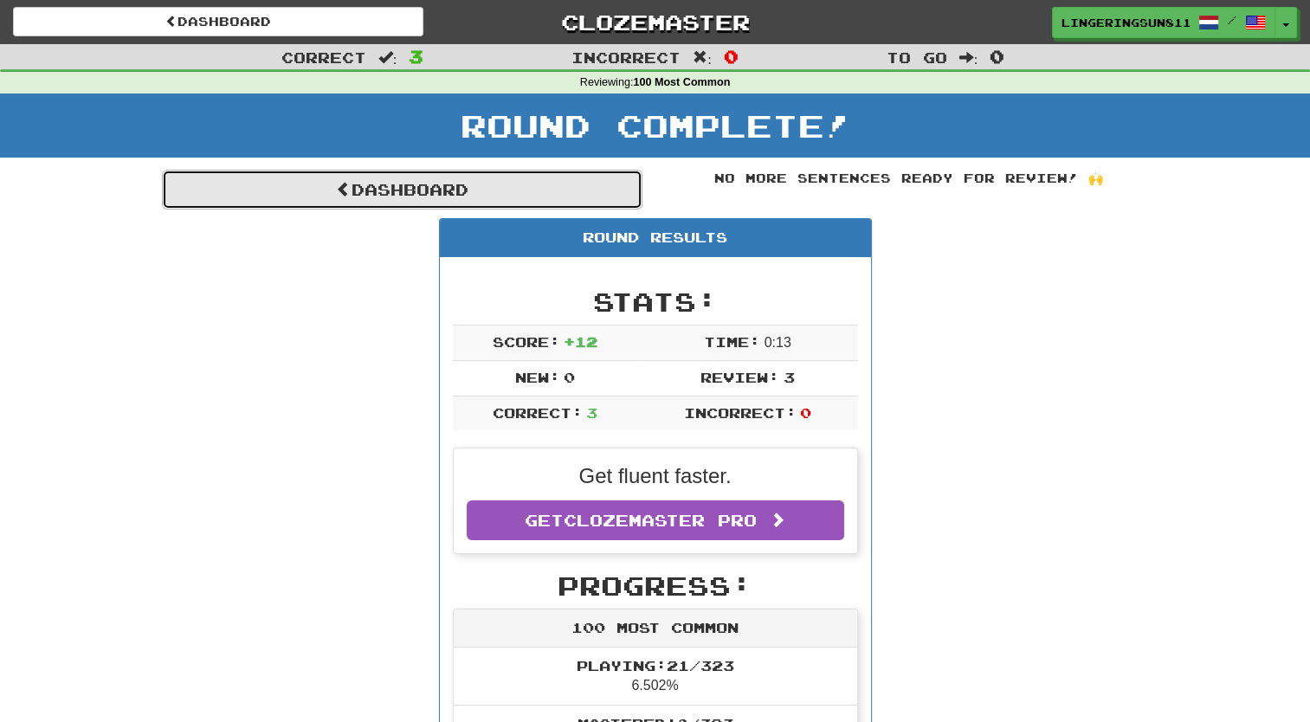
click at [462, 185] on link "Dashboard" at bounding box center [402, 190] width 481 height 40
